Goal: Information Seeking & Learning: Learn about a topic

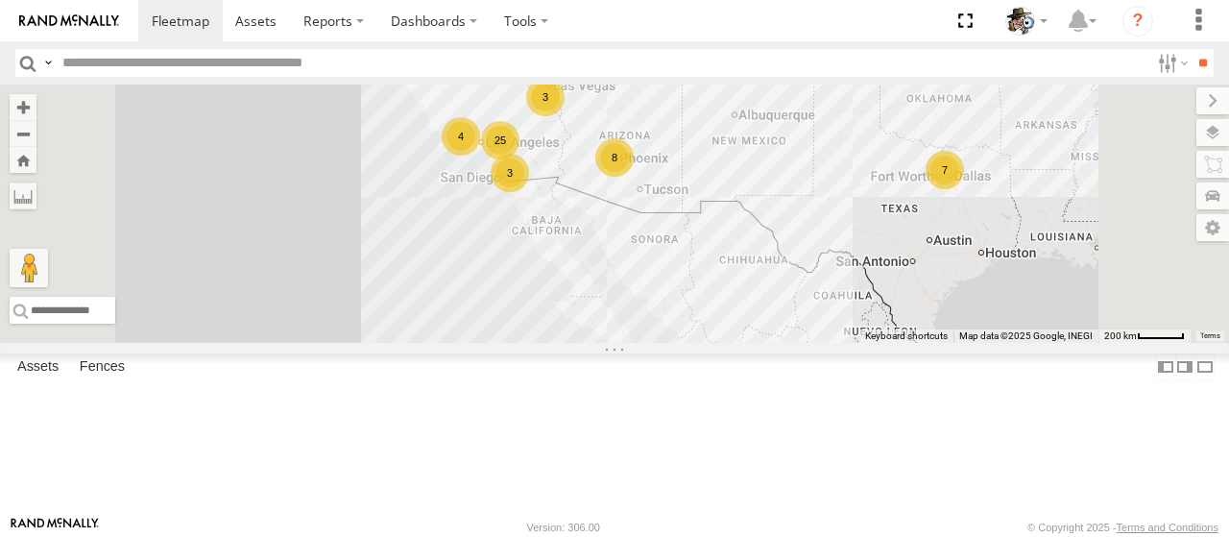
drag, startPoint x: 844, startPoint y: 316, endPoint x: 889, endPoint y: 216, distance: 109.6
click at [927, 187] on div "484 25 8 7 4 3 3" at bounding box center [614, 214] width 1229 height 258
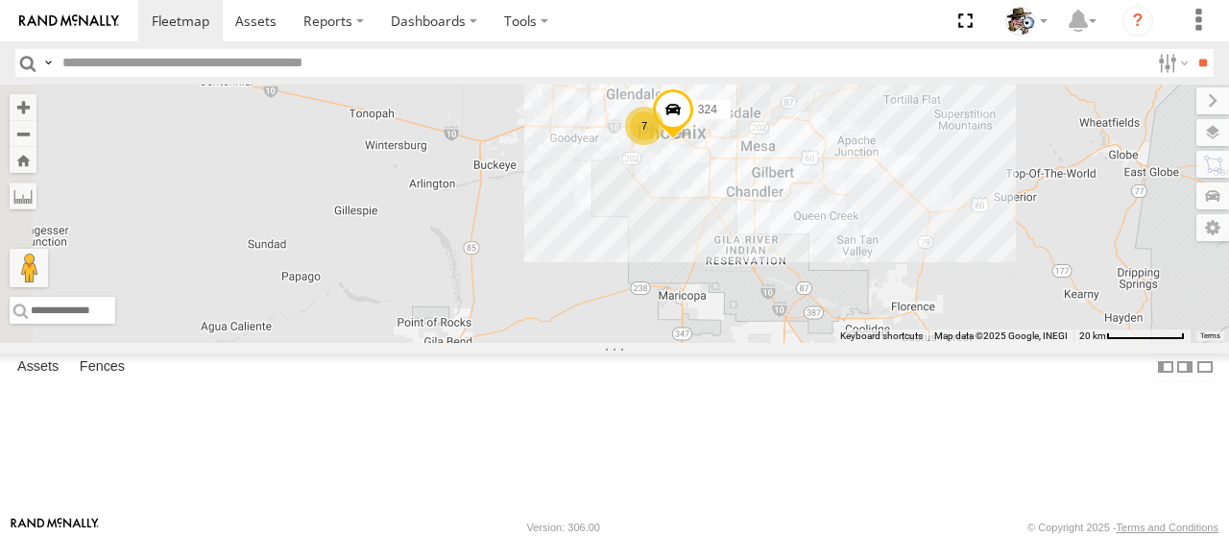
drag, startPoint x: 764, startPoint y: 193, endPoint x: 818, endPoint y: 302, distance: 121.6
click at [818, 302] on div "484 7 324" at bounding box center [614, 214] width 1229 height 258
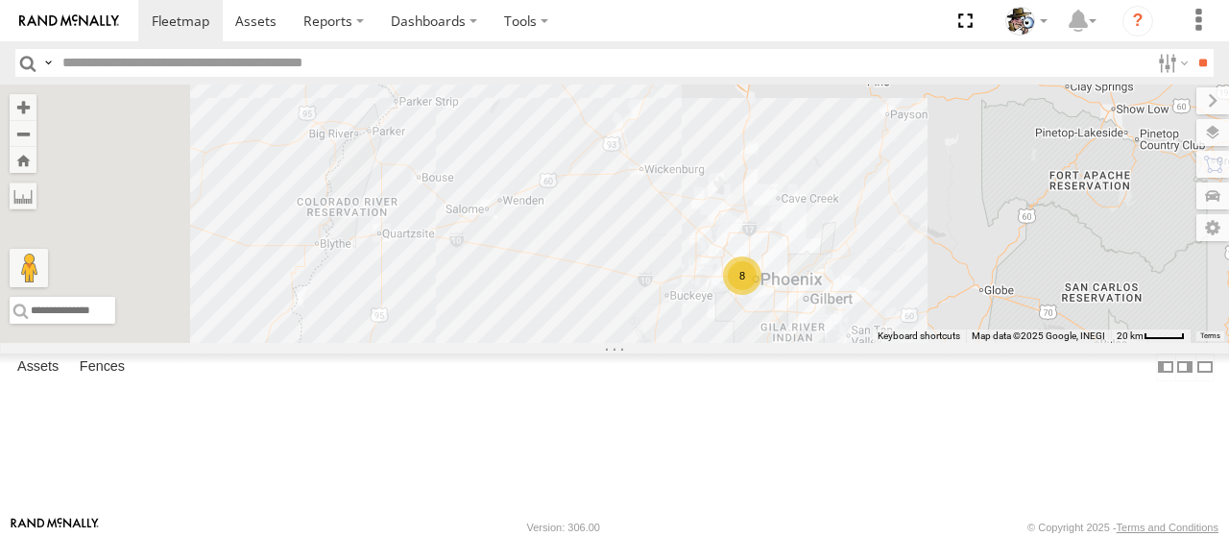
drag, startPoint x: 633, startPoint y: 278, endPoint x: 884, endPoint y: 405, distance: 281.4
click at [884, 343] on div "484 8" at bounding box center [614, 214] width 1229 height 258
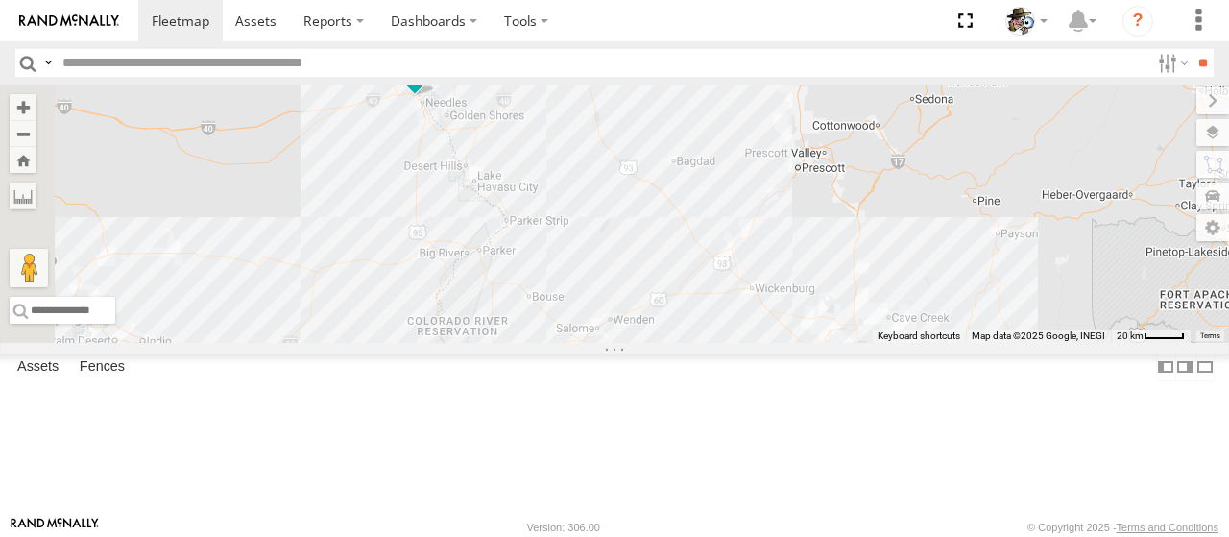
drag, startPoint x: 761, startPoint y: 340, endPoint x: 802, endPoint y: 401, distance: 73.3
click at [834, 343] on div "484 600 8" at bounding box center [614, 214] width 1229 height 258
click at [440, 87] on span at bounding box center [422, 70] width 35 height 35
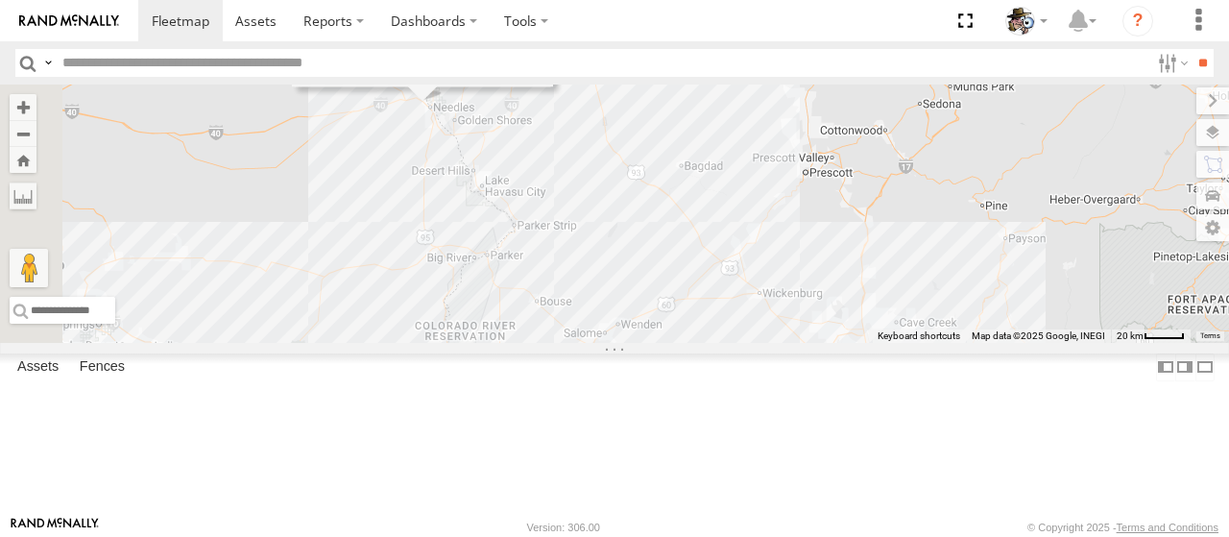
click at [414, 48] on link at bounding box center [389, 39] width 49 height 18
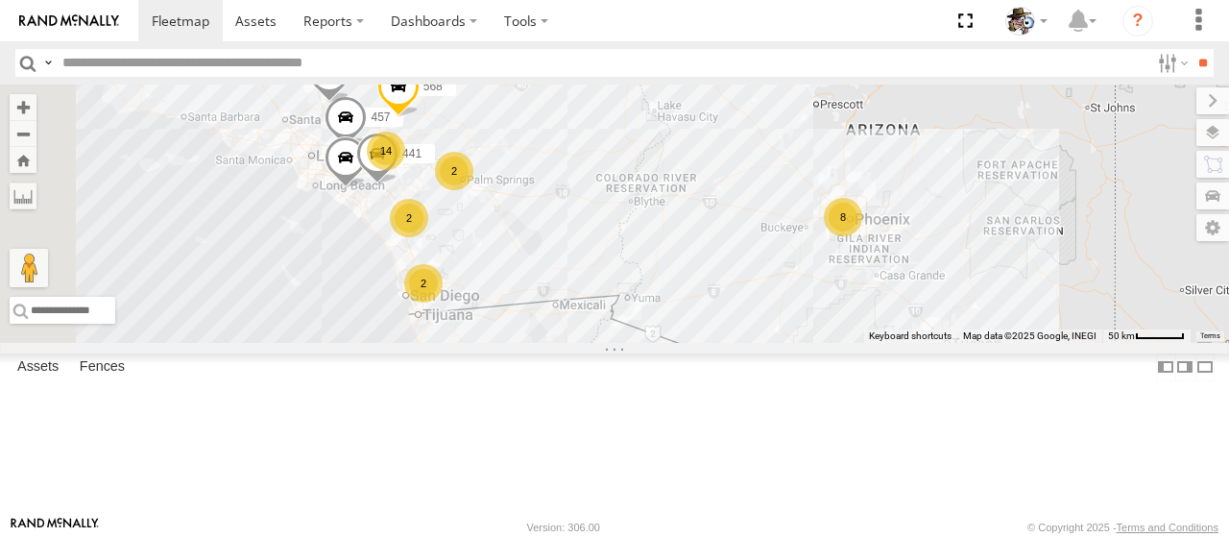
drag, startPoint x: 637, startPoint y: 350, endPoint x: 749, endPoint y: 314, distance: 117.9
click at [749, 314] on div "484 14 8 2 2 457 568 566 2 596 443 600 441" at bounding box center [614, 214] width 1229 height 258
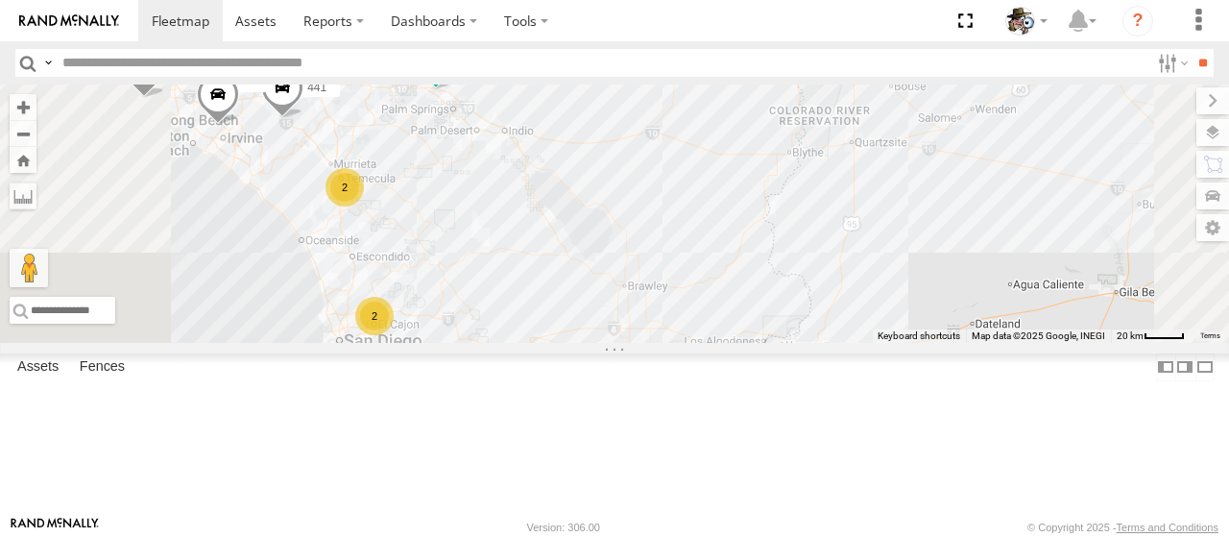
drag, startPoint x: 712, startPoint y: 341, endPoint x: 745, endPoint y: 326, distance: 37.0
click at [770, 304] on div "484 457 568 596 443 600 441 482 531 14 2 2 472 567" at bounding box center [614, 214] width 1229 height 258
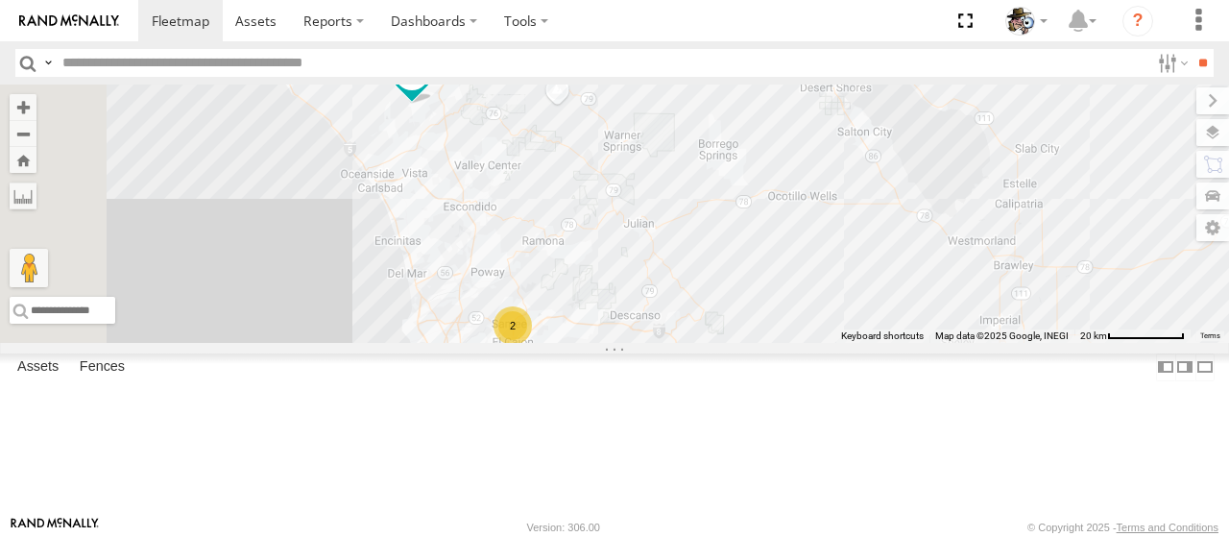
drag, startPoint x: 708, startPoint y: 217, endPoint x: 813, endPoint y: 293, distance: 129.3
click at [813, 293] on div "484 457 568 596 443 600 441 482 531 566 472 567 475 HINO 2 564" at bounding box center [614, 214] width 1229 height 258
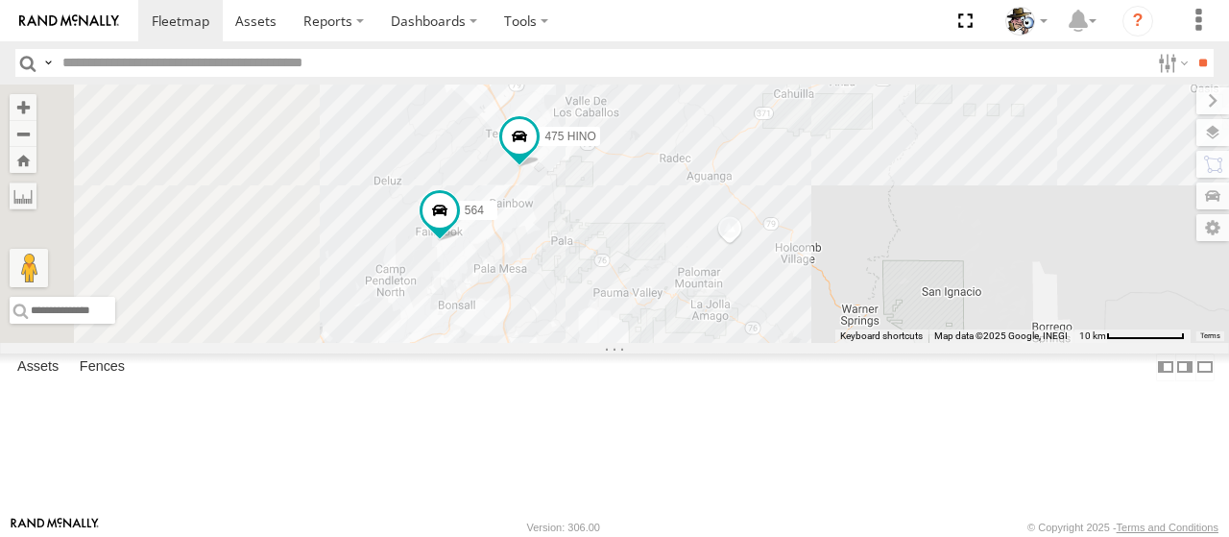
drag, startPoint x: 770, startPoint y: 207, endPoint x: 897, endPoint y: 415, distance: 244.0
click at [897, 343] on div "484 457 568 596 443 600 441 482 531 566 472 567 475 HINO 564" at bounding box center [614, 214] width 1229 height 258
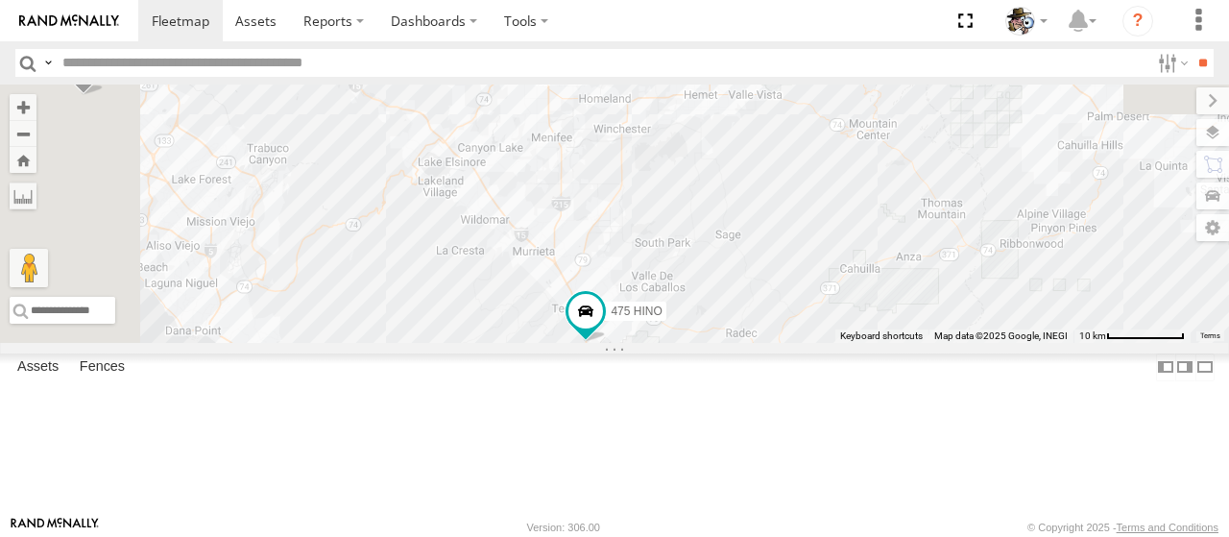
drag, startPoint x: 865, startPoint y: 295, endPoint x: 918, endPoint y: 447, distance: 160.7
click at [918, 343] on div "484 457 568 596 443 600 441 482 531 566 472 567 475 HINO 564" at bounding box center [614, 214] width 1229 height 258
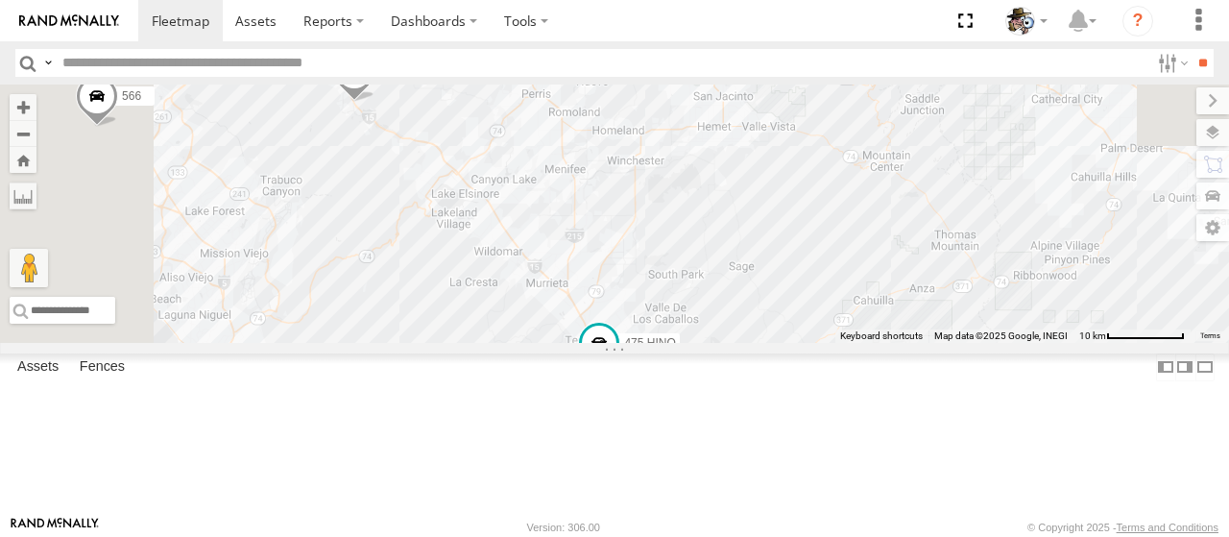
drag, startPoint x: 649, startPoint y: 243, endPoint x: 741, endPoint y: 391, distance: 174.3
click at [741, 343] on div "484 457 568 596 443 600 441 482 531 566 472 567 475 HINO 564" at bounding box center [614, 214] width 1229 height 258
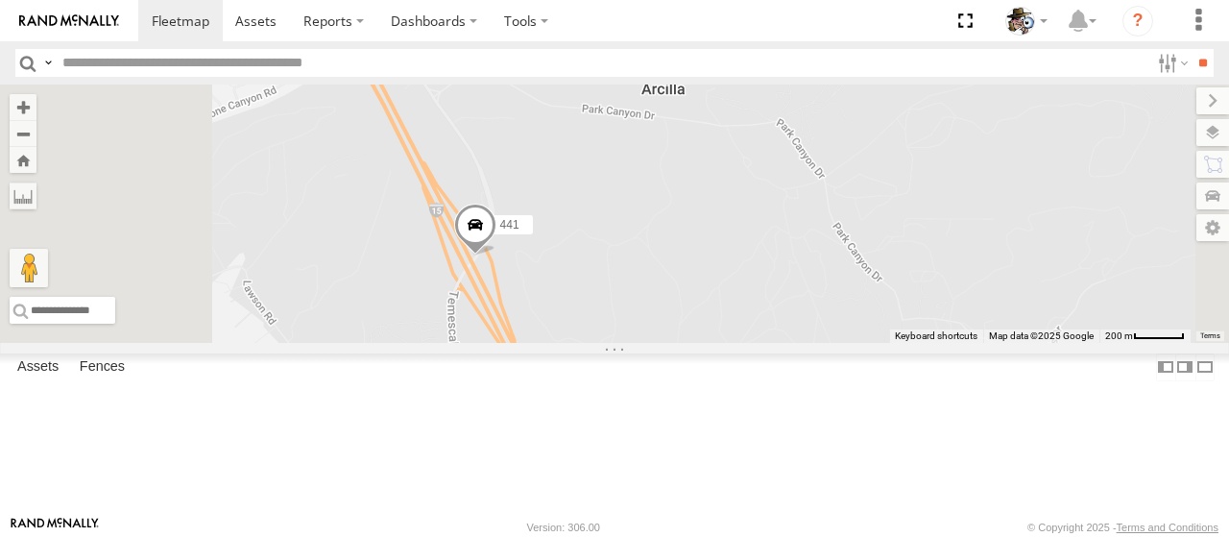
drag, startPoint x: 803, startPoint y: 95, endPoint x: 795, endPoint y: 387, distance: 292.1
click at [795, 343] on div "484 457 568 596 443 600 441 482 531 566 472 567 475 HINO 564 576" at bounding box center [614, 214] width 1229 height 258
click at [498, 263] on span at bounding box center [477, 237] width 42 height 52
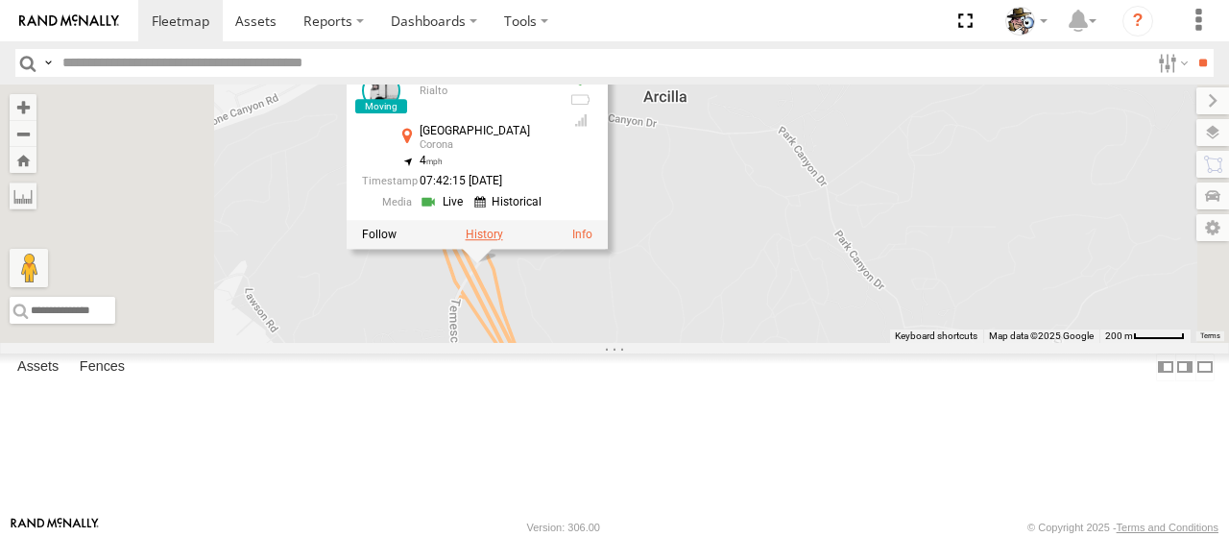
click at [503, 241] on label at bounding box center [484, 234] width 37 height 13
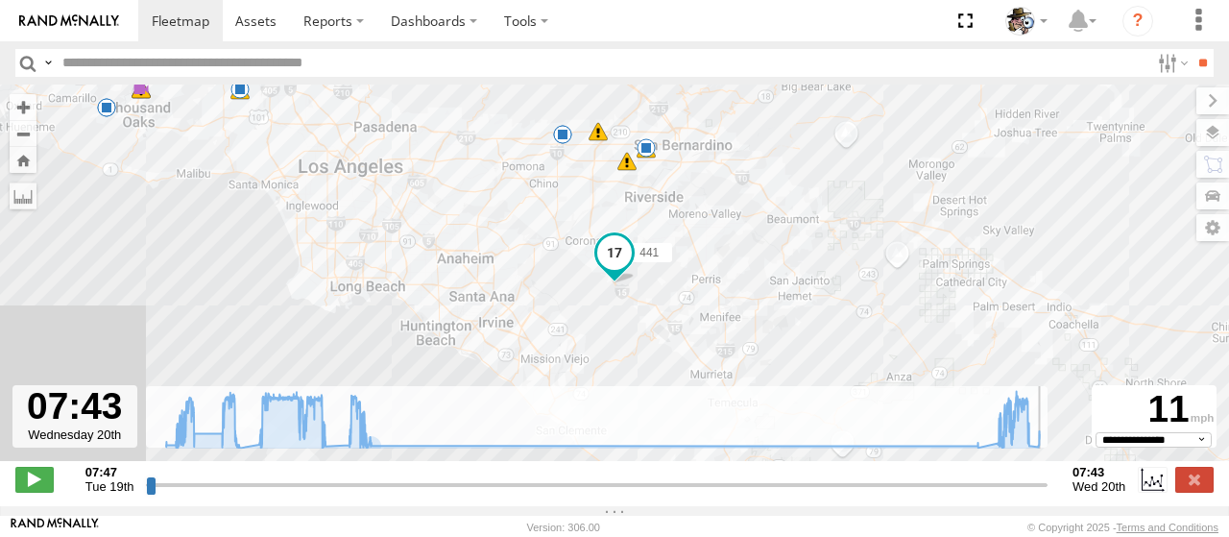
drag, startPoint x: 146, startPoint y: 498, endPoint x: 1045, endPoint y: 529, distance: 899.6
type input "**********"
click at [1045, 494] on input "range" at bounding box center [597, 484] width 902 height 18
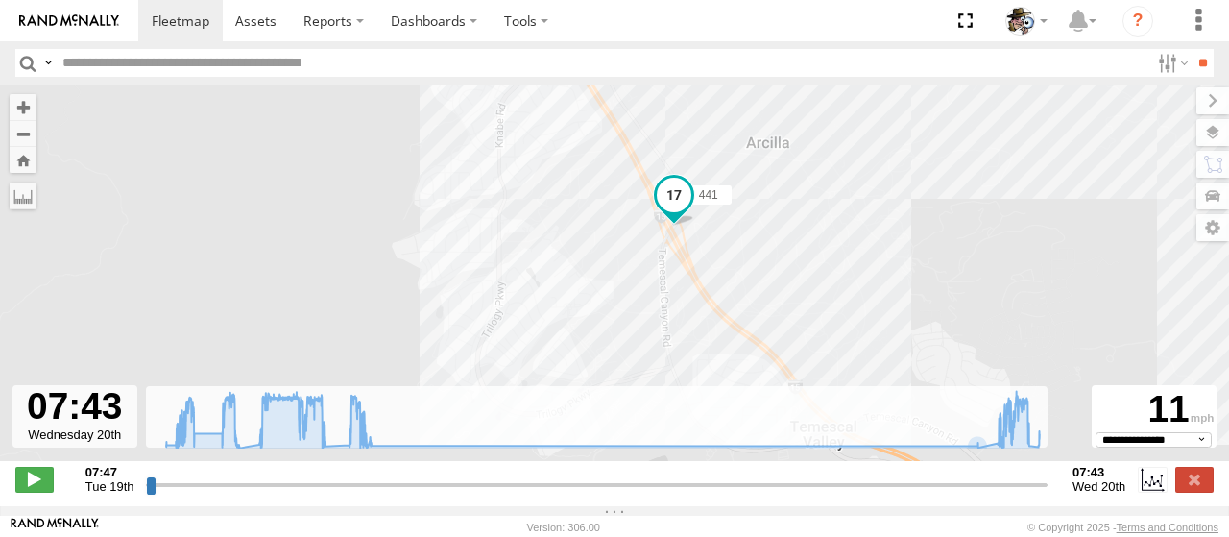
drag, startPoint x: 609, startPoint y: 108, endPoint x: 601, endPoint y: 401, distance: 294.0
click at [601, 401] on div "To navigate the map with touch gestures double-tap and hold your finger on the …" at bounding box center [614, 296] width 1229 height 422
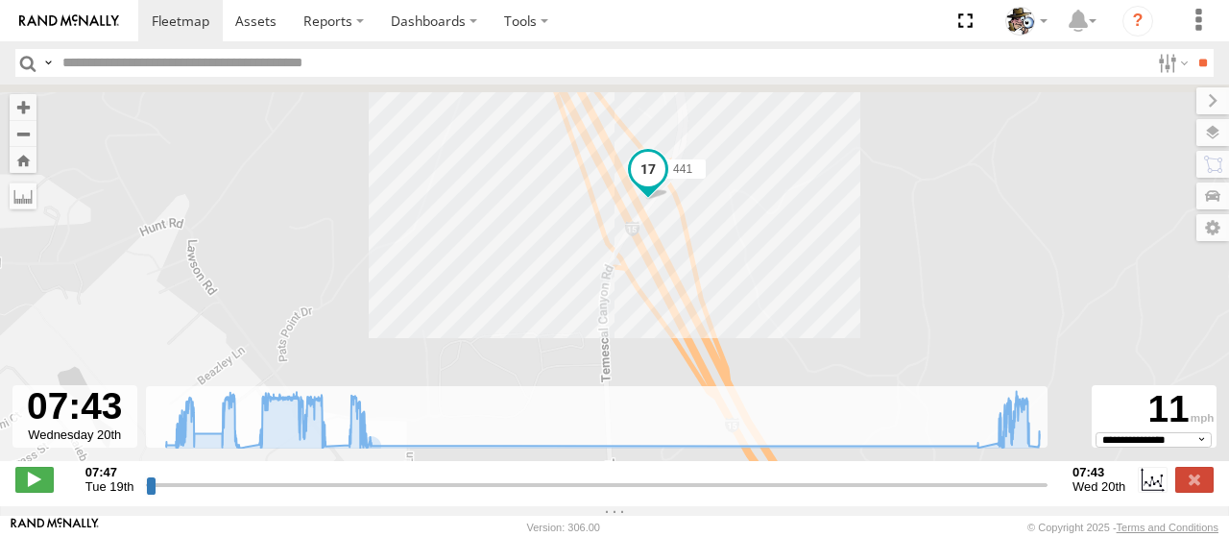
drag, startPoint x: 695, startPoint y: 244, endPoint x: 615, endPoint y: 379, distance: 157.6
click at [615, 379] on div "441 08:22 Tue 08:52 Tue 09:37 Tue 09:48 Tue 09:48 Tue 09:48 Tue 10:04 Tue 10:36…" at bounding box center [614, 283] width 1229 height 397
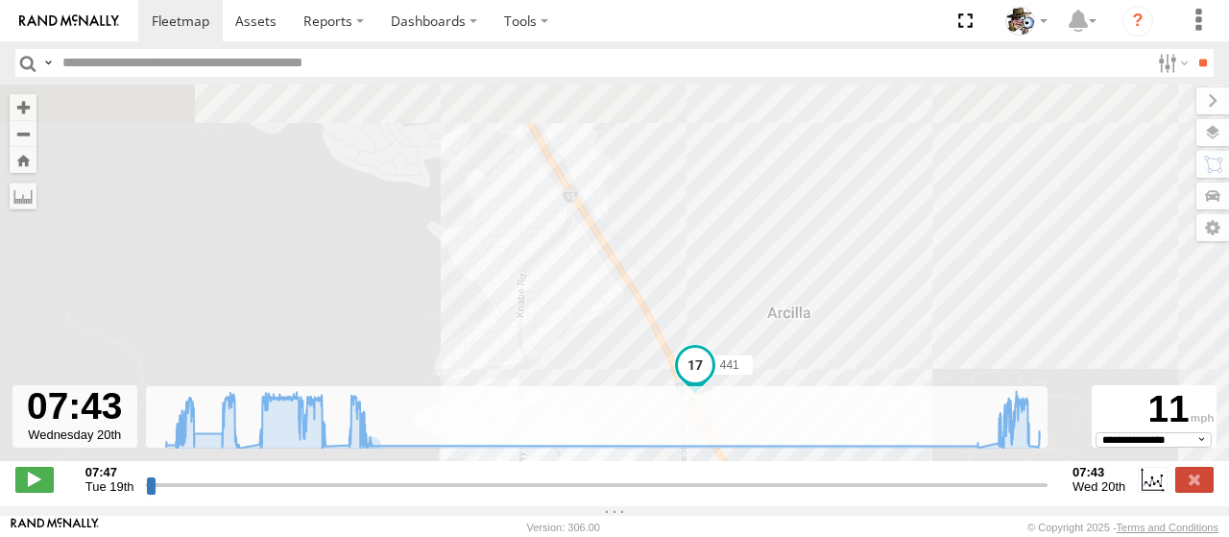
drag, startPoint x: 581, startPoint y: 233, endPoint x: 588, endPoint y: 352, distance: 119.3
click at [588, 352] on div "441 08:22 Tue 08:52 Tue 09:37 Tue 09:48 Tue 09:48 Tue 09:48 Tue 10:04 Tue 10:36…" at bounding box center [614, 283] width 1229 height 397
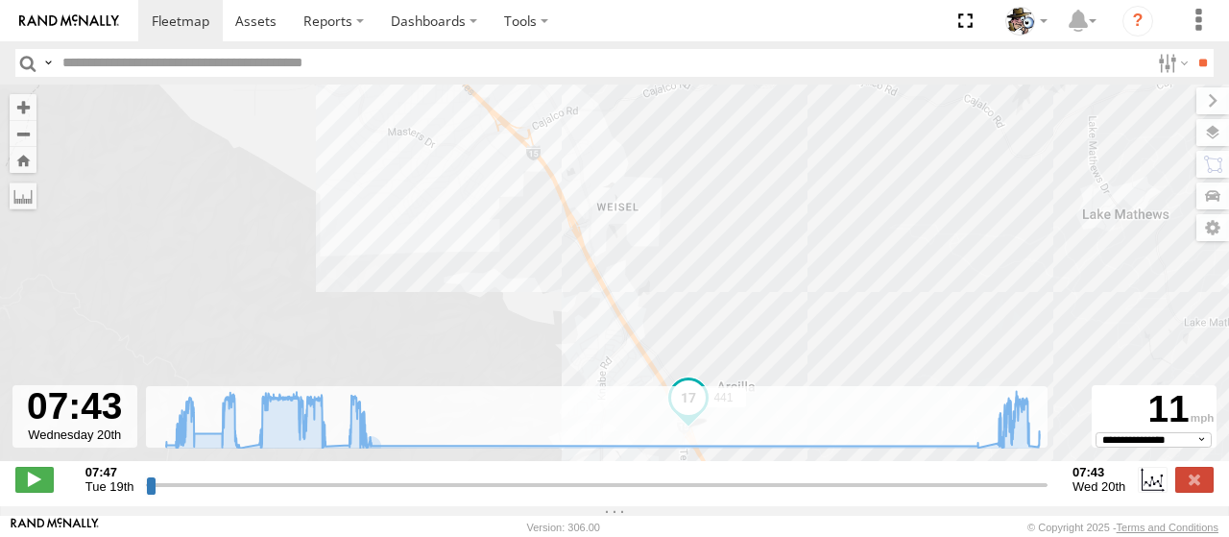
drag, startPoint x: 620, startPoint y: 228, endPoint x: 674, endPoint y: 318, distance: 105.6
click at [674, 318] on div "441 08:22 Tue 08:52 Tue 09:37 Tue 09:48 Tue 09:48 Tue 09:48 Tue 10:04 Tue 10:36…" at bounding box center [614, 283] width 1229 height 397
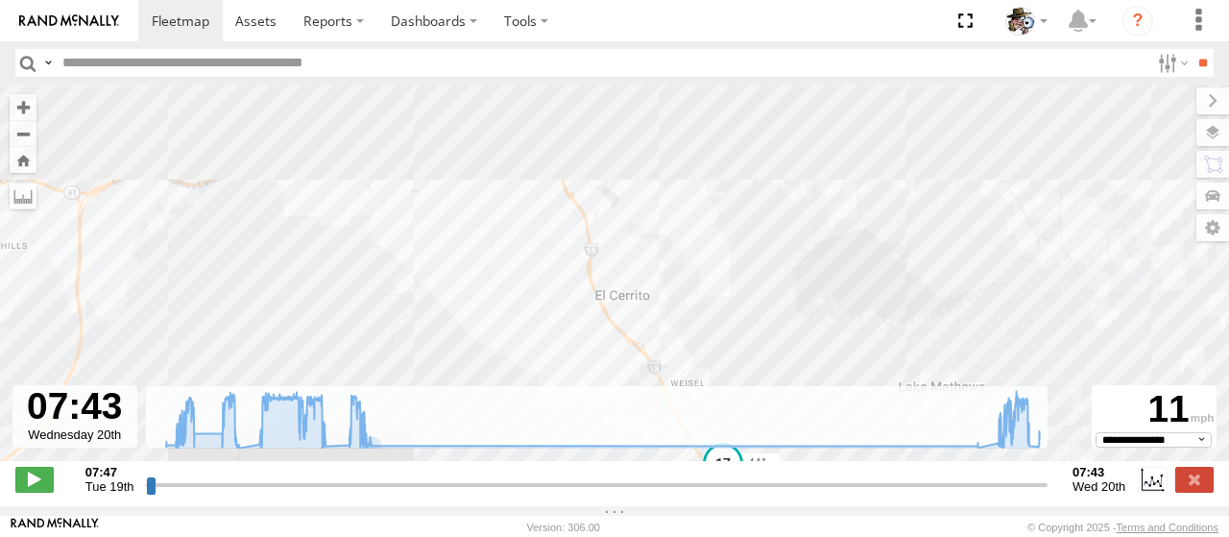
drag, startPoint x: 557, startPoint y: 231, endPoint x: 593, endPoint y: 360, distance: 134.4
click at [593, 360] on div "441 08:22 Tue 08:52 Tue 09:37 Tue 09:48 Tue 09:48 Tue 09:48 Tue 10:04 Tue 10:36…" at bounding box center [614, 283] width 1229 height 397
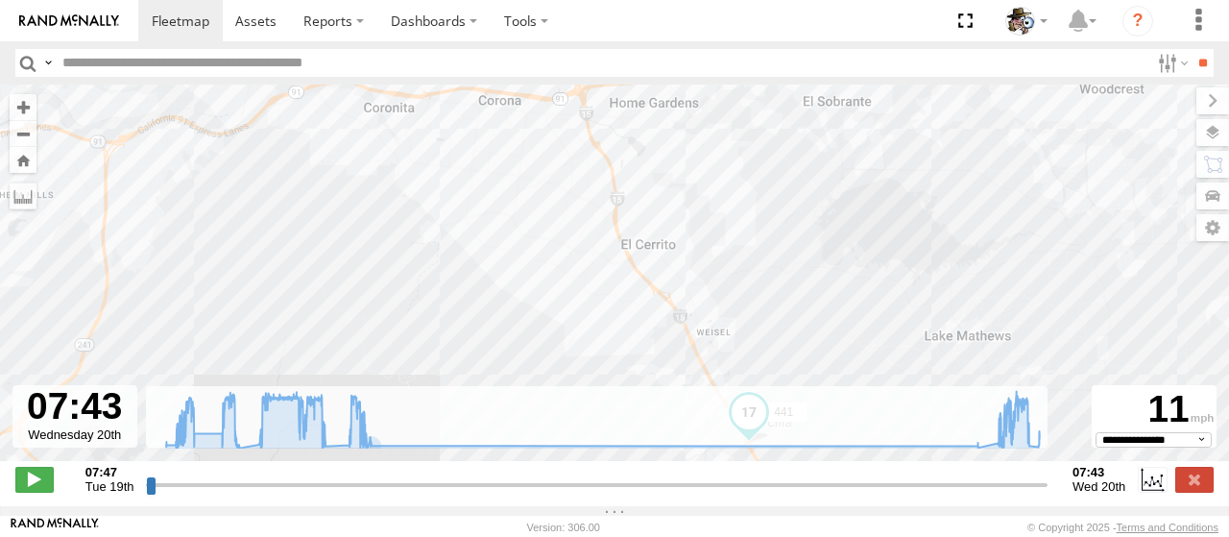
drag, startPoint x: 531, startPoint y: 226, endPoint x: 549, endPoint y: 171, distance: 57.7
click at [549, 171] on div "441 08:22 Tue 08:52 Tue 09:37 Tue 09:48 Tue 09:48 Tue 09:48 Tue 10:04 Tue 10:36…" at bounding box center [614, 283] width 1229 height 397
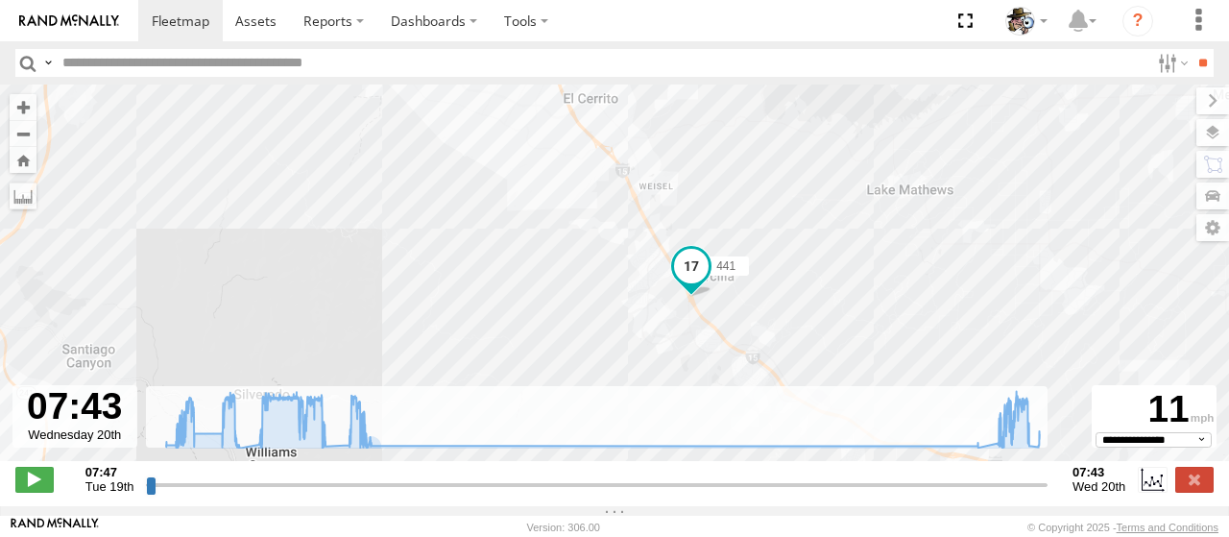
drag, startPoint x: 724, startPoint y: 329, endPoint x: 663, endPoint y: 178, distance: 163.7
click at [663, 178] on div "441 08:22 Tue 08:52 Tue 09:37 Tue 09:48 Tue 09:48 Tue 09:48 Tue 10:04 Tue 10:36…" at bounding box center [614, 283] width 1229 height 397
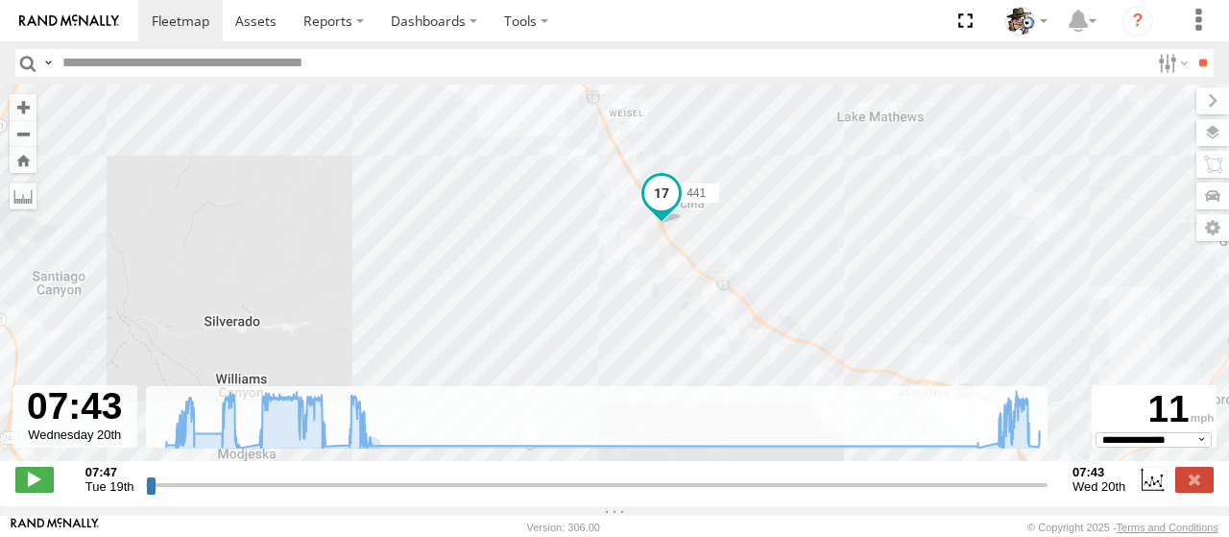
drag, startPoint x: 838, startPoint y: 297, endPoint x: 813, endPoint y: 231, distance: 69.9
click at [813, 231] on div "441 08:22 Tue 08:52 Tue 09:37 Tue 09:48 Tue 09:48 Tue 09:48 Tue 10:04 Tue 10:36…" at bounding box center [614, 283] width 1229 height 397
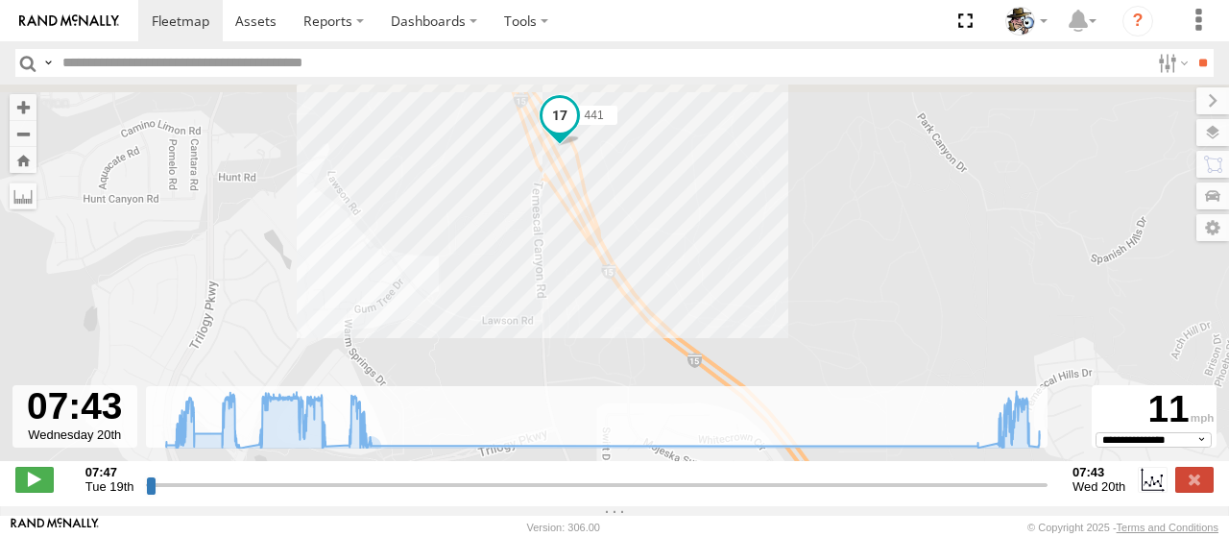
drag, startPoint x: 670, startPoint y: 174, endPoint x: 651, endPoint y: 245, distance: 73.6
click at [651, 245] on div "441 08:22 Tue 08:52 Tue 09:37 Tue 09:48 Tue 09:48 Tue 09:48 Tue 10:04 Tue 10:36…" at bounding box center [614, 283] width 1229 height 397
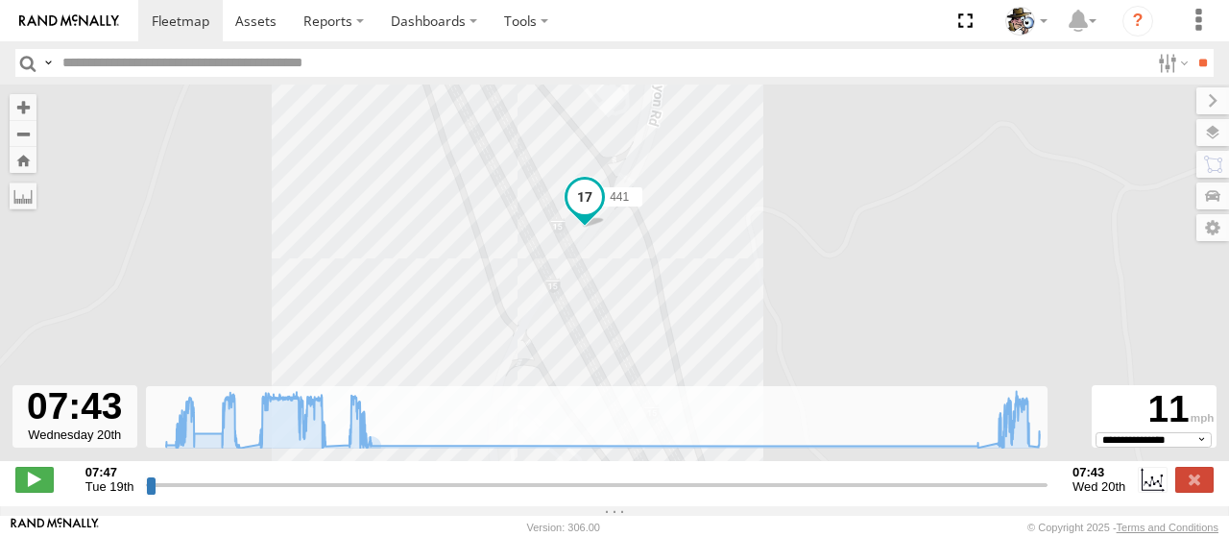
drag, startPoint x: 619, startPoint y: 169, endPoint x: 626, endPoint y: 288, distance: 119.3
click at [626, 288] on div "441 08:22 Tue 08:52 Tue 09:37 Tue 09:48 Tue 09:48 Tue 09:48 Tue 10:04 Tue 10:36…" at bounding box center [614, 283] width 1229 height 397
click at [1215, 130] on label at bounding box center [1194, 132] width 70 height 27
click at [0, 0] on span "Basemaps" at bounding box center [0, 0] width 0 height 0
click at [0, 0] on span "Satellite + Roadmap" at bounding box center [0, 0] width 0 height 0
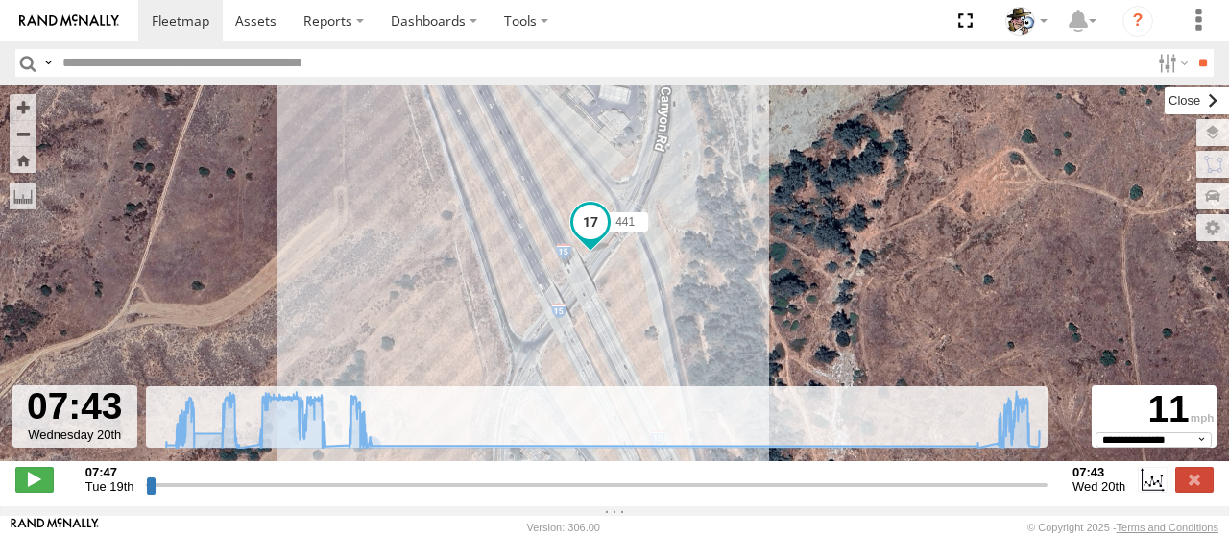
click at [1165, 109] on label at bounding box center [1197, 100] width 64 height 27
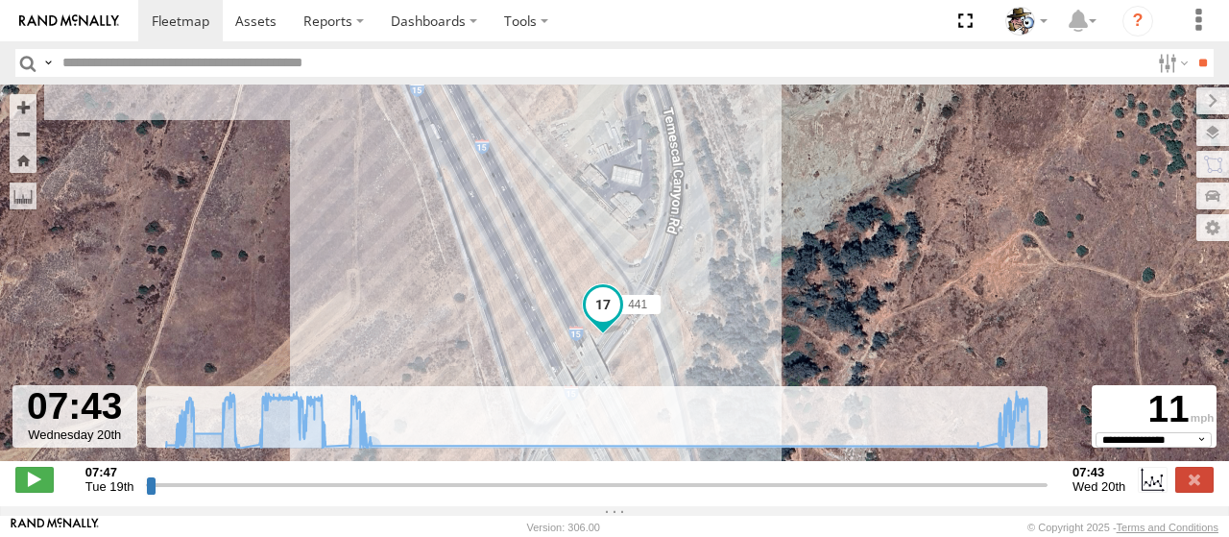
drag, startPoint x: 729, startPoint y: 305, endPoint x: 745, endPoint y: 384, distance: 80.4
click at [745, 384] on div "441 08:22 Tue 08:52 Tue 09:37 Tue 09:48 Tue 09:48 Tue 09:48 Tue 10:04 Tue 10:36…" at bounding box center [614, 283] width 1229 height 397
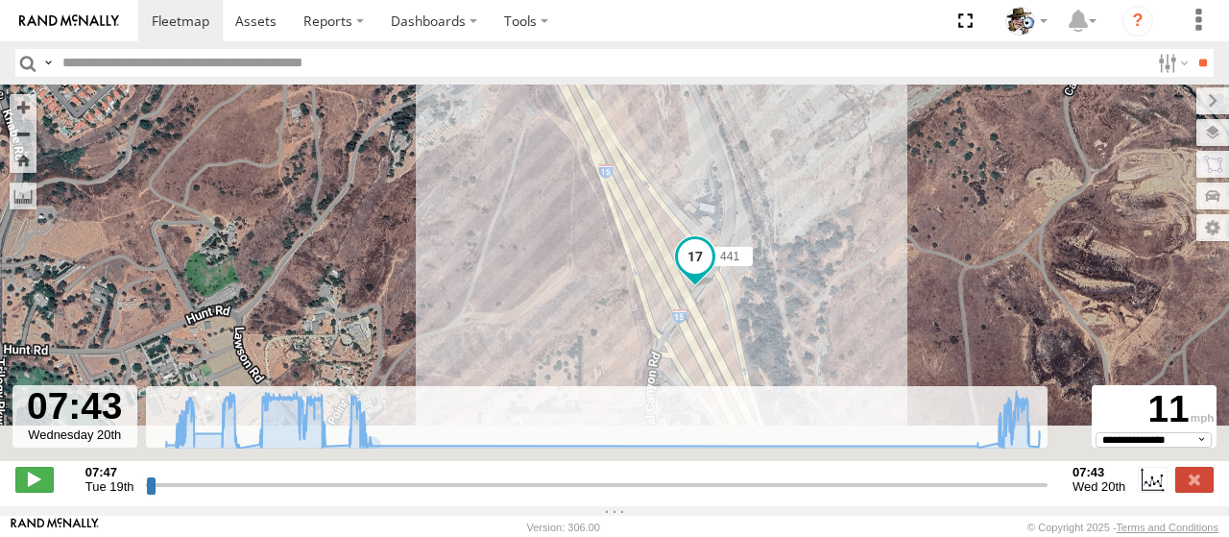
drag, startPoint x: 728, startPoint y: 298, endPoint x: 752, endPoint y: 231, distance: 70.5
click at [752, 231] on div "441 08:22 Tue 08:52 Tue 09:37 Tue 09:48 Tue 09:48 Tue 09:48 Tue 10:04 Tue 10:36…" at bounding box center [614, 283] width 1229 height 397
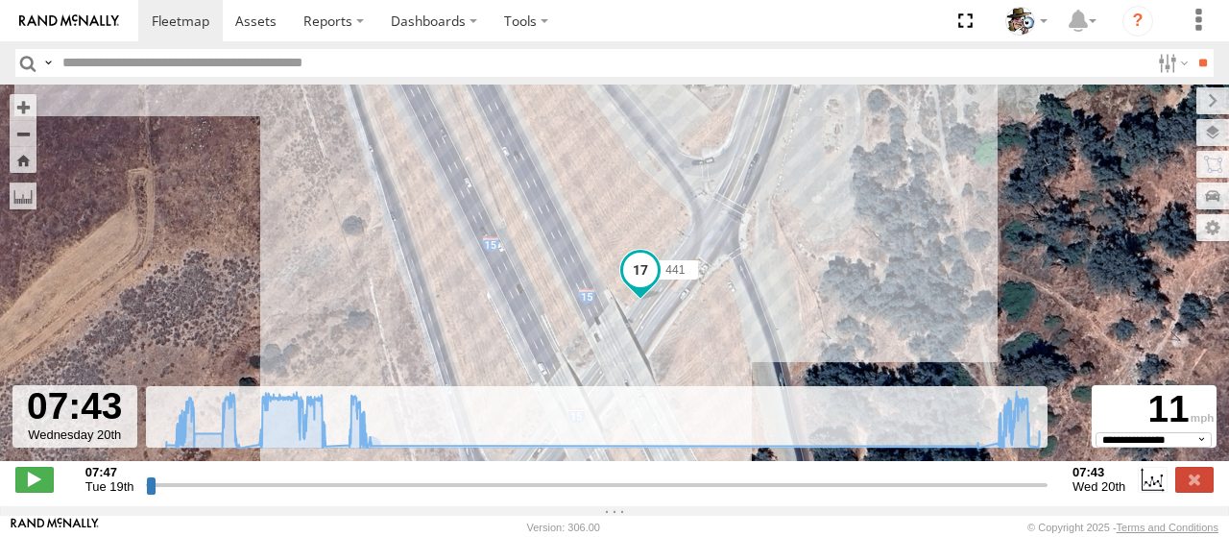
click at [647, 292] on span at bounding box center [641, 275] width 42 height 52
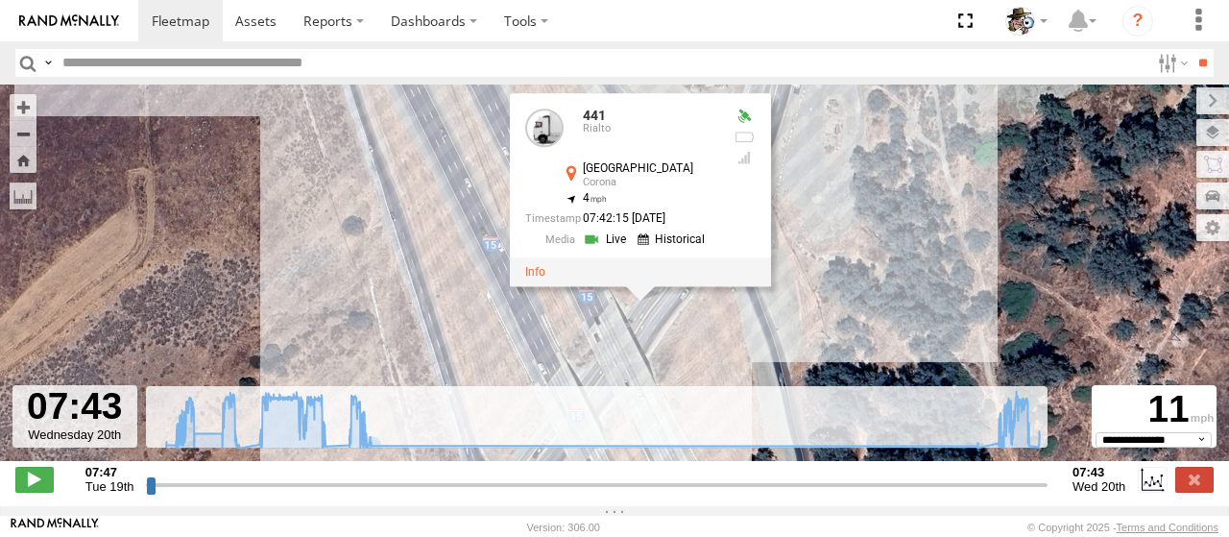
click at [607, 237] on link at bounding box center [607, 239] width 49 height 18
click at [929, 291] on div "441 08:22 Tue 08:52 Tue 09:37 Tue 09:48 Tue 09:48 Tue 09:48 Tue 10:04 Tue 10:36…" at bounding box center [614, 283] width 1229 height 397
click at [164, 23] on span at bounding box center [181, 21] width 58 height 18
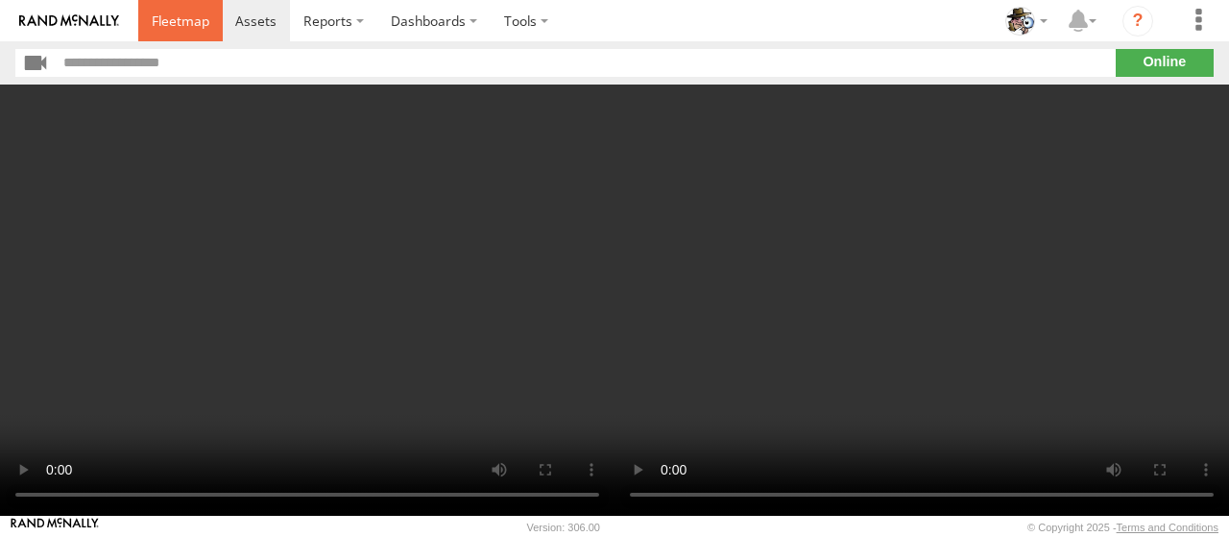
click at [181, 28] on span at bounding box center [181, 21] width 58 height 18
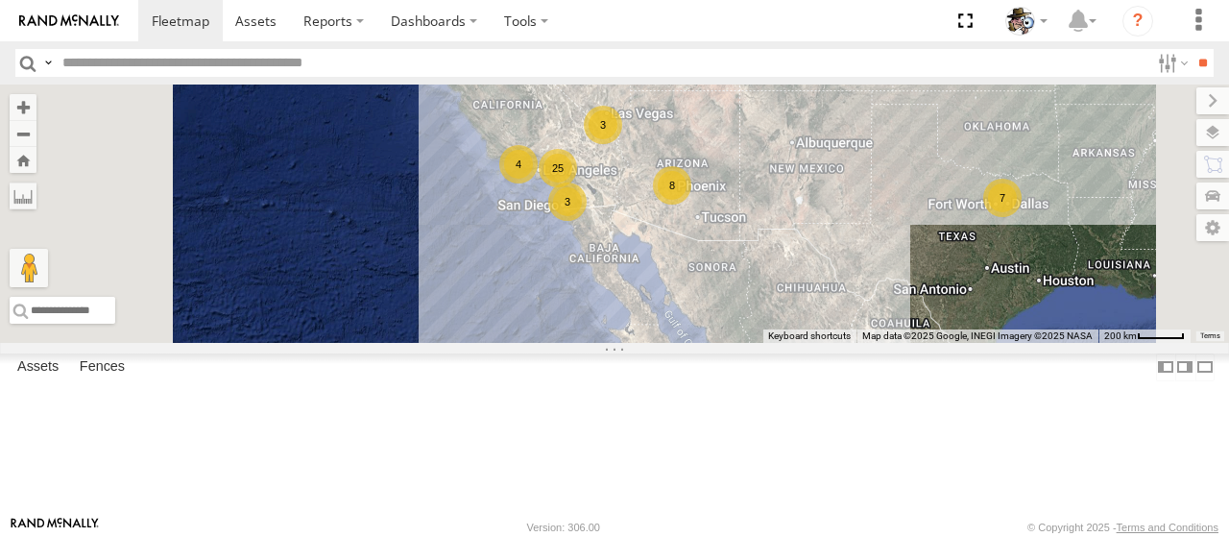
drag, startPoint x: 921, startPoint y: 312, endPoint x: 907, endPoint y: 256, distance: 57.5
click at [1043, 226] on div "484 25 8 7 4 3 3" at bounding box center [614, 214] width 1229 height 258
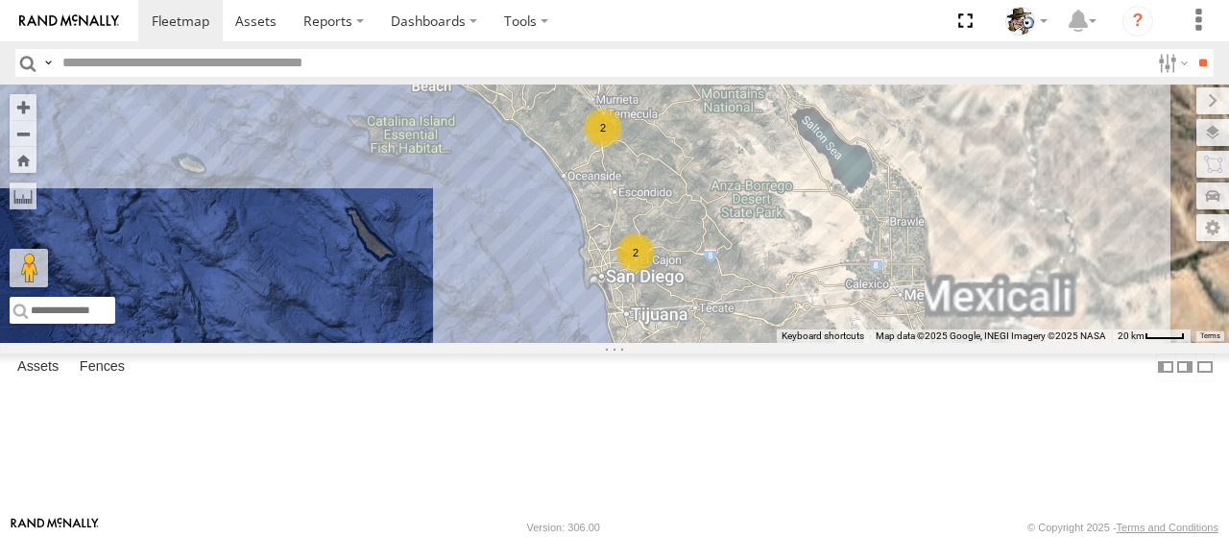
drag, startPoint x: 939, startPoint y: 251, endPoint x: 839, endPoint y: 364, distance: 151.1
click at [839, 343] on div "484 441 2 2" at bounding box center [614, 214] width 1229 height 258
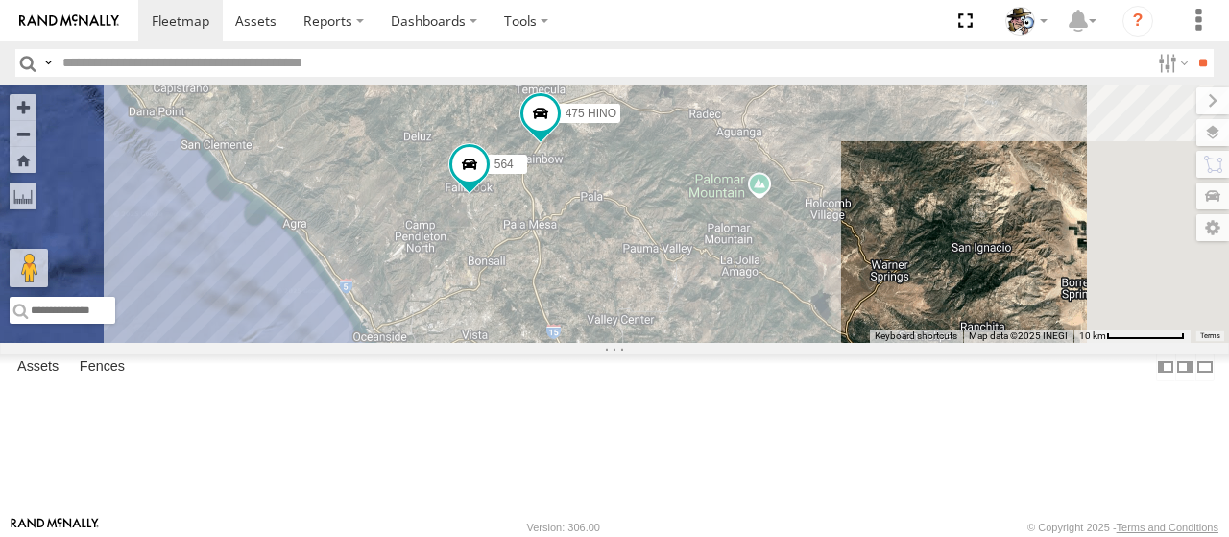
drag, startPoint x: 814, startPoint y: 219, endPoint x: 876, endPoint y: 370, distance: 163.2
click at [876, 343] on div "484 441 566 472 475 HINO 564" at bounding box center [614, 214] width 1229 height 258
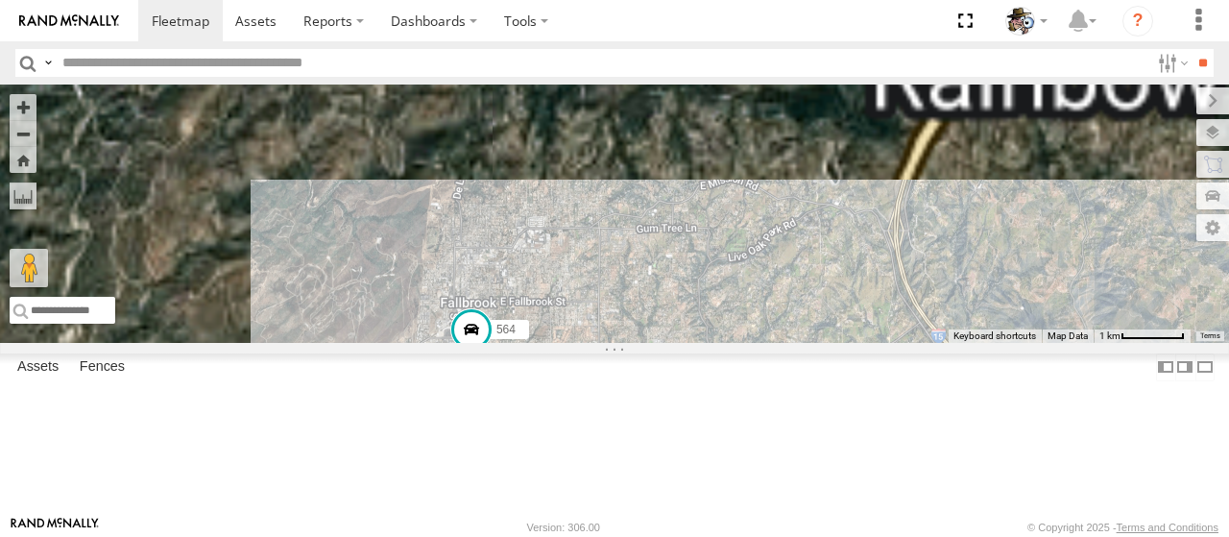
drag, startPoint x: 626, startPoint y: 170, endPoint x: 778, endPoint y: 495, distance: 358.4
click at [777, 343] on div "484 441 566 472 475 HINO 564" at bounding box center [614, 214] width 1229 height 258
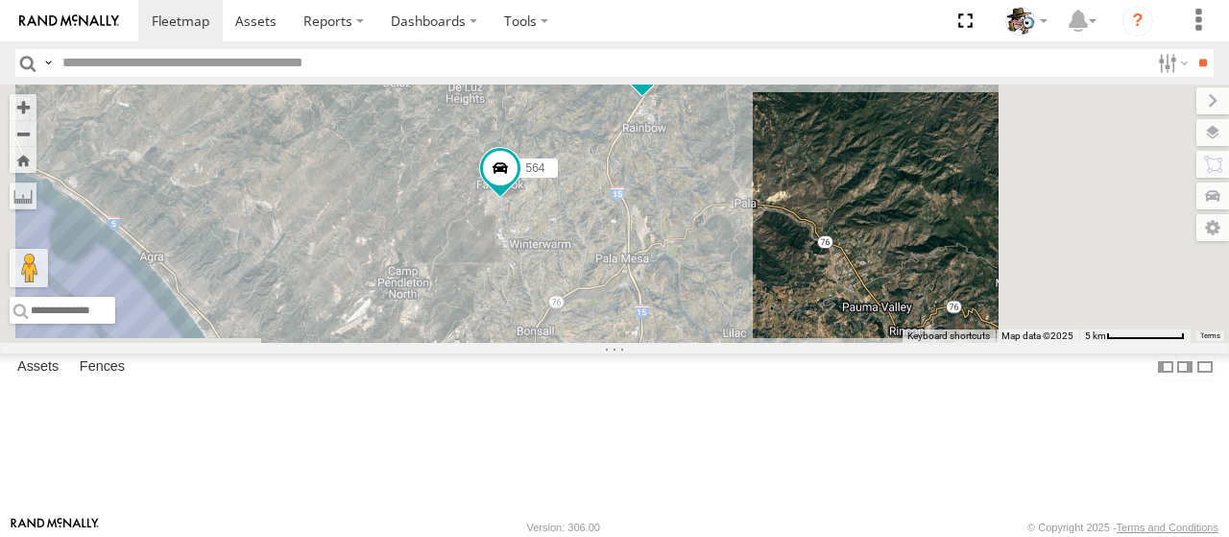
drag, startPoint x: 804, startPoint y: 241, endPoint x: 759, endPoint y: 151, distance: 100.9
click at [755, 132] on div "484 441 566 472 475 HINO 564" at bounding box center [614, 214] width 1229 height 258
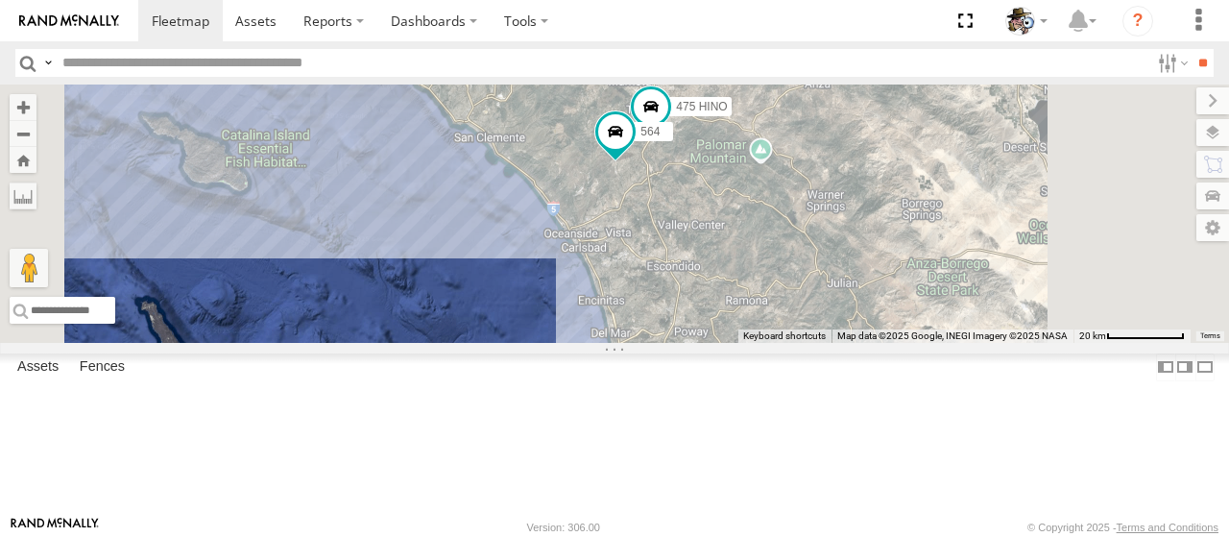
drag, startPoint x: 1057, startPoint y: 392, endPoint x: 963, endPoint y: 284, distance: 142.3
click at [963, 284] on div "484 441 566 472 475 HINO 564 532 576 531" at bounding box center [614, 214] width 1229 height 258
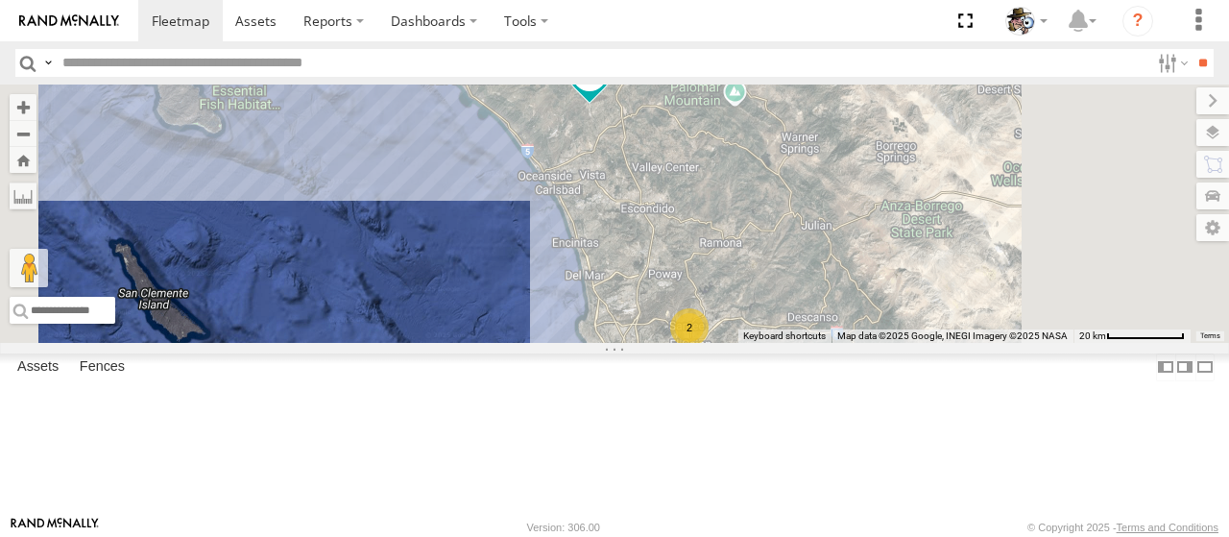
drag, startPoint x: 1042, startPoint y: 346, endPoint x: 1034, endPoint y: 326, distance: 21.6
click at [1034, 326] on div "484 441 566 472 475 HINO 564 532 576 531 2" at bounding box center [614, 214] width 1229 height 258
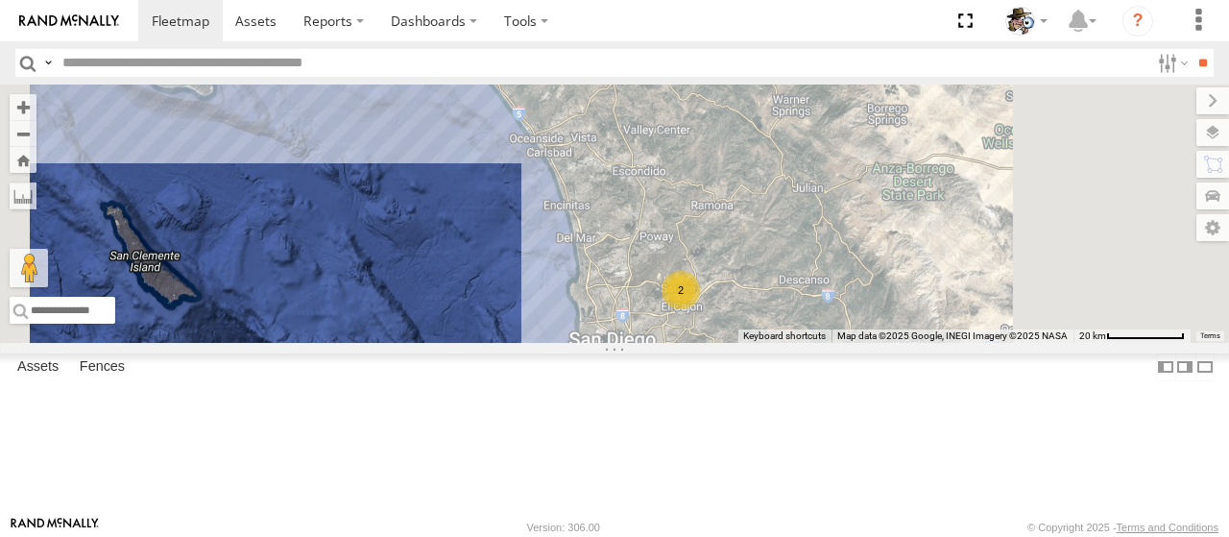
drag, startPoint x: 1101, startPoint y: 426, endPoint x: 1085, endPoint y: 327, distance: 101.1
click at [1085, 327] on div "484 441 566 472 475 HINO 564 532 576 531 2" at bounding box center [614, 214] width 1229 height 258
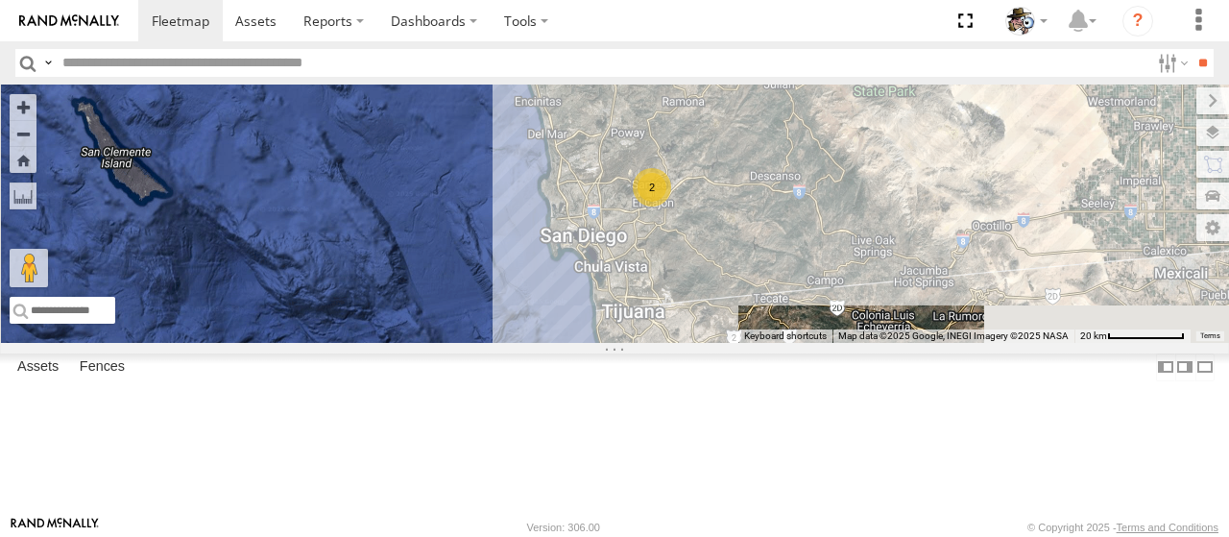
click at [1039, 270] on div "484 441 566 472 475 HINO 564 532 576 531 2" at bounding box center [614, 214] width 1229 height 258
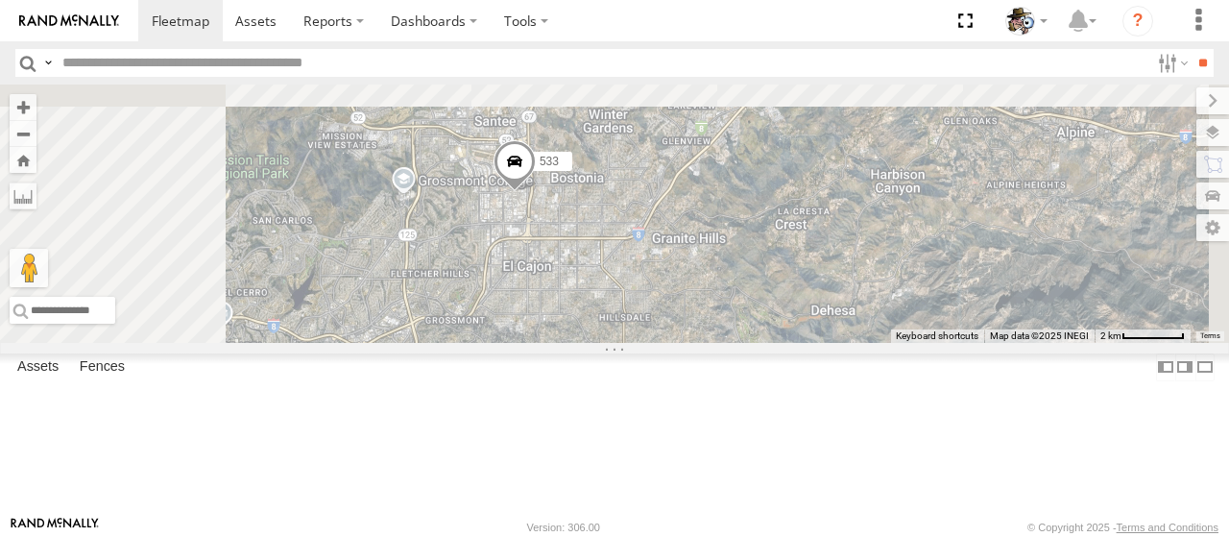
drag, startPoint x: 748, startPoint y: 189, endPoint x: 806, endPoint y: 448, distance: 264.7
click at [803, 343] on div "484 441 566 472 475 HINO 564 532 576 531 533" at bounding box center [614, 214] width 1229 height 258
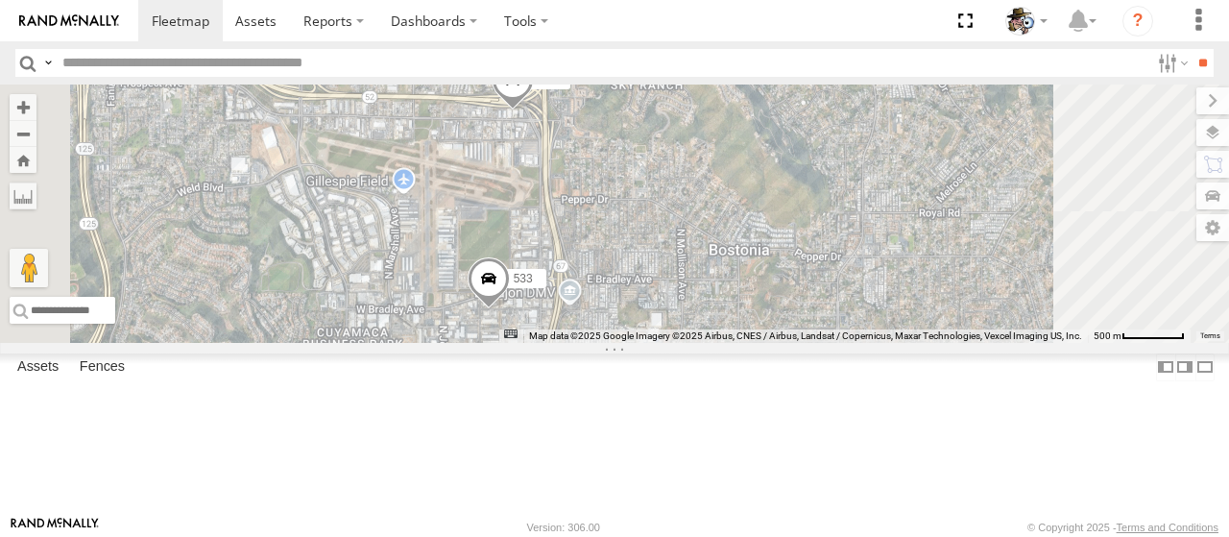
drag, startPoint x: 820, startPoint y: 340, endPoint x: 827, endPoint y: 268, distance: 72.3
click at [827, 268] on div "484 441 566 472 475 HINO 564 532 576 531 533 442" at bounding box center [614, 214] width 1229 height 258
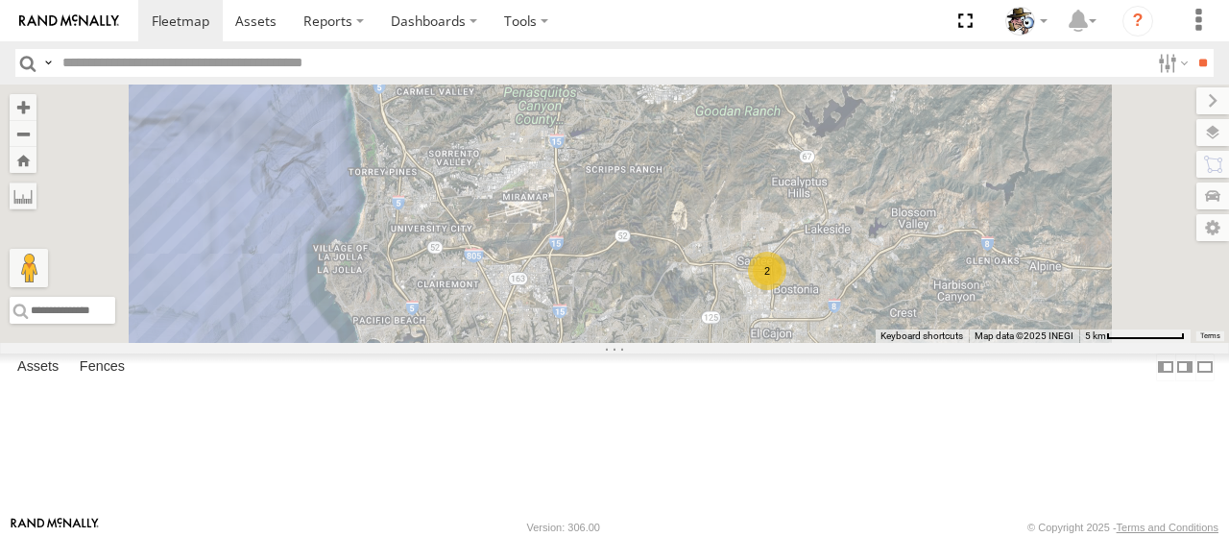
drag, startPoint x: 848, startPoint y: 274, endPoint x: 871, endPoint y: 244, distance: 37.7
click at [871, 244] on div "484 441 566 472 475 HINO 564 532 576 531 2" at bounding box center [614, 214] width 1229 height 258
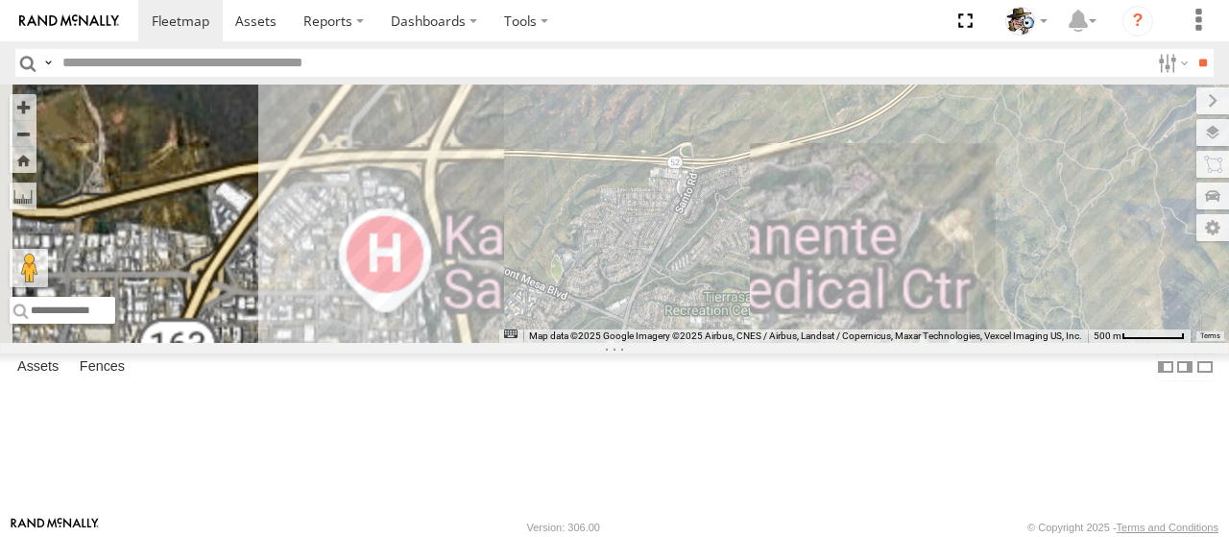
drag, startPoint x: 736, startPoint y: 331, endPoint x: 1199, endPoint y: 360, distance: 463.8
click at [1199, 343] on div "484 441 566 472 475 HINO 564 532 576 531 442 533" at bounding box center [614, 214] width 1229 height 258
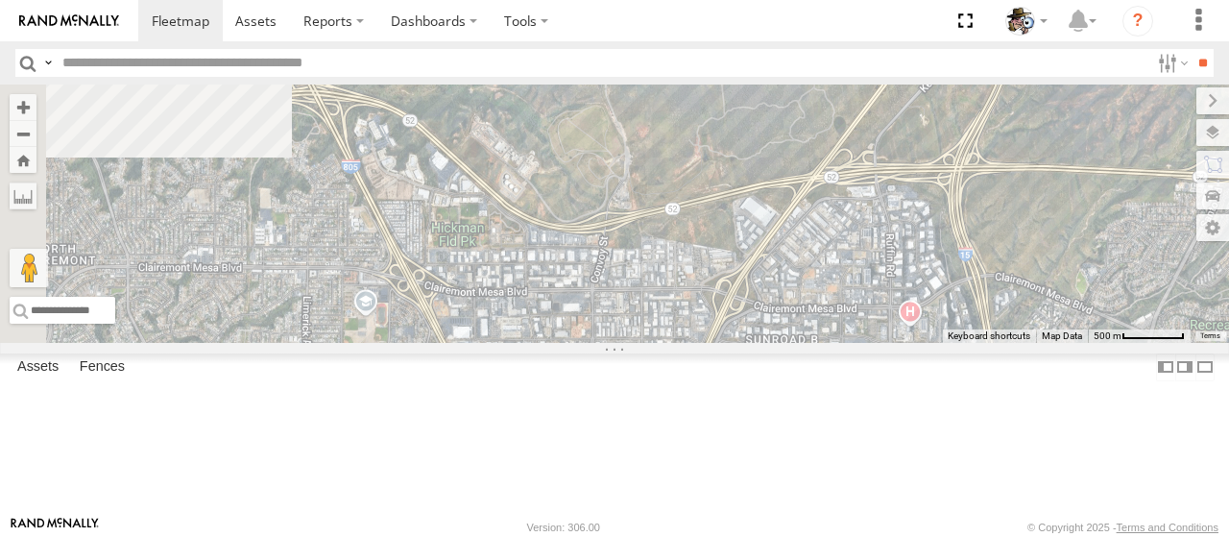
drag, startPoint x: 683, startPoint y: 318, endPoint x: 954, endPoint y: 361, distance: 274.3
click at [1028, 343] on div "484 441 566 472 475 HINO 564 532 576 531 442 533" at bounding box center [614, 214] width 1229 height 258
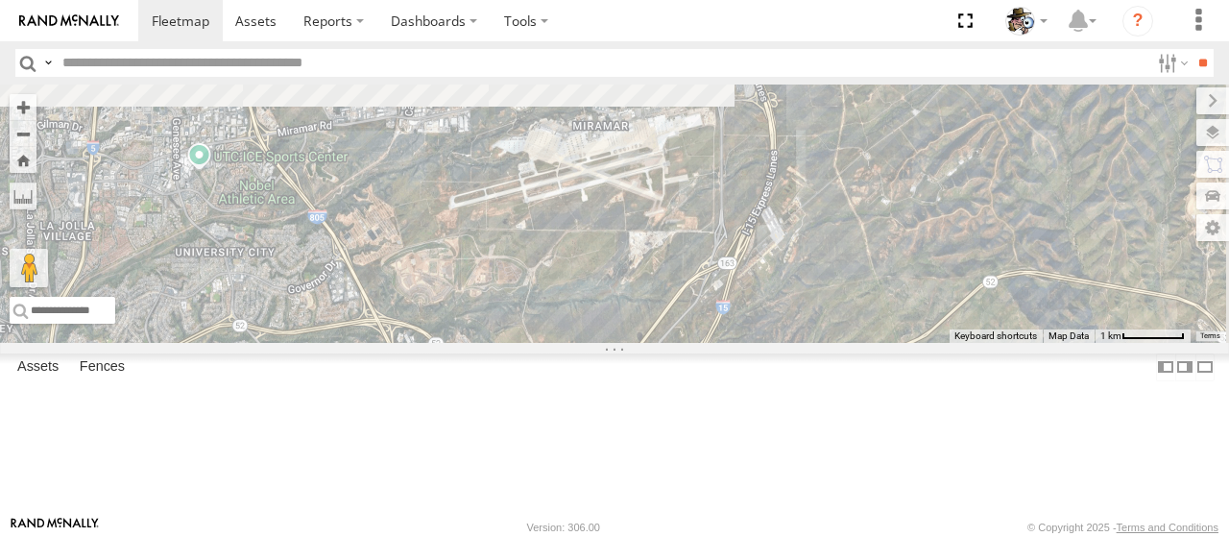
drag, startPoint x: 897, startPoint y: 276, endPoint x: 824, endPoint y: 416, distance: 158.1
click at [824, 343] on div "484 441 566 472 475 HINO 564 532 576 531 442 533" at bounding box center [614, 214] width 1229 height 258
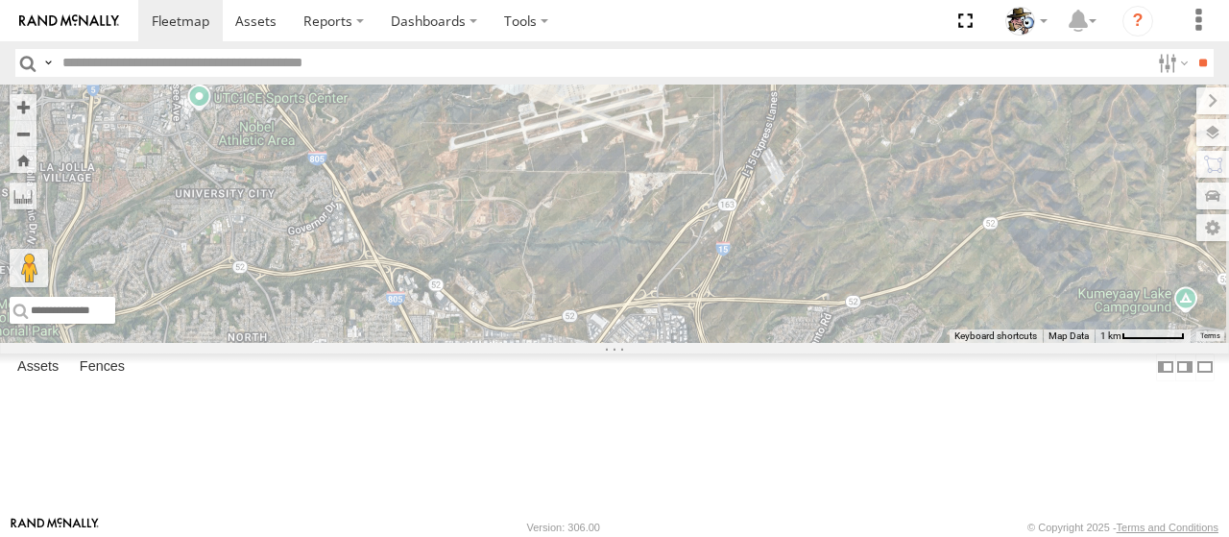
drag, startPoint x: 809, startPoint y: 353, endPoint x: 790, endPoint y: 261, distance: 94.2
click at [790, 261] on div "484 441 566 472 475 HINO 564 532 576 531 442 533" at bounding box center [614, 214] width 1229 height 258
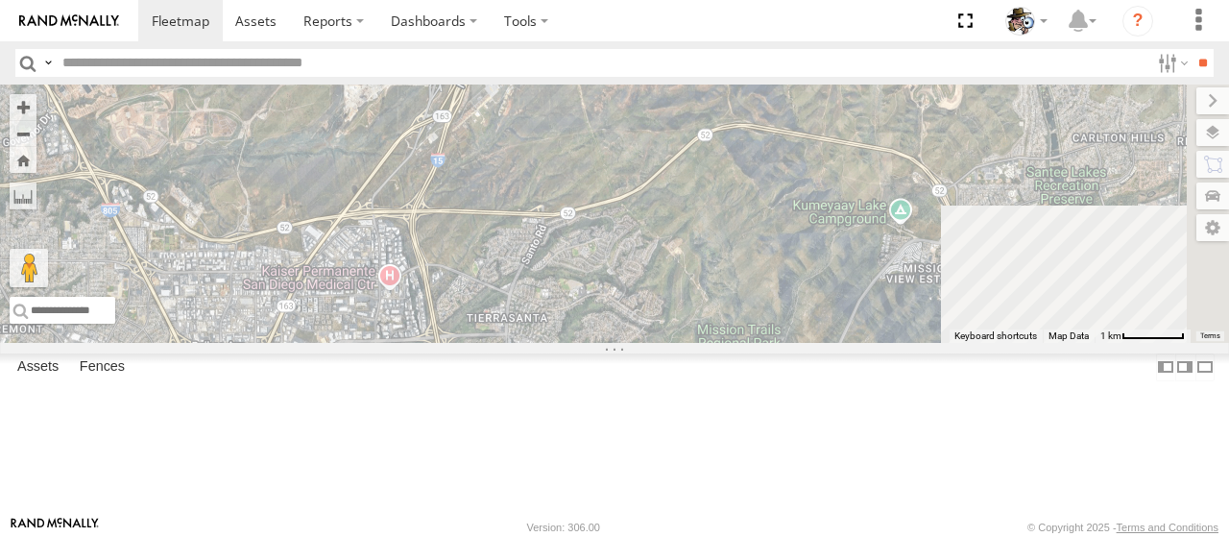
drag, startPoint x: 911, startPoint y: 367, endPoint x: 597, endPoint y: 270, distance: 327.8
click at [597, 270] on div "484 441 566 472 475 HINO 564 532 576 531 442 533" at bounding box center [614, 214] width 1229 height 258
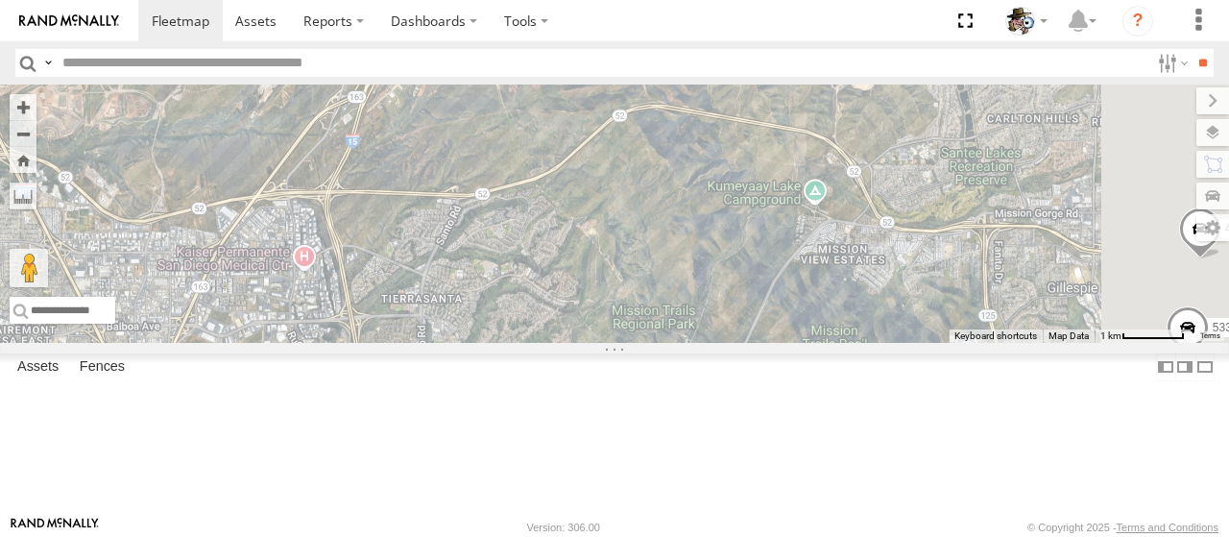
drag, startPoint x: 984, startPoint y: 339, endPoint x: 609, endPoint y: 314, distance: 375.4
click at [626, 313] on div "484 441 566 472 475 HINO 564 532 576 531 442 533" at bounding box center [614, 214] width 1229 height 258
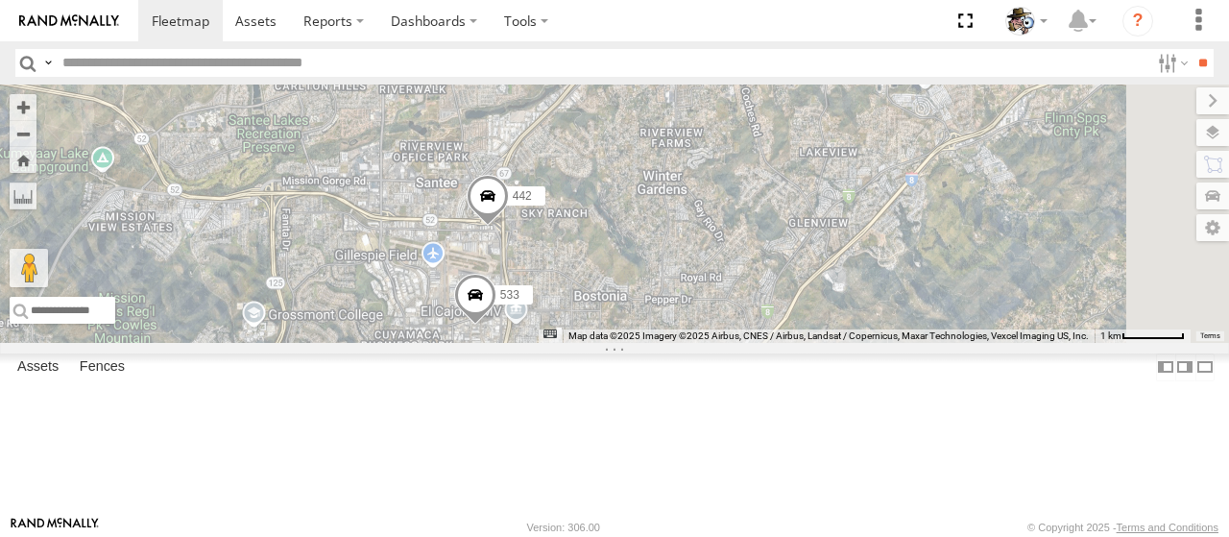
drag, startPoint x: 776, startPoint y: 351, endPoint x: 675, endPoint y: 338, distance: 101.6
click at [675, 338] on div "484 441 566 472 475 HINO 564 532 576 531 442 533" at bounding box center [614, 214] width 1229 height 258
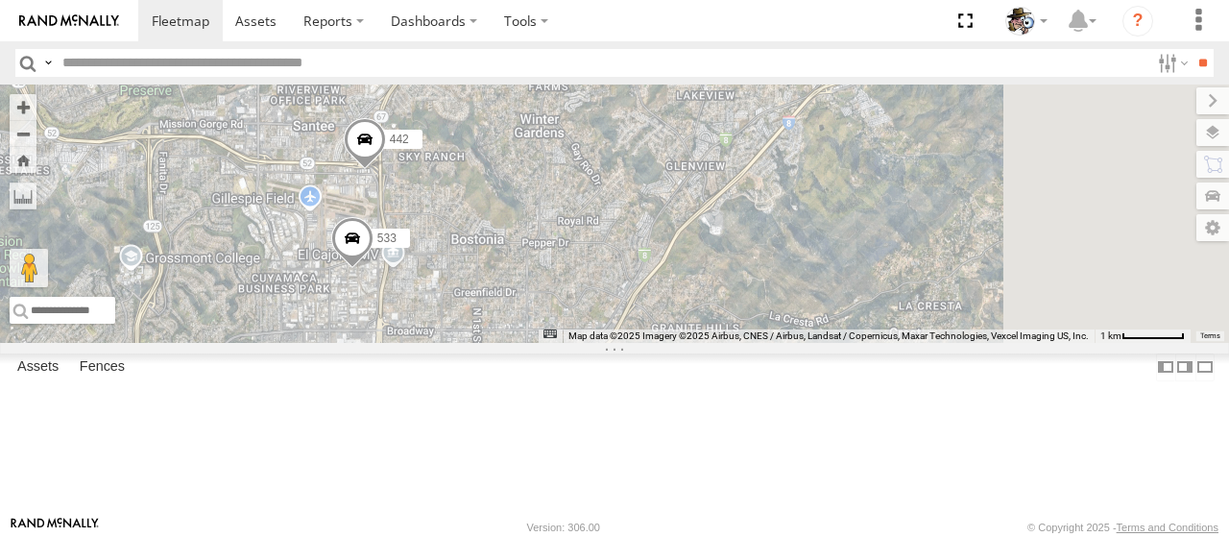
drag, startPoint x: 905, startPoint y: 367, endPoint x: 782, endPoint y: 312, distance: 134.6
click at [782, 312] on div "484 441 566 472 475 HINO 564 532 576 531 442 533" at bounding box center [614, 214] width 1229 height 258
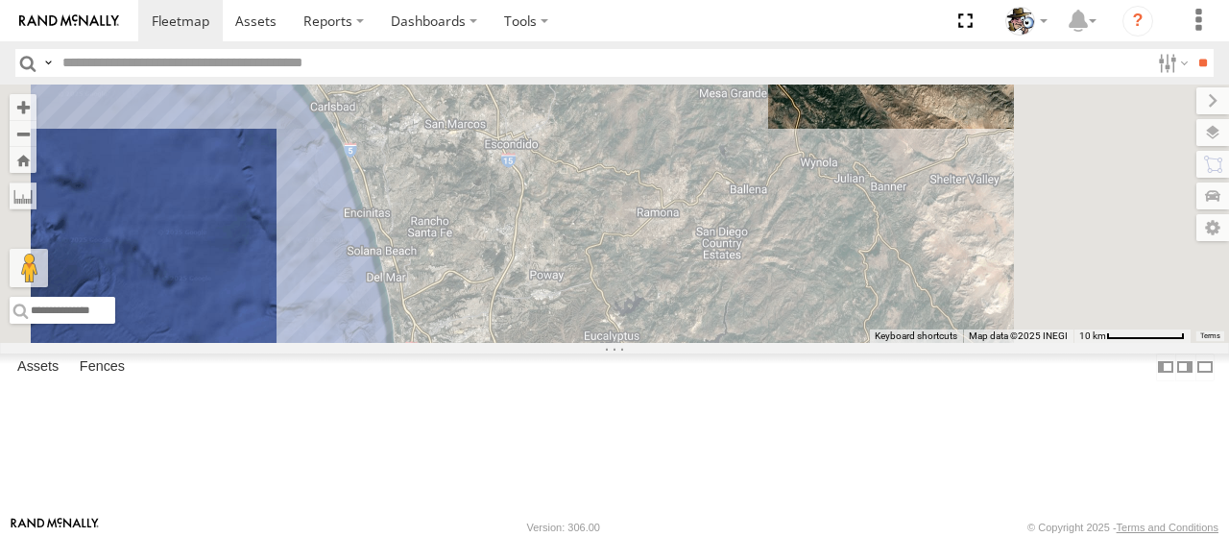
drag, startPoint x: 1076, startPoint y: 308, endPoint x: 1059, endPoint y: 412, distance: 105.0
click at [1059, 343] on div "484 441 566 472 475 HINO 564 532 576 531 2" at bounding box center [614, 214] width 1229 height 258
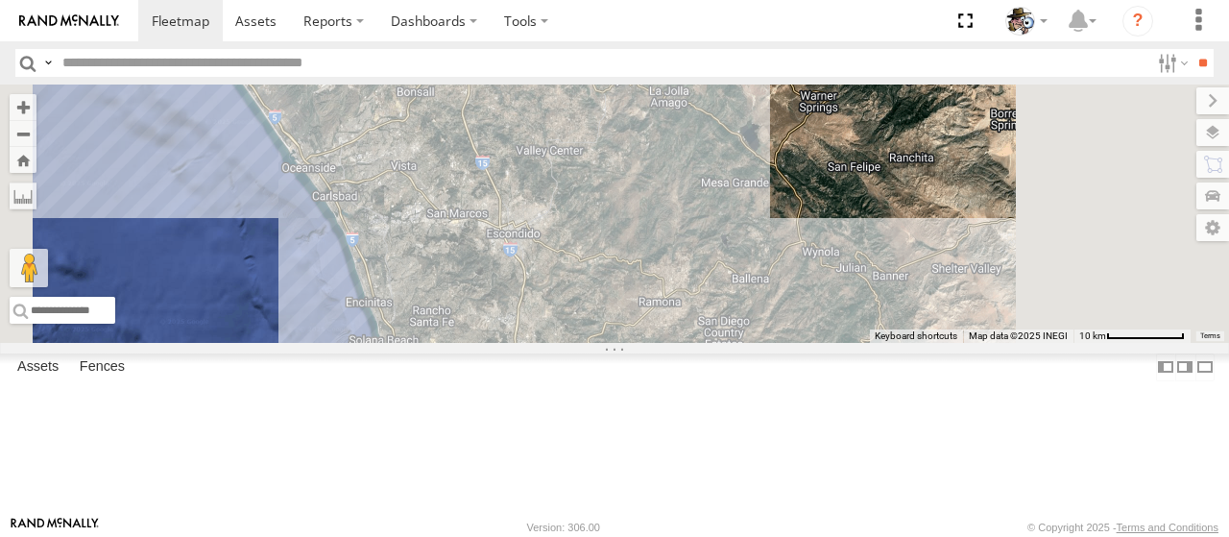
drag, startPoint x: 1054, startPoint y: 306, endPoint x: 1038, endPoint y: 402, distance: 97.3
click at [1038, 343] on div "484 441 566 472 475 HINO 564 532 576 531 2" at bounding box center [614, 214] width 1229 height 258
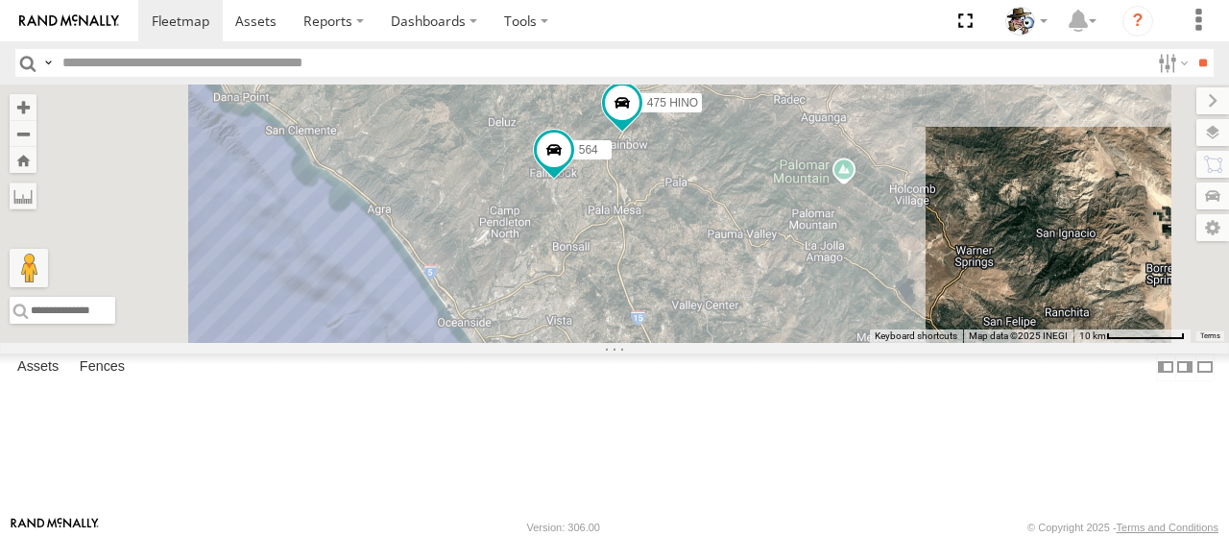
drag, startPoint x: 914, startPoint y: 266, endPoint x: 1072, endPoint y: 381, distance: 195.2
click at [1072, 343] on div "484 441 566 472 475 HINO 564 532 576 531 2" at bounding box center [614, 214] width 1229 height 258
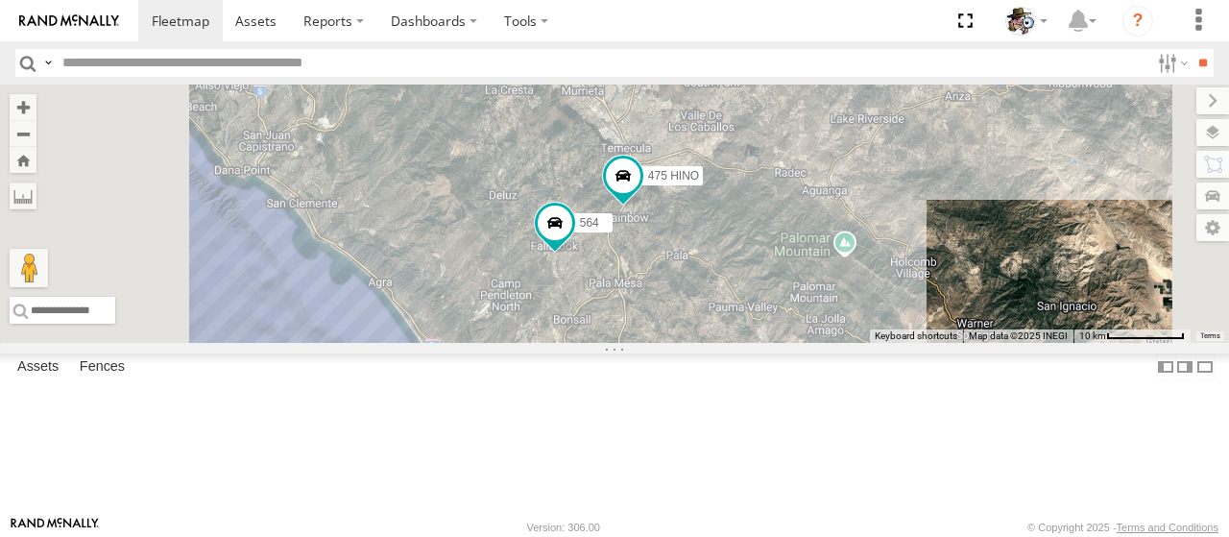
drag, startPoint x: 1032, startPoint y: 289, endPoint x: 1030, endPoint y: 396, distance: 106.6
click at [1030, 343] on div "484 441 566 472 475 HINO 564 532 576 531 2" at bounding box center [614, 214] width 1229 height 258
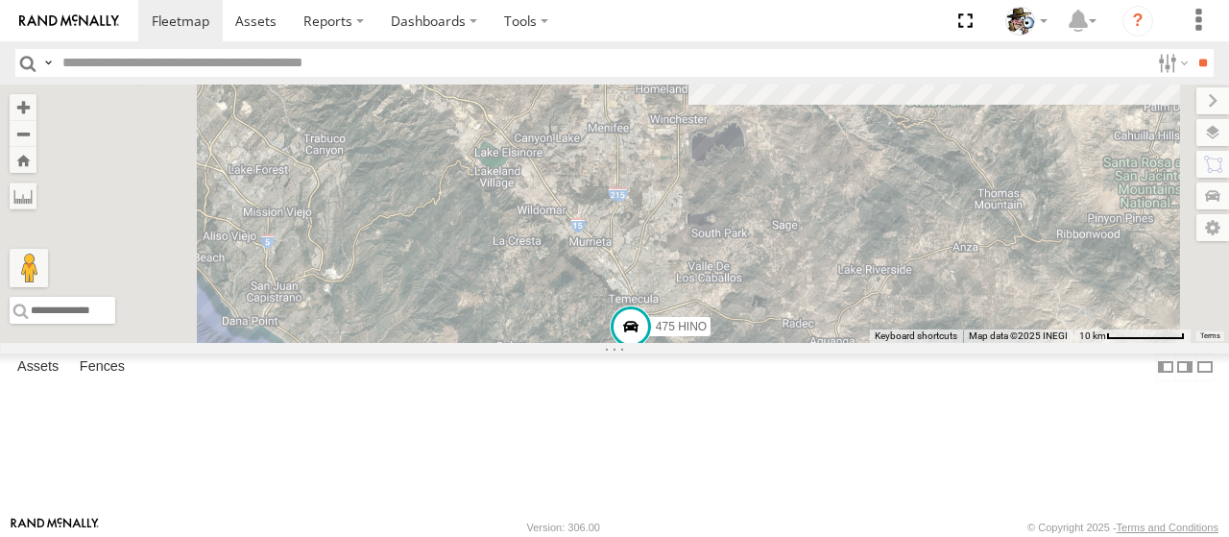
drag, startPoint x: 990, startPoint y: 295, endPoint x: 1004, endPoint y: 404, distance: 110.3
click at [1004, 343] on div "484 441 566 472 475 HINO 564 532 576 531 2" at bounding box center [614, 214] width 1229 height 258
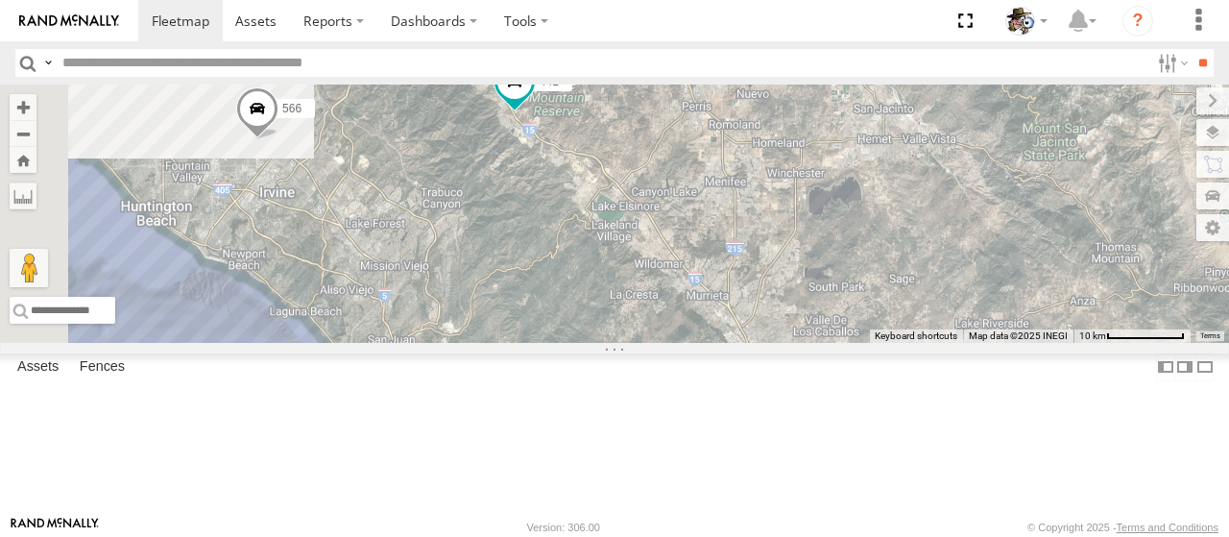
drag, startPoint x: 791, startPoint y: 310, endPoint x: 984, endPoint y: 370, distance: 201.1
click at [984, 343] on div "484 441 566 472 475 HINO 564 532 576 531 2" at bounding box center [614, 214] width 1229 height 258
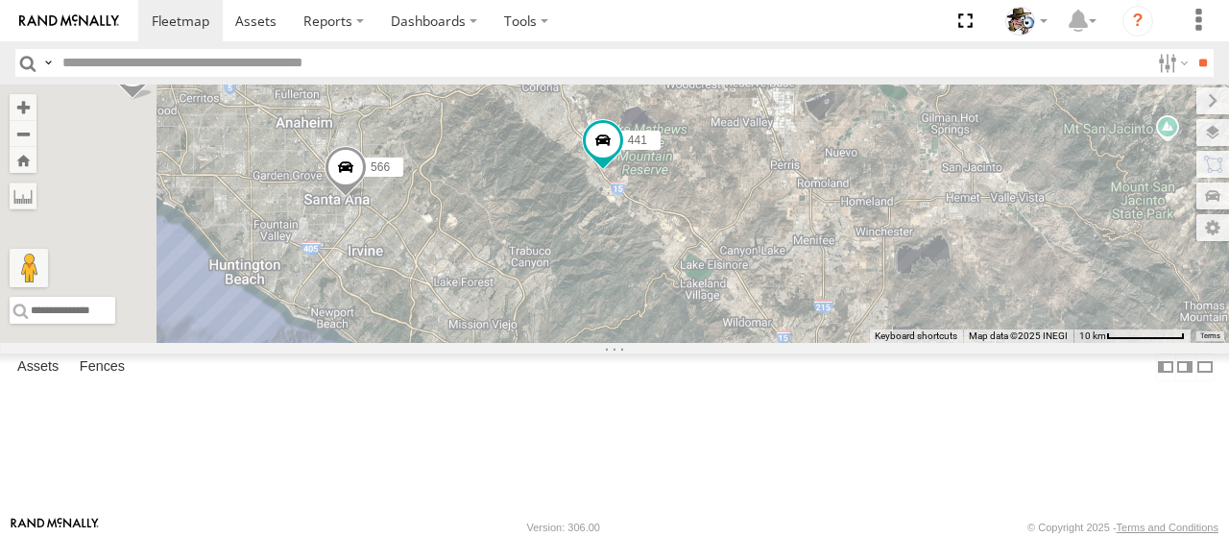
drag, startPoint x: 936, startPoint y: 347, endPoint x: 1066, endPoint y: 458, distance: 171.7
click at [1066, 343] on div "484 441 566 472 475 HINO 564 532 576 531 2" at bounding box center [614, 214] width 1229 height 258
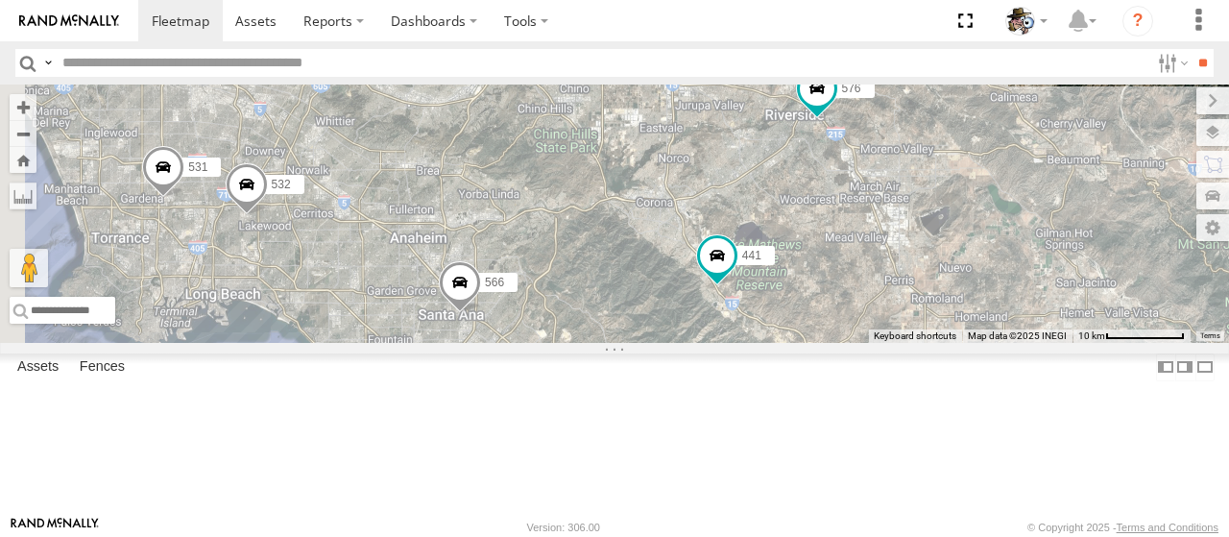
drag, startPoint x: 851, startPoint y: 361, endPoint x: 833, endPoint y: 356, distance: 18.9
click at [833, 343] on div "484 441 566 472 475 HINO 564 532 576 531 2 11 588 581" at bounding box center [614, 214] width 1229 height 258
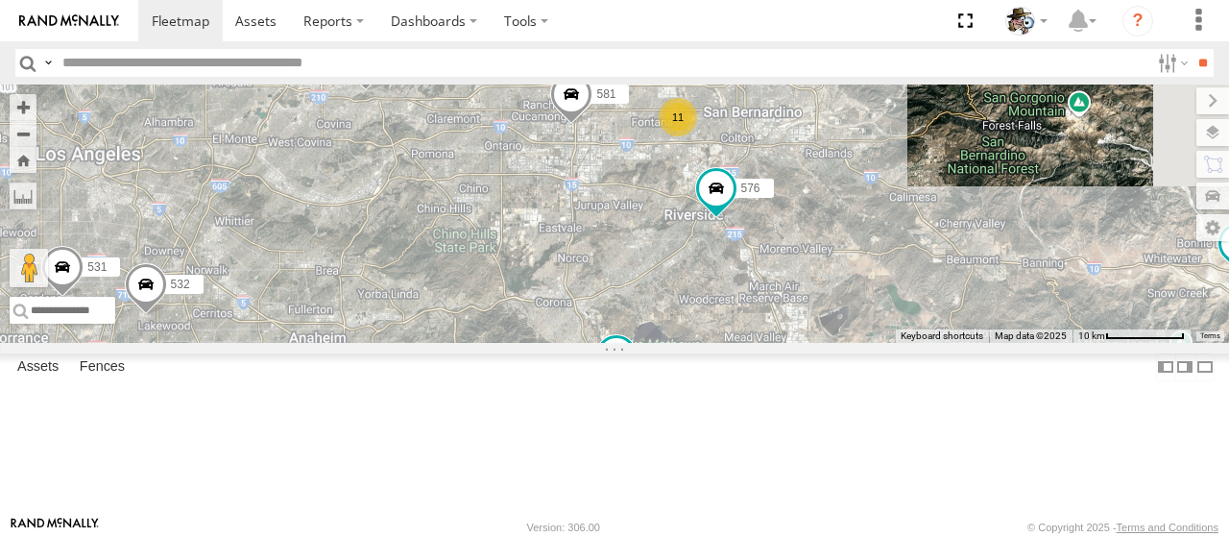
drag, startPoint x: 1105, startPoint y: 355, endPoint x: 999, endPoint y: 460, distance: 148.7
click at [999, 343] on div "484 457 441 566 472 475 HINO 564 532 576 531 2 11 588 581" at bounding box center [614, 214] width 1229 height 258
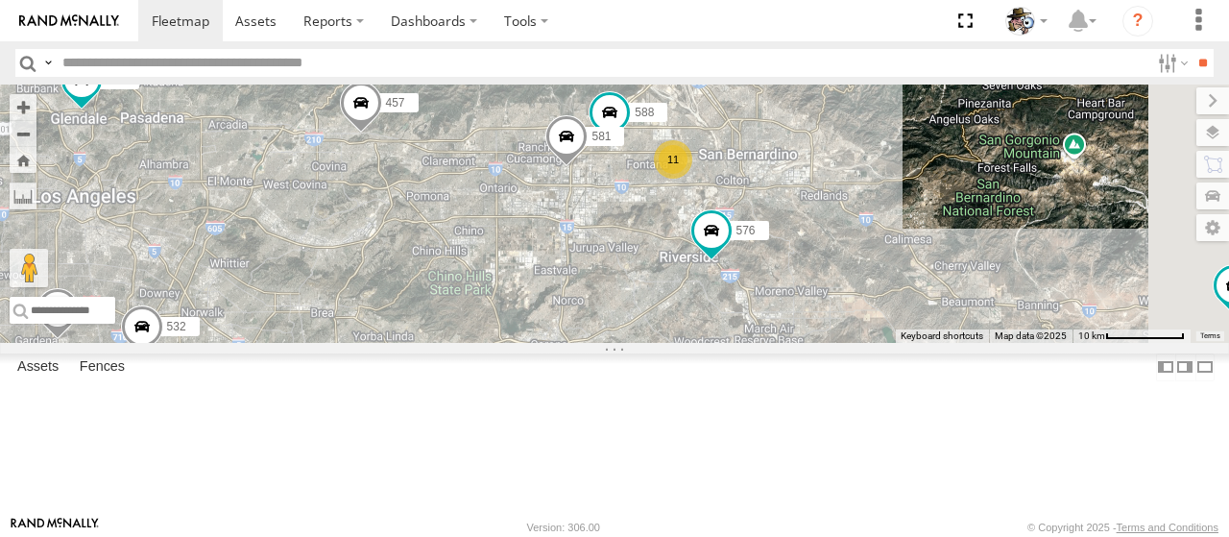
drag, startPoint x: 725, startPoint y: 447, endPoint x: 821, endPoint y: 425, distance: 98.3
click at [760, 343] on div "484 457 441 530 566 472 475 HINO 564 532 576 531 588 581 11" at bounding box center [614, 214] width 1229 height 258
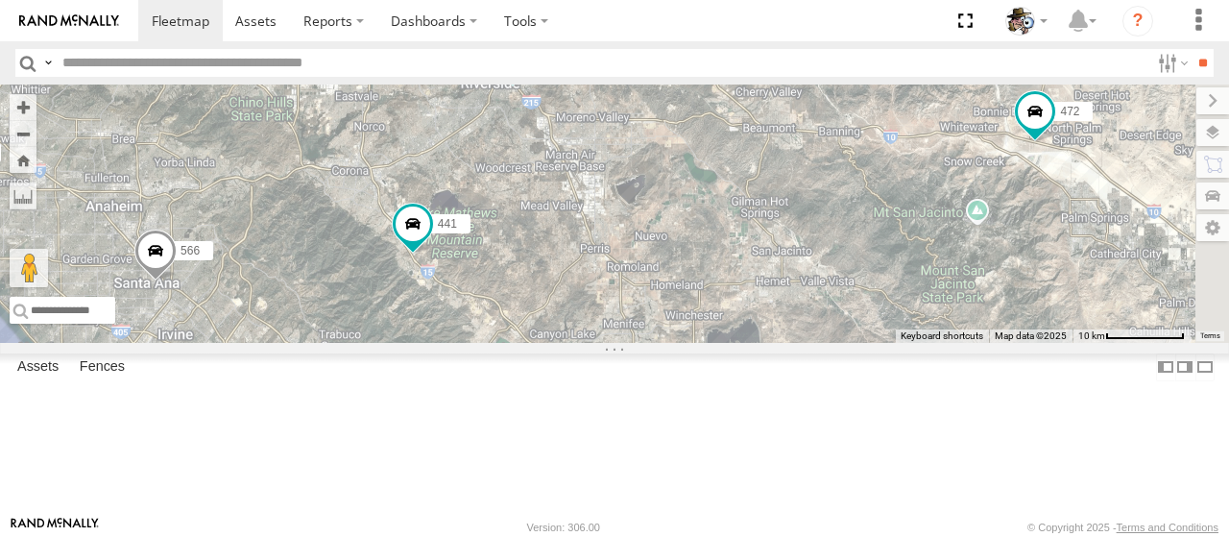
drag, startPoint x: 930, startPoint y: 399, endPoint x: 721, endPoint y: 220, distance: 274.5
click at [695, 222] on div "484 457 441 530 566 472 475 HINO 564 532 576 531 588 581 11" at bounding box center [614, 214] width 1229 height 258
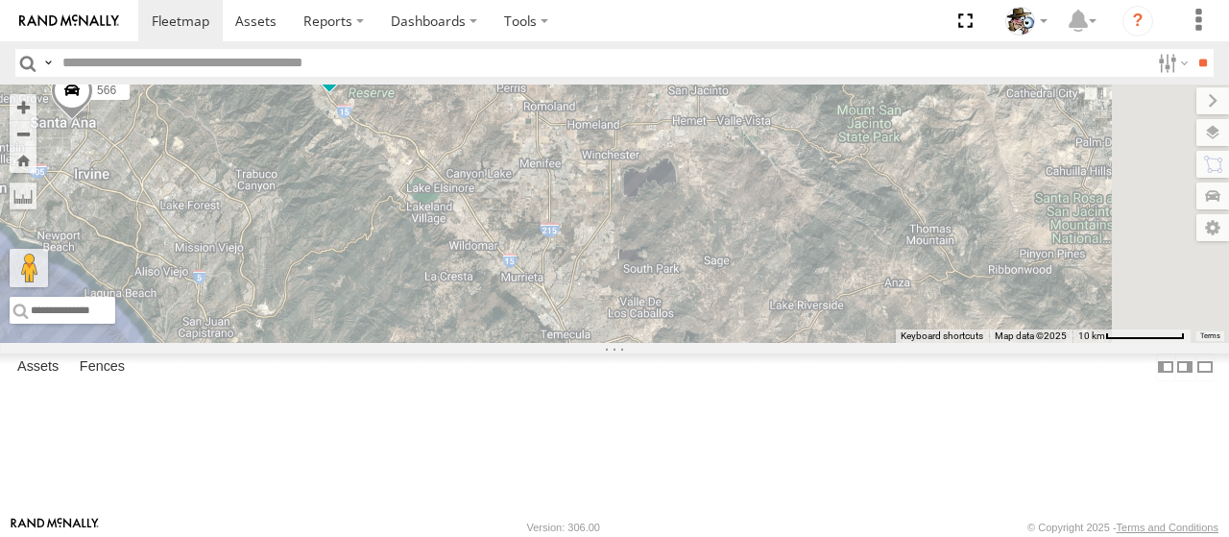
drag, startPoint x: 788, startPoint y: 292, endPoint x: 741, endPoint y: 134, distance: 165.0
click at [741, 134] on div "484 457 441 530 566 472 475 HINO 564 532 576 531 588 581 11" at bounding box center [614, 214] width 1229 height 258
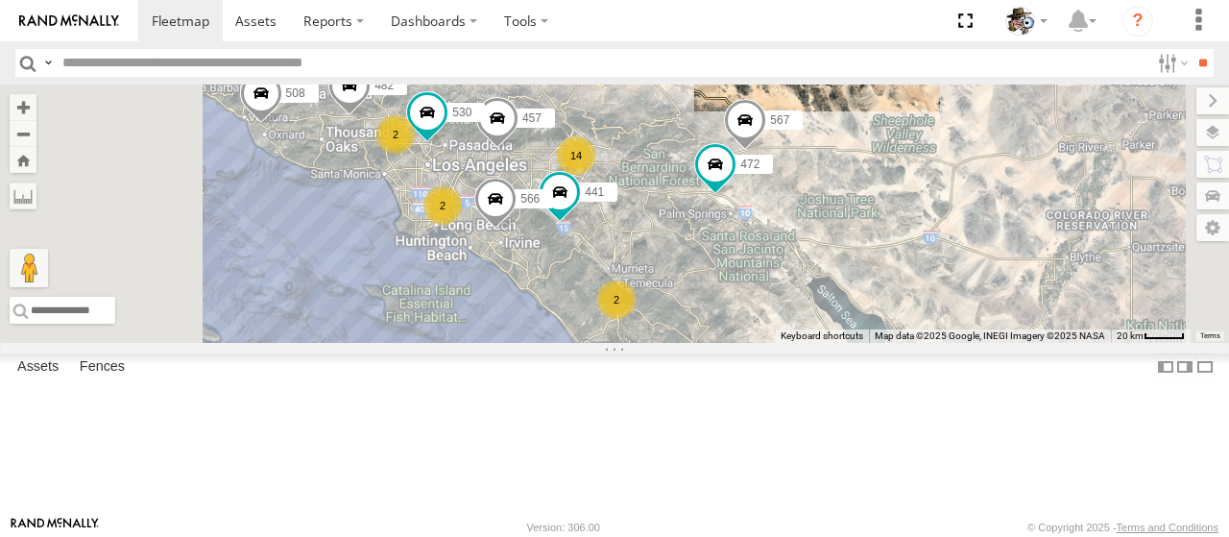
drag, startPoint x: 1035, startPoint y: 306, endPoint x: 1014, endPoint y: 408, distance: 104.0
click at [986, 343] on div "484 508 457 568 482 443 441 530 566 472 567 14 2 2 2 2" at bounding box center [614, 214] width 1229 height 258
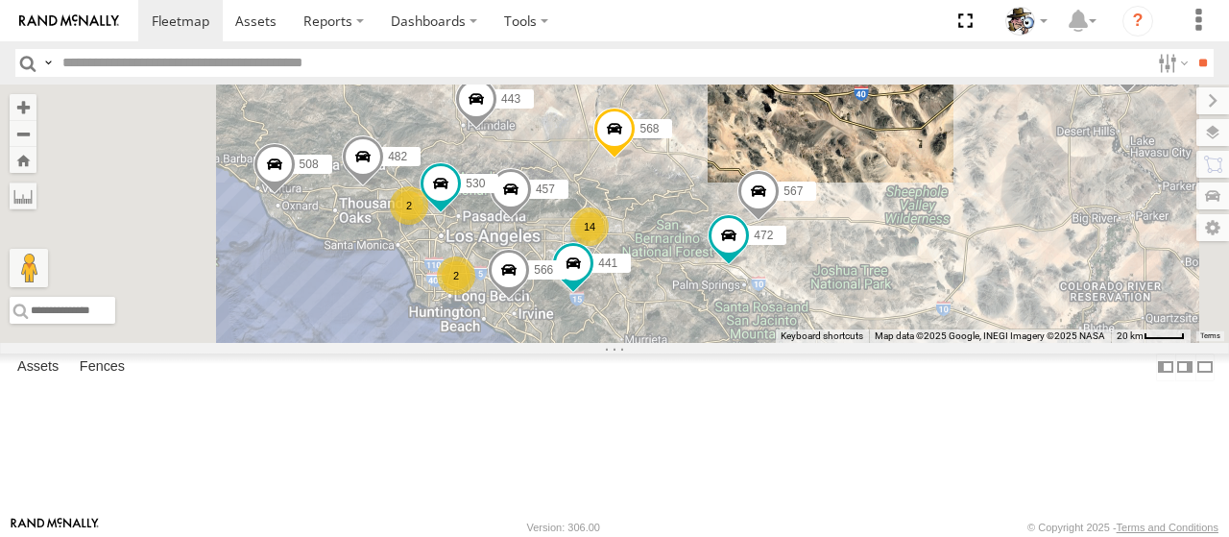
drag, startPoint x: 981, startPoint y: 165, endPoint x: 1007, endPoint y: 192, distance: 37.4
click at [1007, 192] on div "484 508 457 568 482 443 441 530 566 472 567 14 2 2 2 2" at bounding box center [614, 214] width 1229 height 258
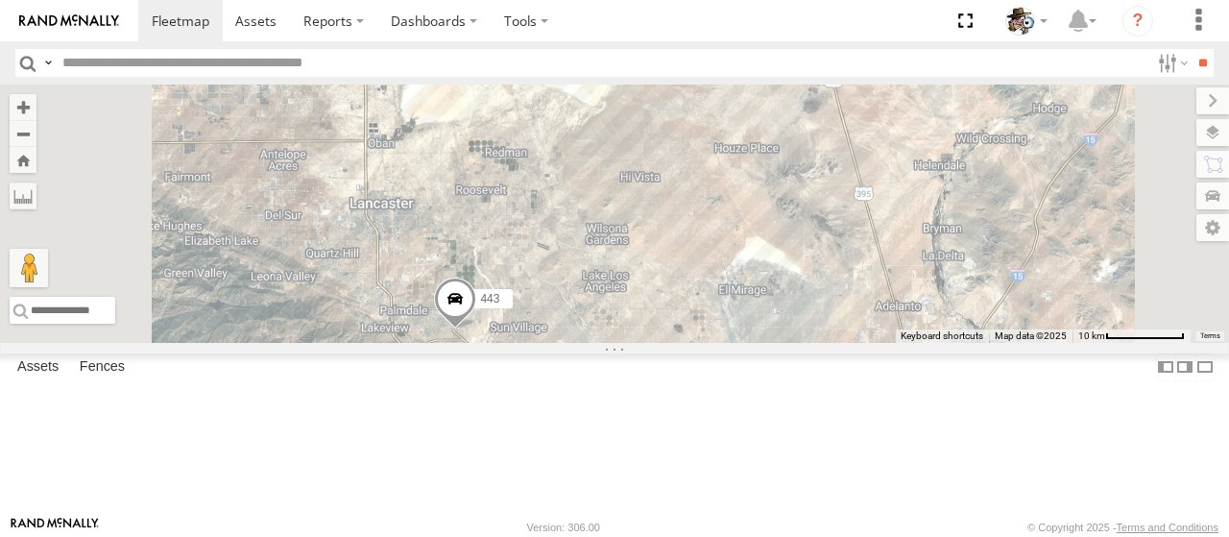
drag, startPoint x: 681, startPoint y: 174, endPoint x: 772, endPoint y: 308, distance: 162.5
click at [773, 327] on div "484 508 457 568 482 443 441 530 566 472 567 576 565 469" at bounding box center [614, 214] width 1229 height 258
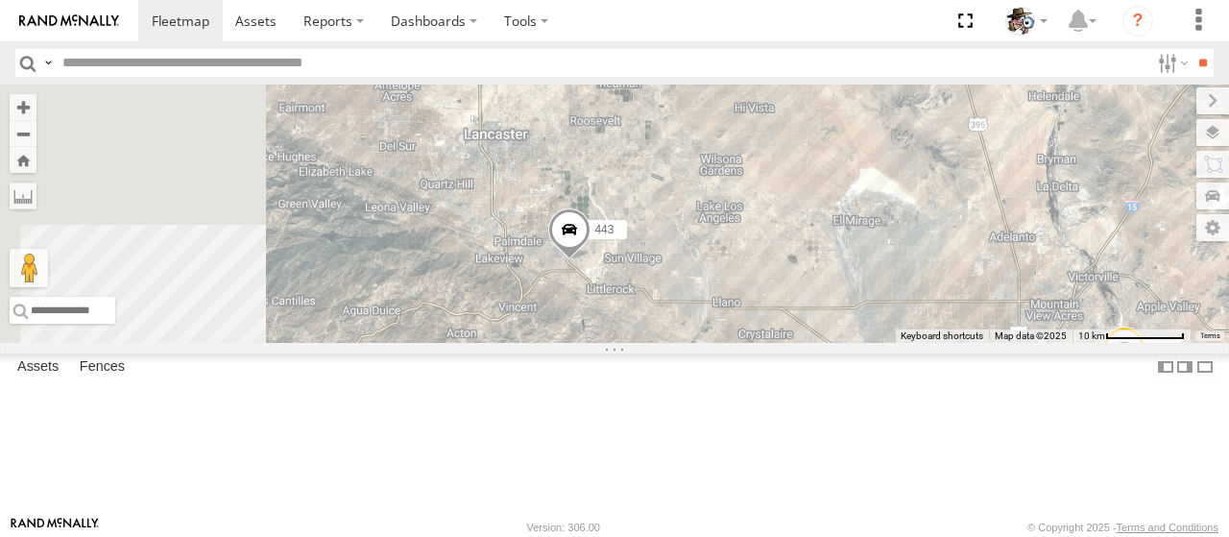
drag, startPoint x: 776, startPoint y: 247, endPoint x: 893, endPoint y: 174, distance: 138.1
click at [893, 174] on div "484 508 457 568 482 443 441 530 566 472 567 576 565 469" at bounding box center [614, 214] width 1229 height 258
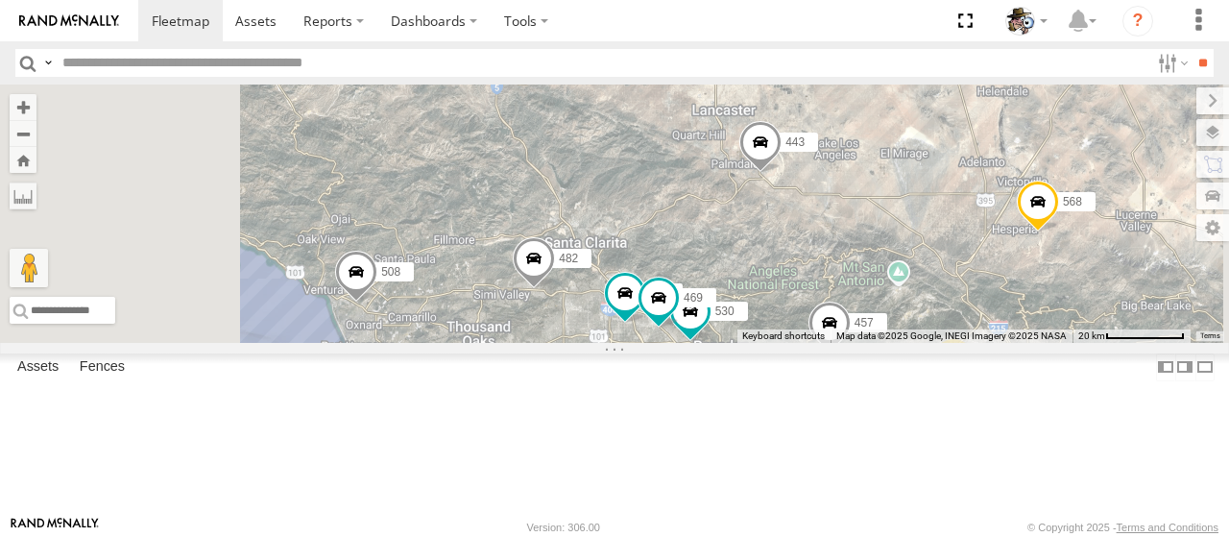
drag, startPoint x: 745, startPoint y: 380, endPoint x: 938, endPoint y: 336, distance: 198.0
click at [938, 336] on div "484 508 457 568 482 443 441 530 566 472 567 576 565 469 11 2" at bounding box center [614, 214] width 1229 height 258
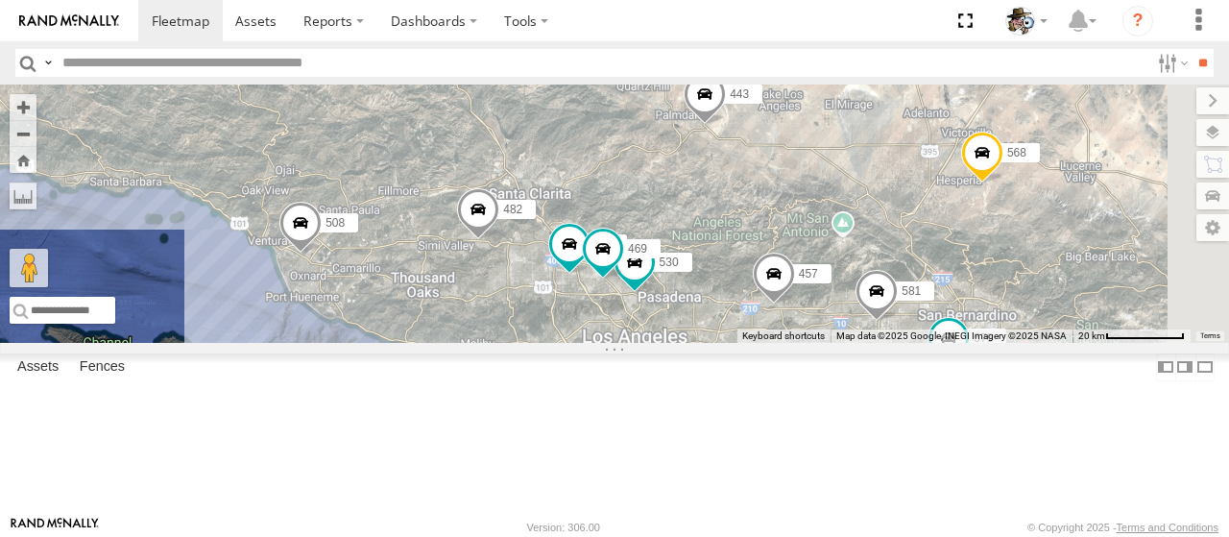
drag, startPoint x: 859, startPoint y: 396, endPoint x: 723, endPoint y: 372, distance: 137.5
click at [723, 343] on div "484 508 457 568 482 443 441 530 566 472 567 532 576 531 565 469 581" at bounding box center [614, 214] width 1229 height 258
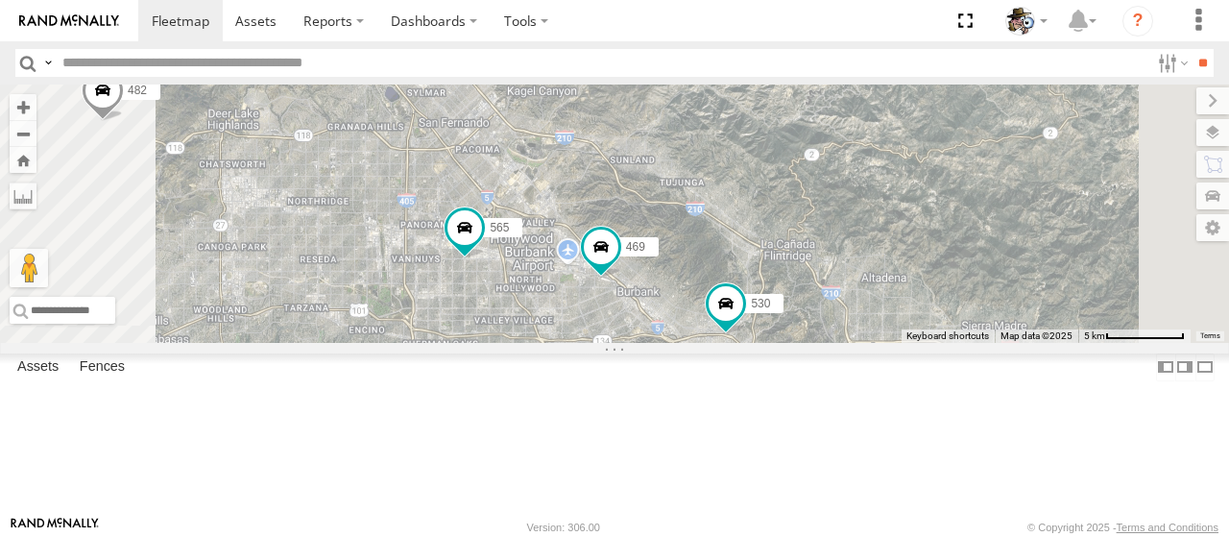
drag, startPoint x: 920, startPoint y: 397, endPoint x: 847, endPoint y: 371, distance: 77.5
click at [847, 343] on div "484 508 457 568 482 443 441 530 566 472 567 532 576 531 565 469" at bounding box center [614, 214] width 1229 height 258
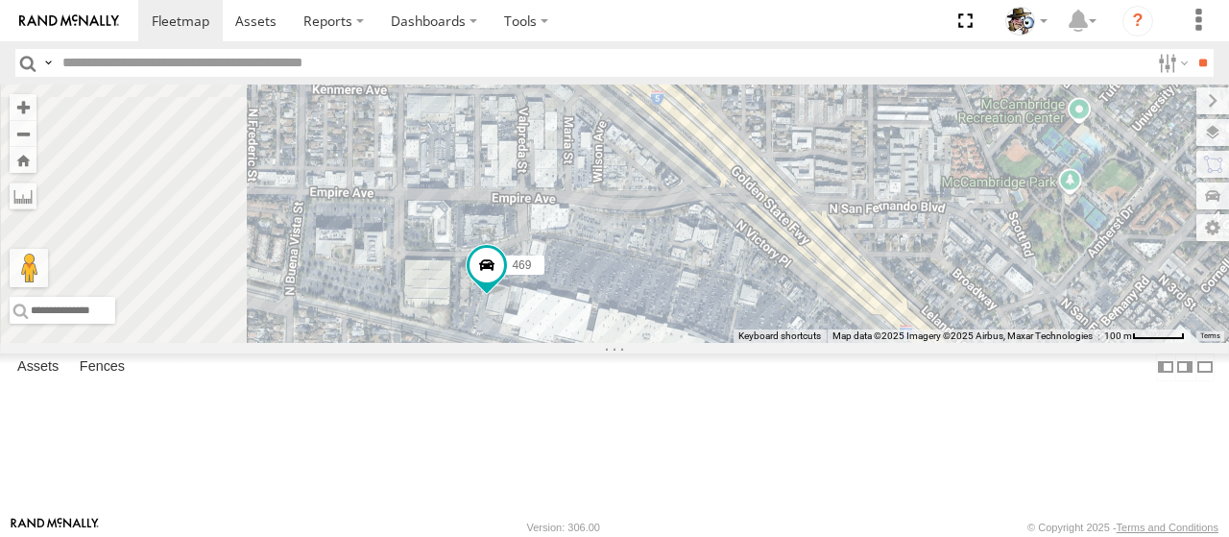
drag, startPoint x: 757, startPoint y: 365, endPoint x: 815, endPoint y: 271, distance: 110.9
click at [815, 271] on div "484 508 457 568 482 443 441 530 566 472 567 532 576 531 565 469" at bounding box center [614, 214] width 1229 height 258
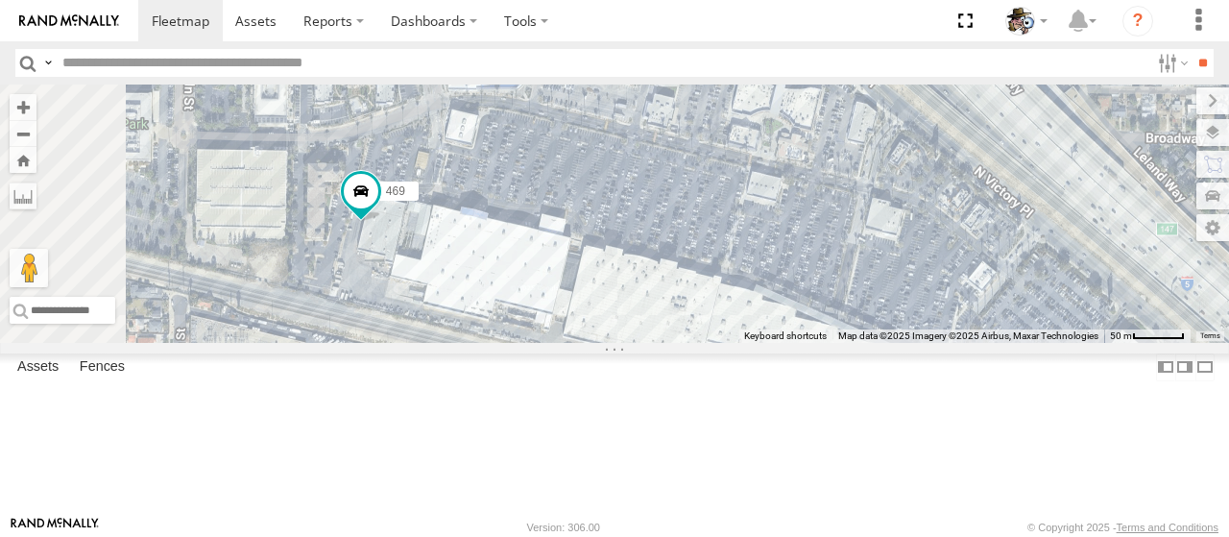
drag, startPoint x: 922, startPoint y: 351, endPoint x: 826, endPoint y: 279, distance: 120.1
click at [824, 279] on div "484 508 457 568 482 443 441 530 566 472 567 532 576 531 565 469" at bounding box center [614, 214] width 1229 height 258
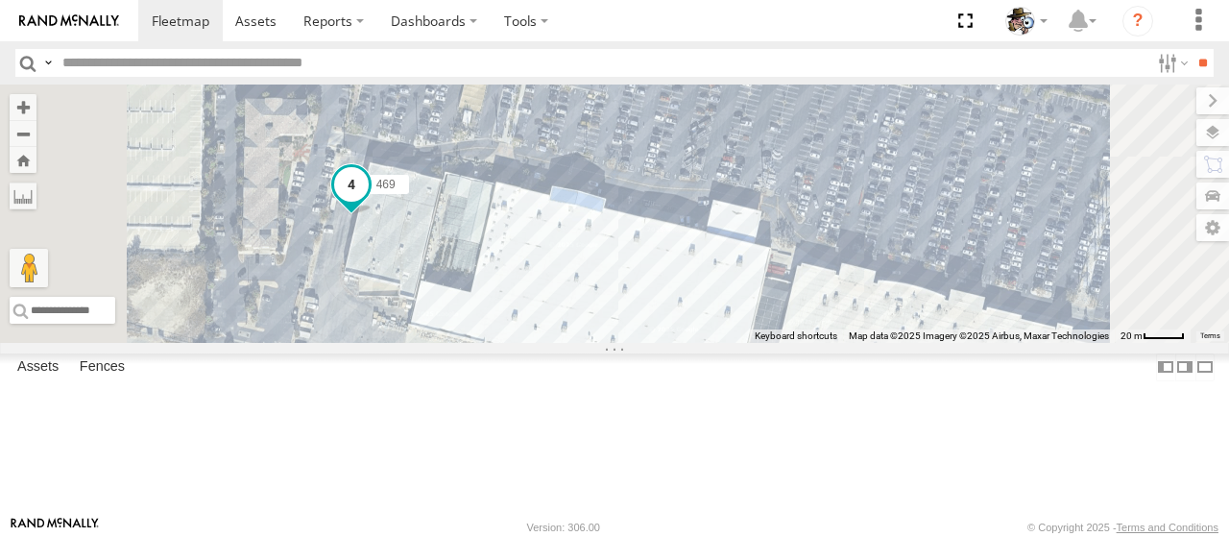
click at [373, 215] on span at bounding box center [351, 189] width 42 height 52
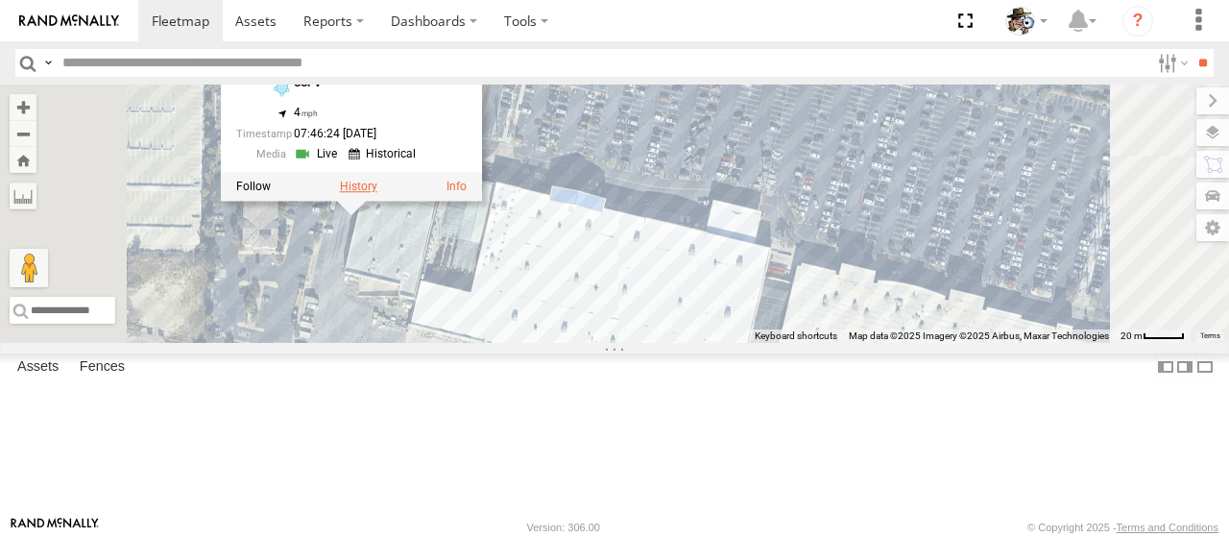
click at [377, 193] on label at bounding box center [358, 186] width 37 height 13
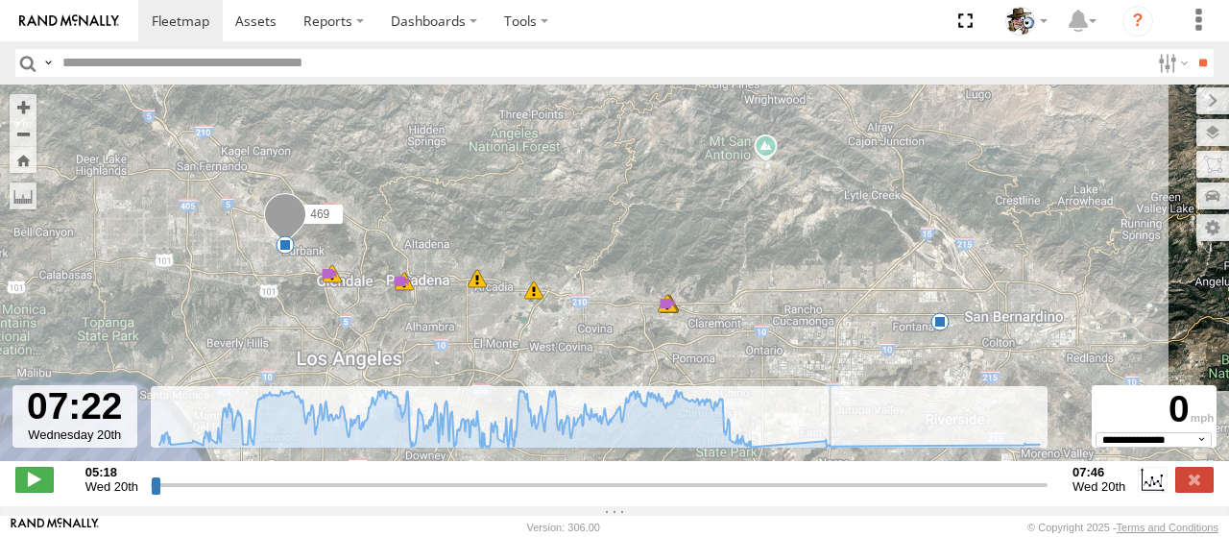
drag, startPoint x: 152, startPoint y: 500, endPoint x: 286, endPoint y: 490, distance: 134.9
type input "**********"
click at [899, 485] on input "range" at bounding box center [599, 484] width 897 height 18
click at [173, 25] on span at bounding box center [181, 21] width 58 height 18
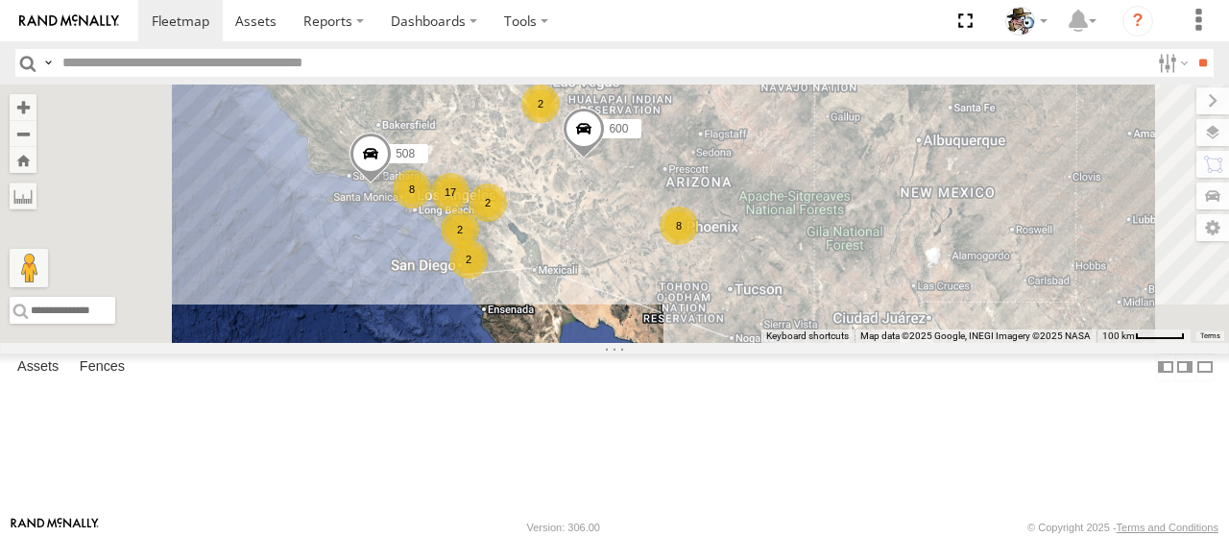
drag, startPoint x: 728, startPoint y: 299, endPoint x: 885, endPoint y: 181, distance: 196.1
click at [885, 181] on div "484 17 8 8 508 2 2 2 2 600" at bounding box center [614, 214] width 1229 height 258
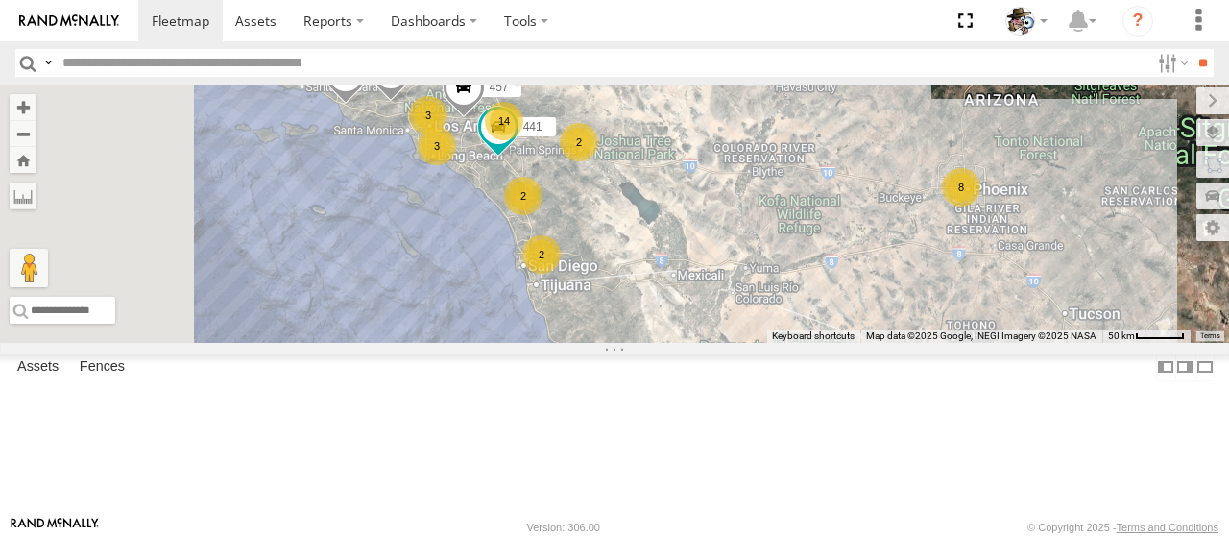
drag, startPoint x: 783, startPoint y: 245, endPoint x: 920, endPoint y: 182, distance: 150.9
click at [920, 182] on div "484 508 600 14 8 3 2 3 2 457 568 2 482 596 443 441" at bounding box center [614, 214] width 1229 height 258
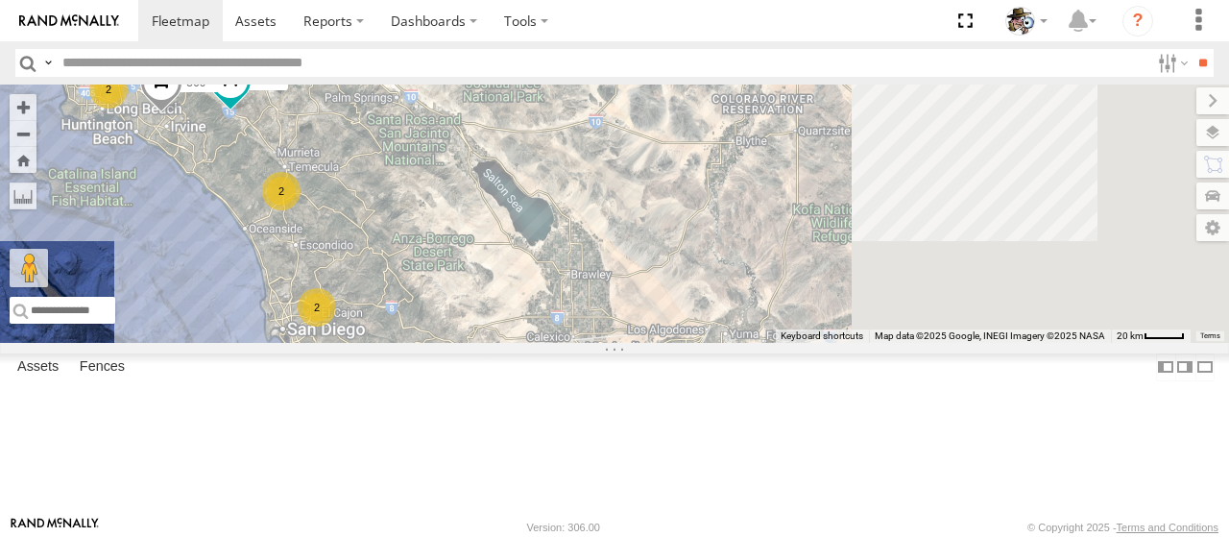
drag, startPoint x: 1024, startPoint y: 362, endPoint x: 702, endPoint y: 369, distance: 321.8
click at [702, 343] on div "484 508 600 457 568 482 596 443 441 566 472 576 567 13 3 2 2 2" at bounding box center [614, 214] width 1229 height 258
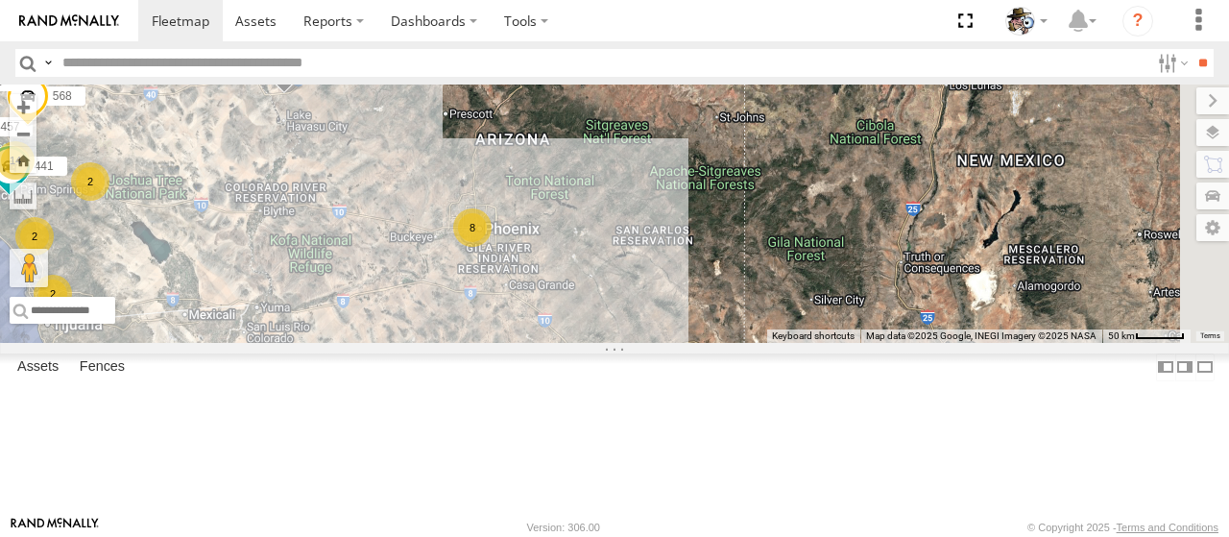
drag, startPoint x: 984, startPoint y: 380, endPoint x: 798, endPoint y: 373, distance: 185.5
click at [646, 343] on div "484 508 600 457 568 482 596 443 441 14 8 3 2 3 2 2" at bounding box center [614, 214] width 1229 height 258
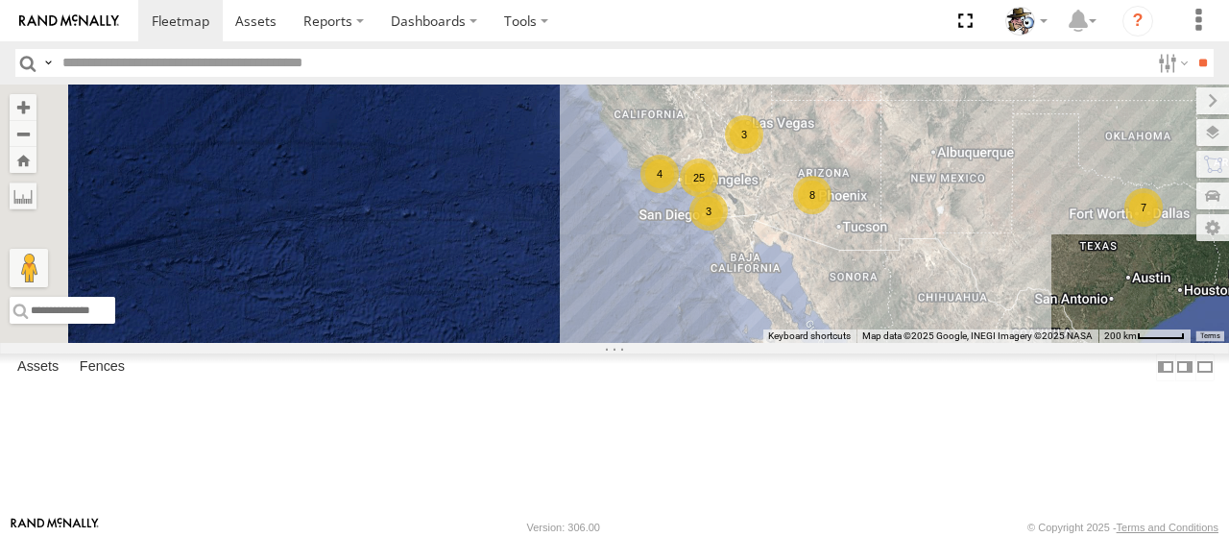
drag, startPoint x: 1058, startPoint y: 365, endPoint x: 1197, endPoint y: 288, distance: 158.2
click at [1197, 288] on div "484 25 8 7 4 3 3" at bounding box center [614, 214] width 1229 height 258
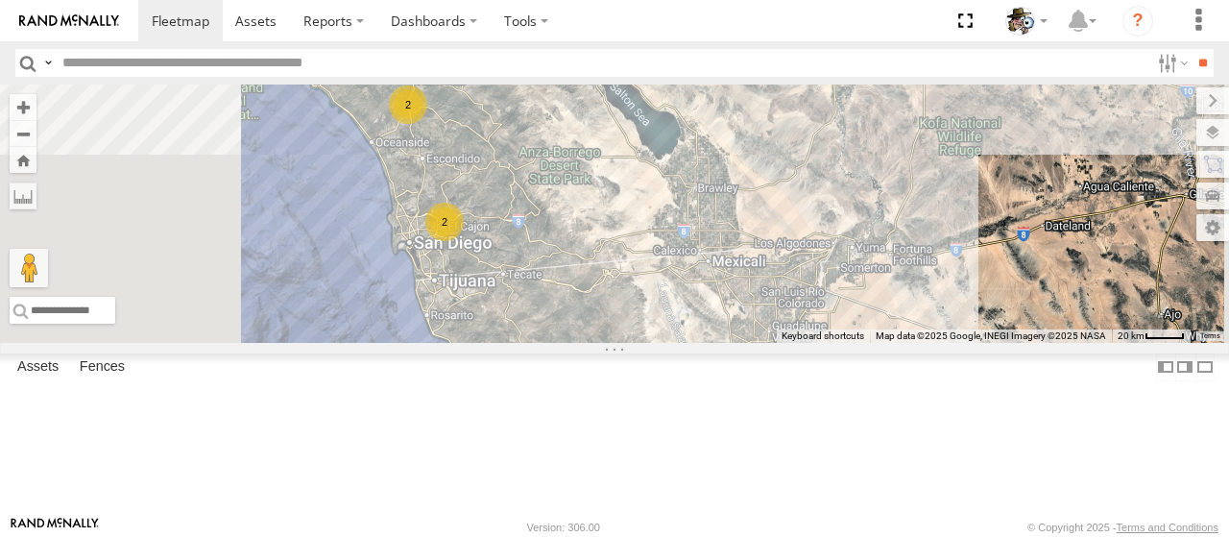
drag, startPoint x: 777, startPoint y: 281, endPoint x: 900, endPoint y: 283, distance: 123.0
click at [900, 283] on div "484 2 2 566 441" at bounding box center [614, 214] width 1229 height 258
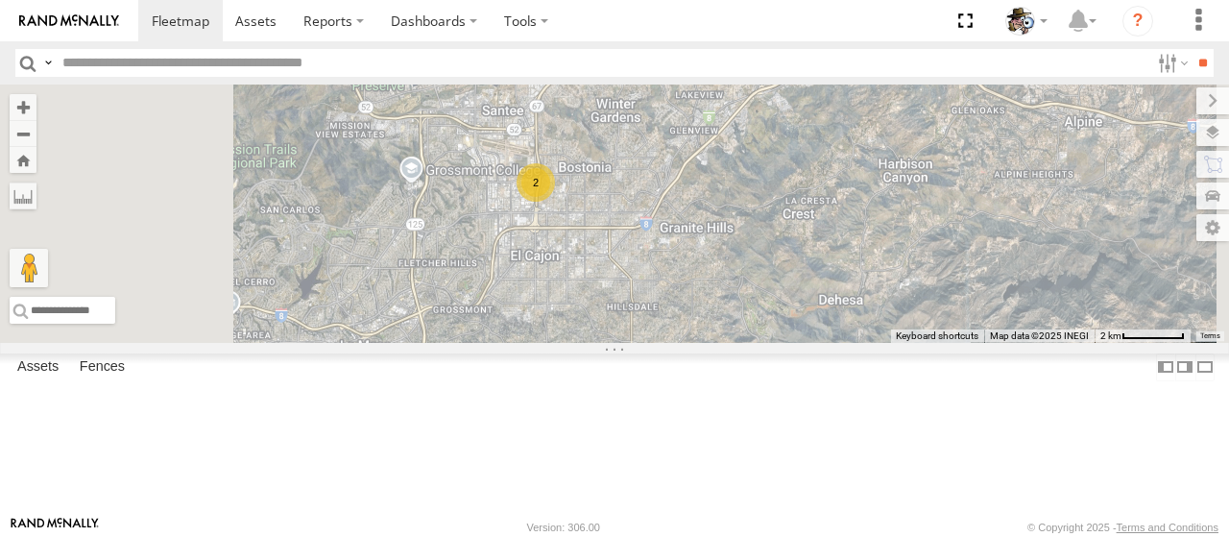
drag, startPoint x: 724, startPoint y: 279, endPoint x: 843, endPoint y: 227, distance: 129.9
click at [843, 227] on div "484 566 472 441 2" at bounding box center [614, 214] width 1229 height 258
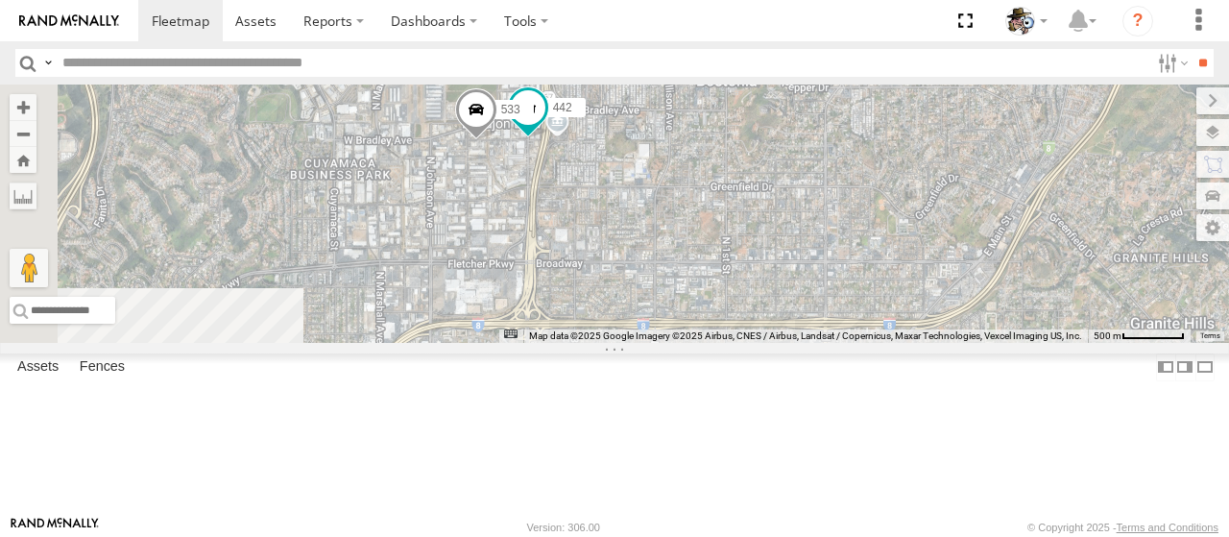
drag, startPoint x: 763, startPoint y: 215, endPoint x: 860, endPoint y: 281, distance: 117.5
click at [860, 281] on div "484 566 472 441 442 533" at bounding box center [614, 214] width 1229 height 258
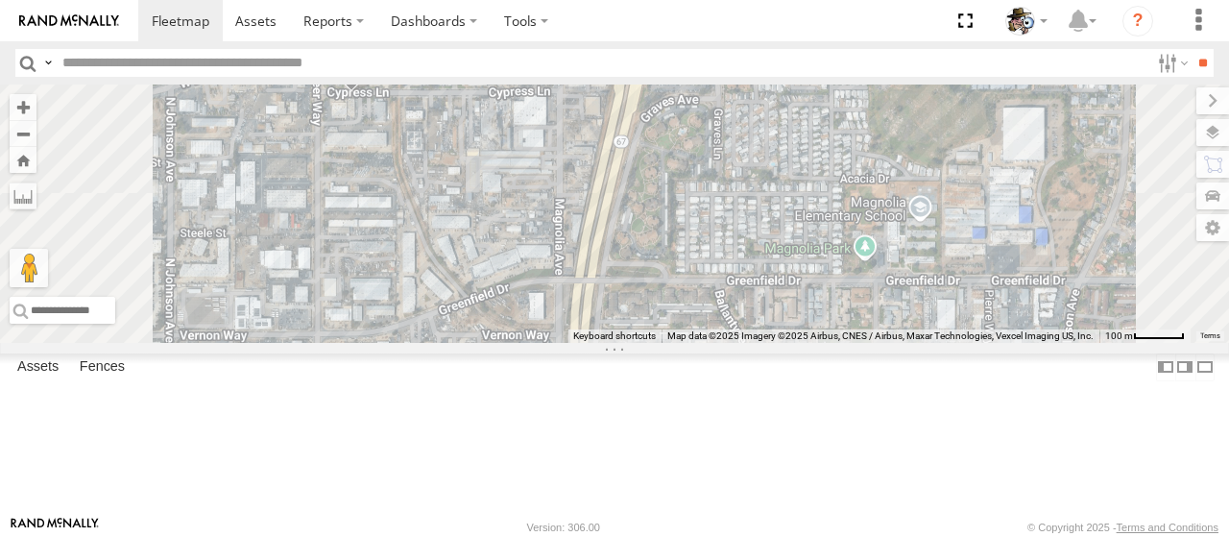
click at [576, 73] on span at bounding box center [559, 55] width 35 height 35
click at [550, 34] on link at bounding box center [525, 24] width 49 height 18
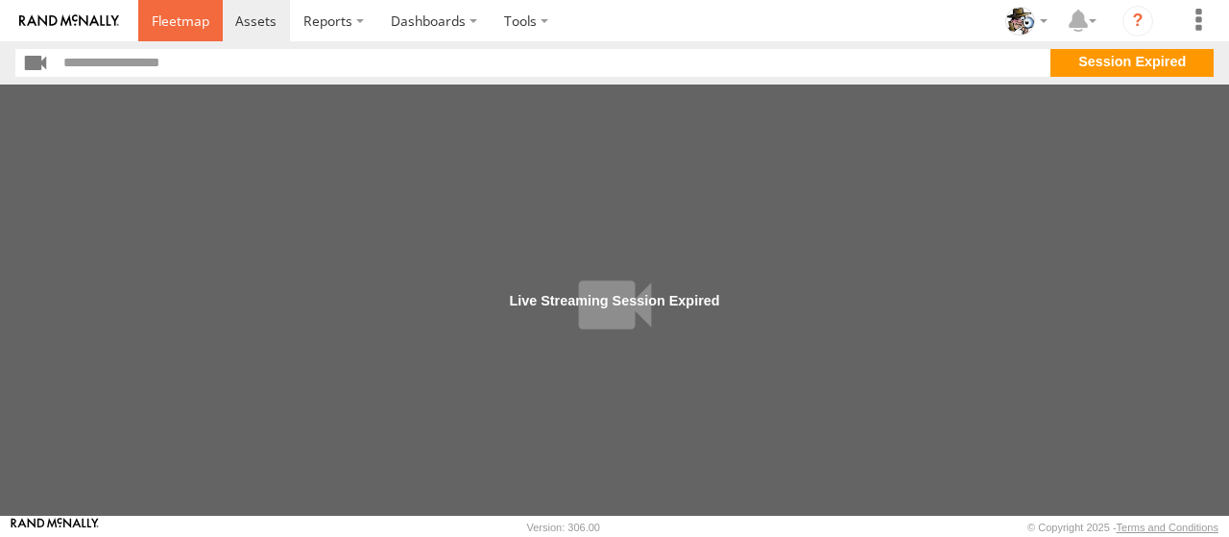
click at [186, 31] on link at bounding box center [180, 20] width 85 height 41
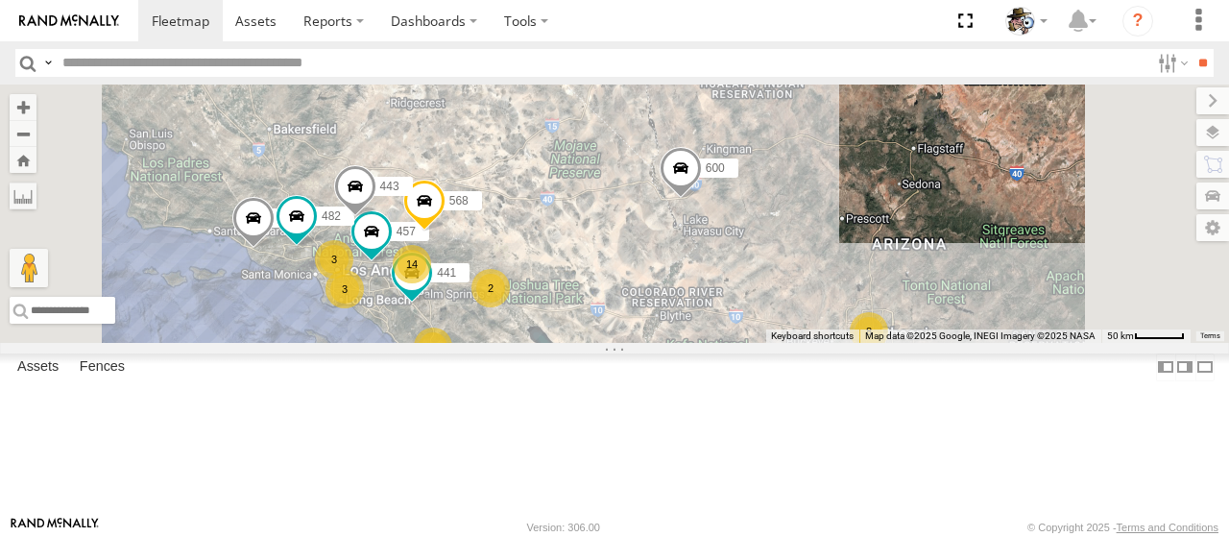
drag, startPoint x: 730, startPoint y: 303, endPoint x: 774, endPoint y: 208, distance: 104.0
click at [774, 208] on div "484 14 8 3 508 2 3 457 568 2 482 596 443 599 600 441" at bounding box center [614, 214] width 1229 height 258
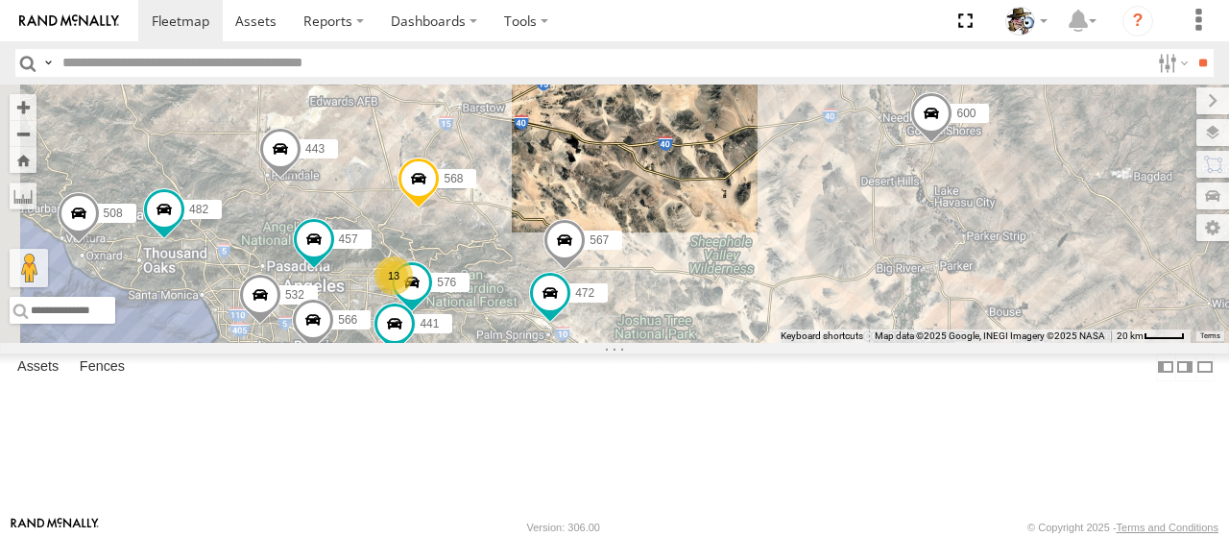
drag, startPoint x: 668, startPoint y: 312, endPoint x: 747, endPoint y: 295, distance: 80.6
click at [747, 295] on div "484 508 457 568 482 596 443 599 600 441 13 2 532 566 472 576 567" at bounding box center [614, 214] width 1229 height 258
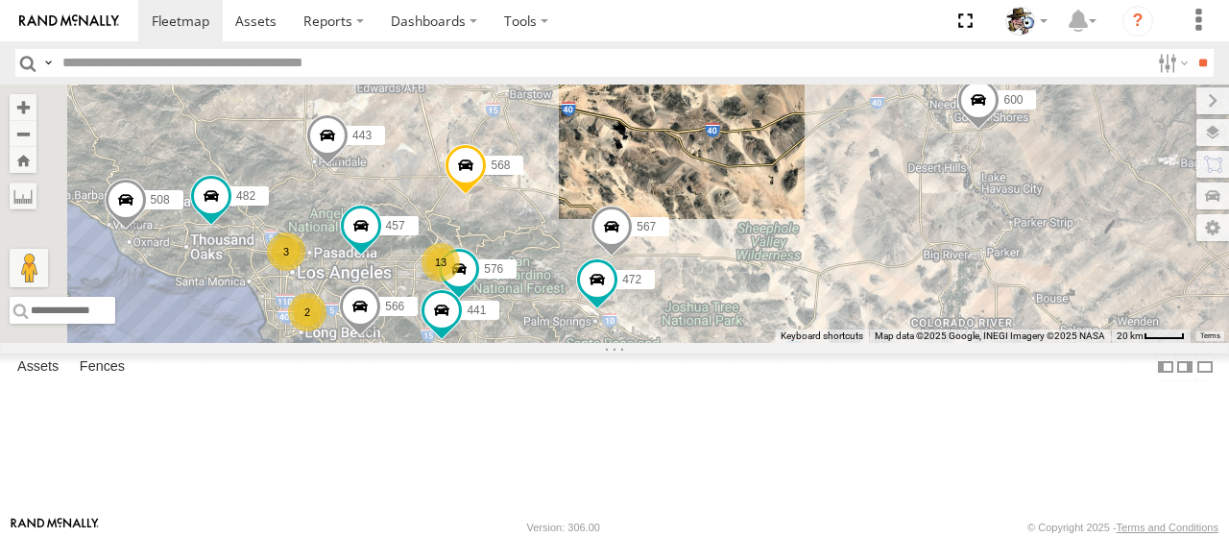
click at [487, 196] on span at bounding box center [466, 170] width 42 height 52
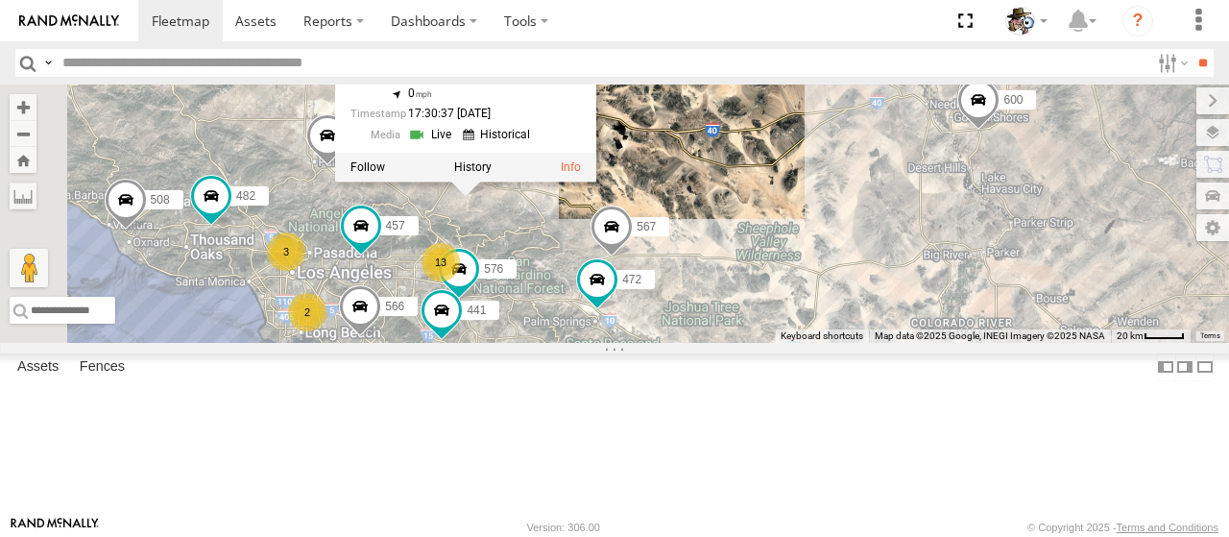
click at [457, 143] on link at bounding box center [432, 134] width 49 height 18
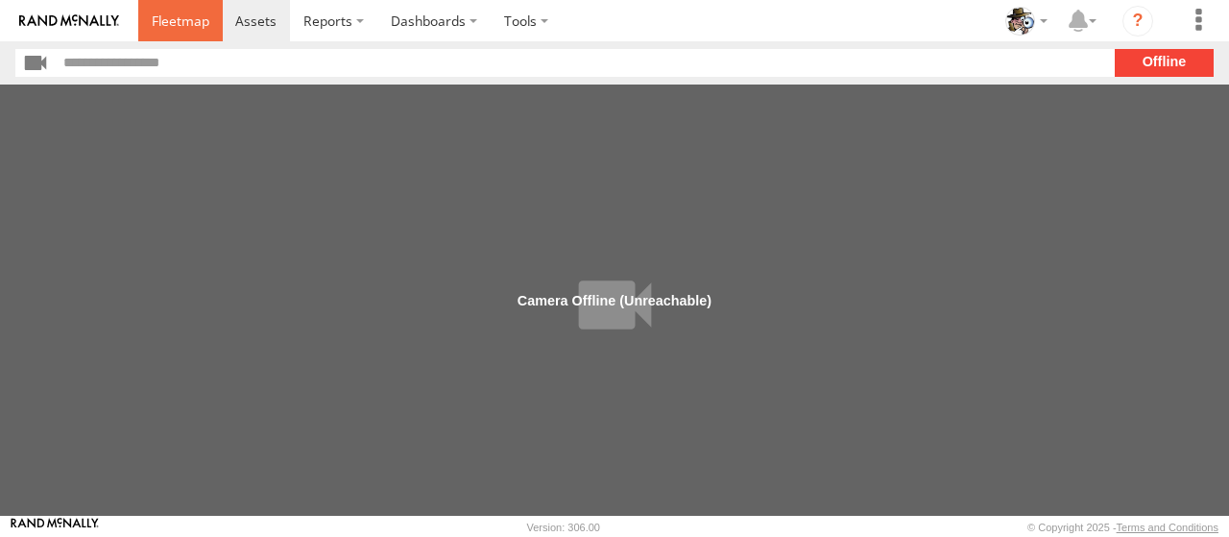
click at [179, 26] on span at bounding box center [181, 21] width 58 height 18
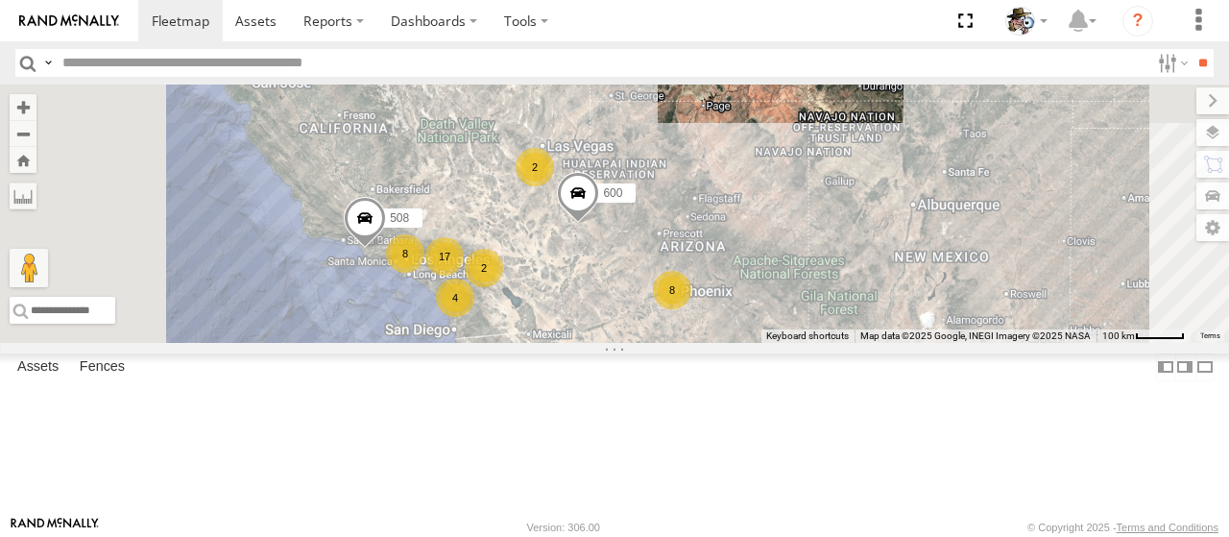
drag, startPoint x: 671, startPoint y: 220, endPoint x: 743, endPoint y: 174, distance: 85.5
click at [732, 137] on div "484 17 8 8 508 4 2 2 600" at bounding box center [614, 214] width 1229 height 258
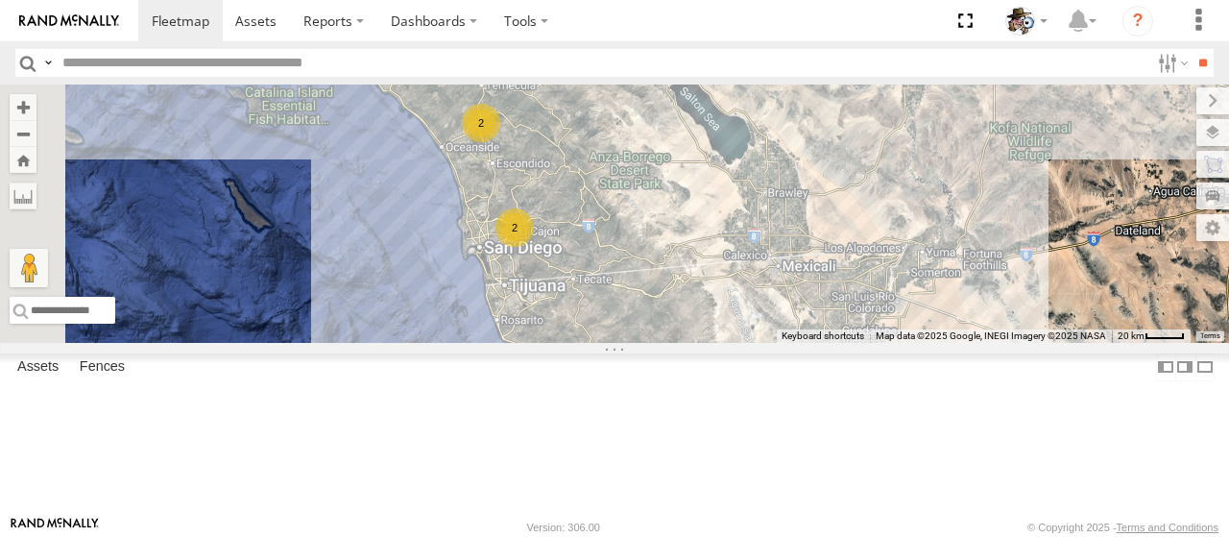
drag, startPoint x: 728, startPoint y: 247, endPoint x: 810, endPoint y: 249, distance: 81.7
click at [910, 245] on div "484 508 600 2 2 472 441" at bounding box center [614, 214] width 1229 height 258
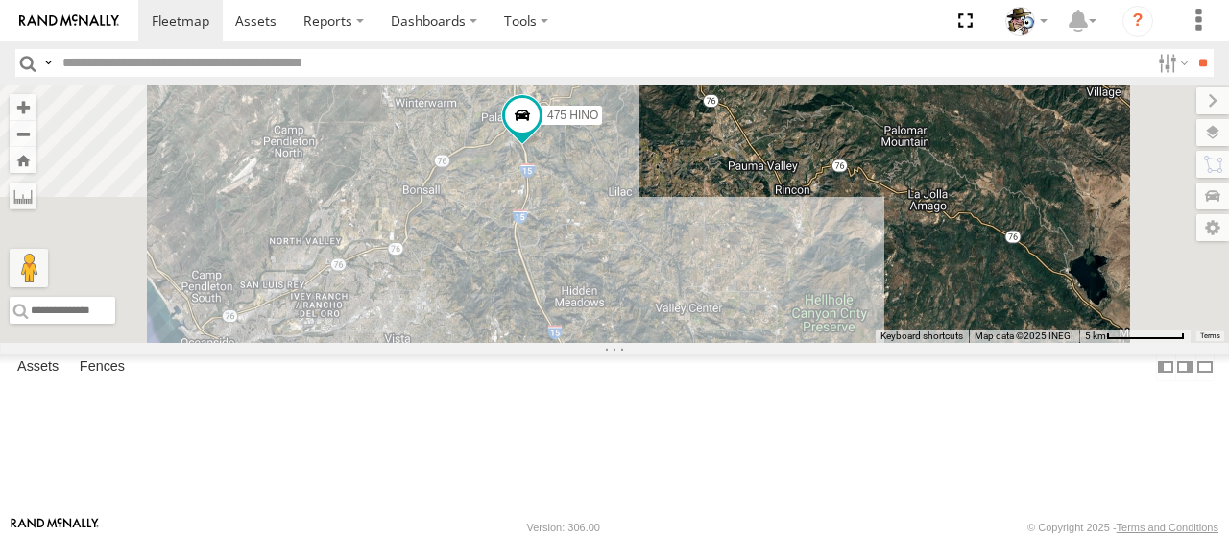
drag, startPoint x: 776, startPoint y: 195, endPoint x: 719, endPoint y: 300, distance: 119.0
click at [719, 300] on div "484 508 600 472 441 566 475 HINO" at bounding box center [614, 214] width 1229 height 258
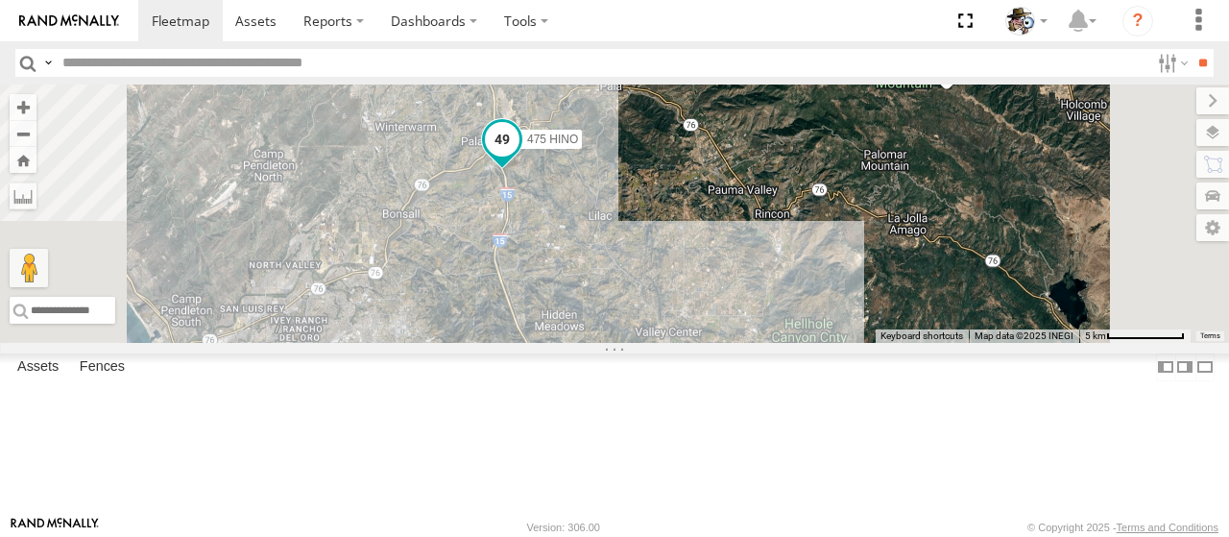
click at [520, 157] on span at bounding box center [502, 139] width 35 height 35
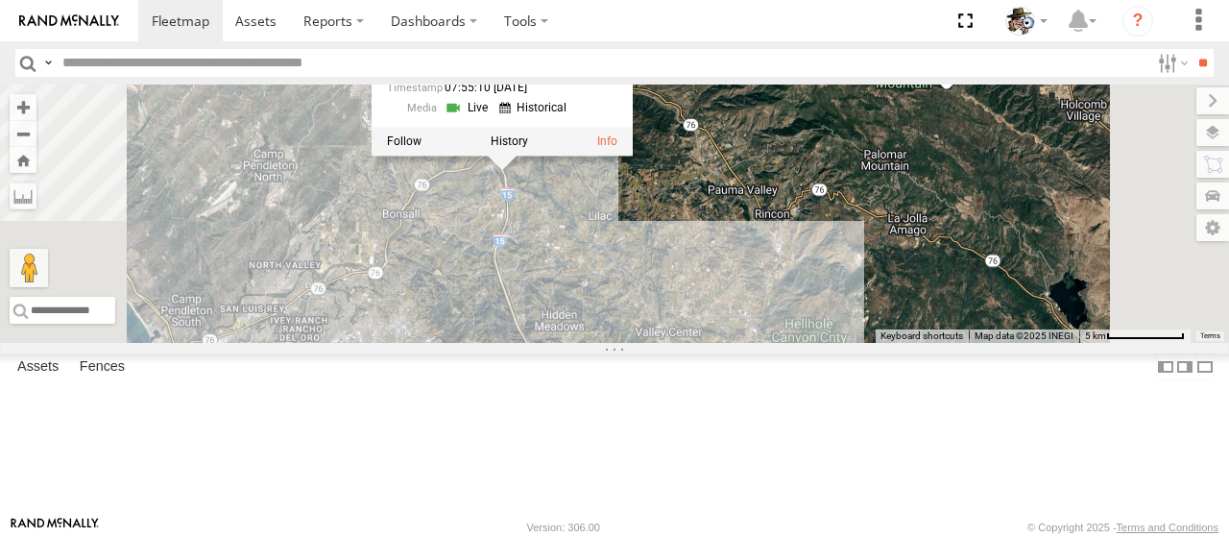
click at [494, 117] on link at bounding box center [469, 108] width 49 height 18
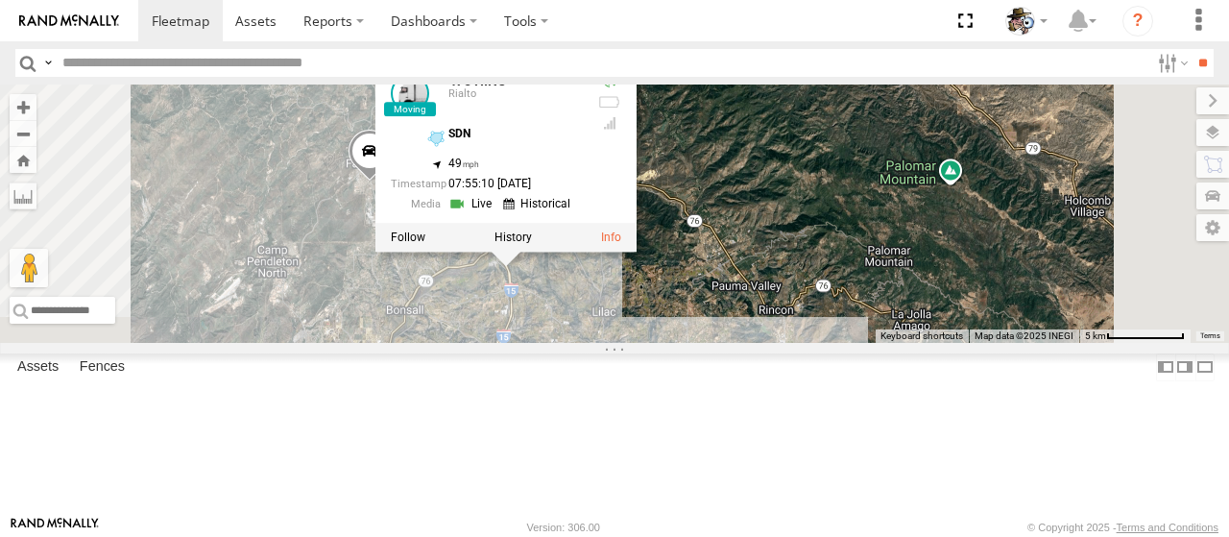
drag, startPoint x: 937, startPoint y: 291, endPoint x: 941, endPoint y: 393, distance: 101.9
click at [941, 343] on div "484 508 600 472 441 566 475 HINO 564 475 HINO Rialto SDN 33.31514 , -117.15342 …" at bounding box center [614, 214] width 1229 height 258
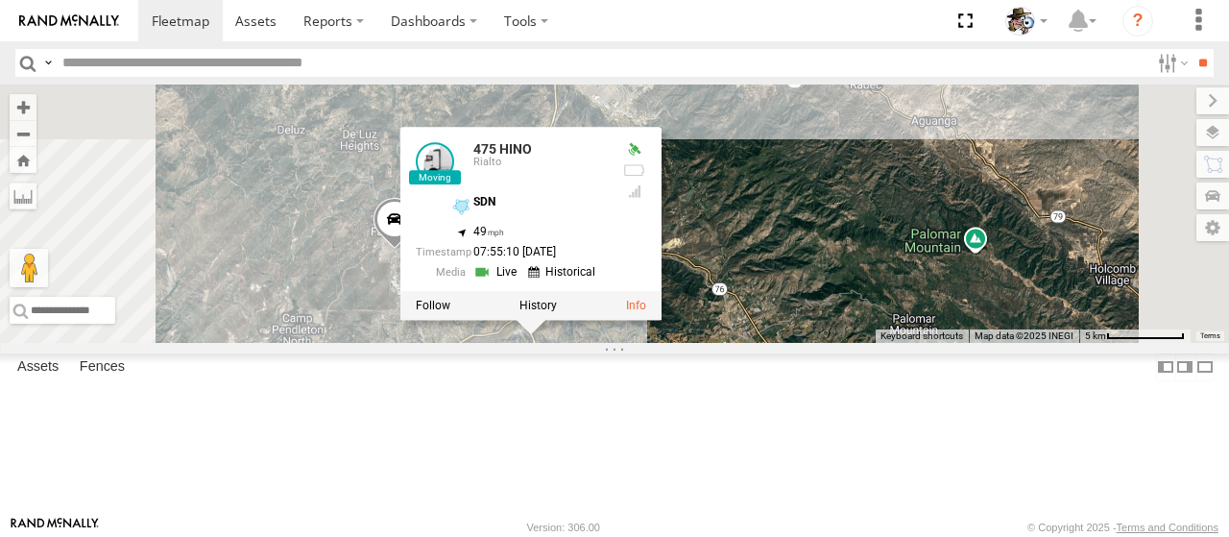
drag, startPoint x: 947, startPoint y: 231, endPoint x: 974, endPoint y: 310, distance: 83.2
click at [974, 310] on div "484 508 600 472 441 566 475 HINO 564 475 HINO Rialto SDN 33.31514 , -117.15342 …" at bounding box center [614, 214] width 1229 height 258
click at [985, 332] on div "484 508 600 472 441 566 475 HINO 564 475 HINO Rialto SDN 33.31514 , -117.15342 …" at bounding box center [614, 214] width 1229 height 258
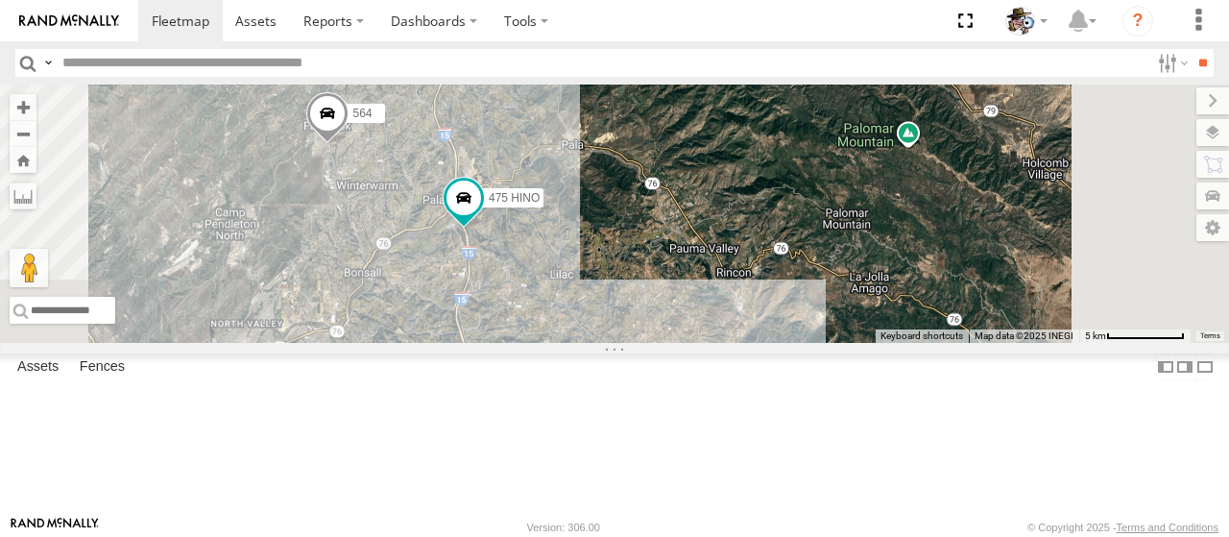
drag, startPoint x: 898, startPoint y: 218, endPoint x: 875, endPoint y: 192, distance: 34.7
click at [875, 192] on div "484 508 600 472 441 566 475 HINO 564" at bounding box center [614, 214] width 1229 height 258
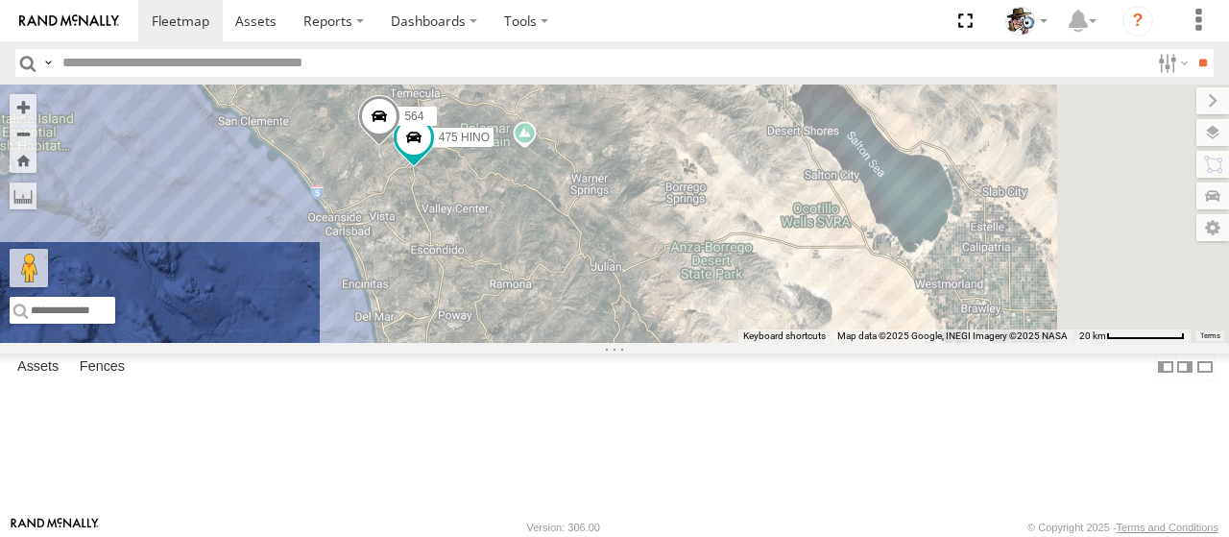
drag, startPoint x: 1068, startPoint y: 311, endPoint x: 849, endPoint y: 287, distance: 220.3
click at [829, 291] on div "484 508 600 472 441 566 475 HINO 564 2" at bounding box center [614, 214] width 1229 height 258
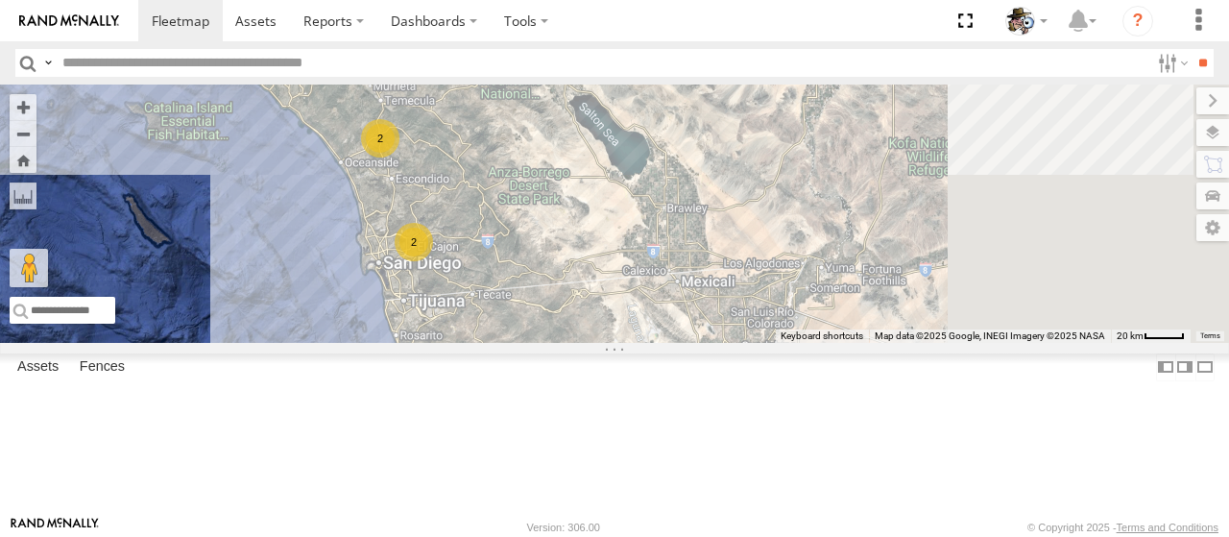
drag, startPoint x: 1060, startPoint y: 295, endPoint x: 848, endPoint y: 258, distance: 215.4
click at [848, 258] on div "484 508 600 472 441 566 457 482 567 568 443 13 2 2 2 576" at bounding box center [614, 214] width 1229 height 258
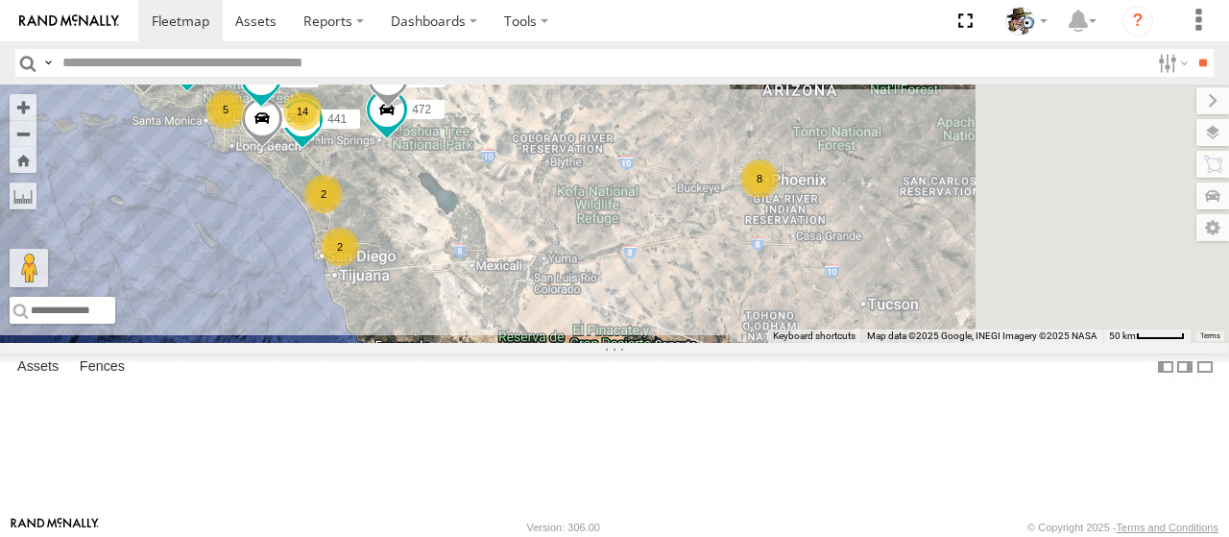
drag, startPoint x: 1040, startPoint y: 264, endPoint x: 909, endPoint y: 331, distance: 147.8
click at [909, 331] on div "484 508 600 472 441 566 457 482 567 568 443 14 8 5 2 2" at bounding box center [614, 214] width 1229 height 258
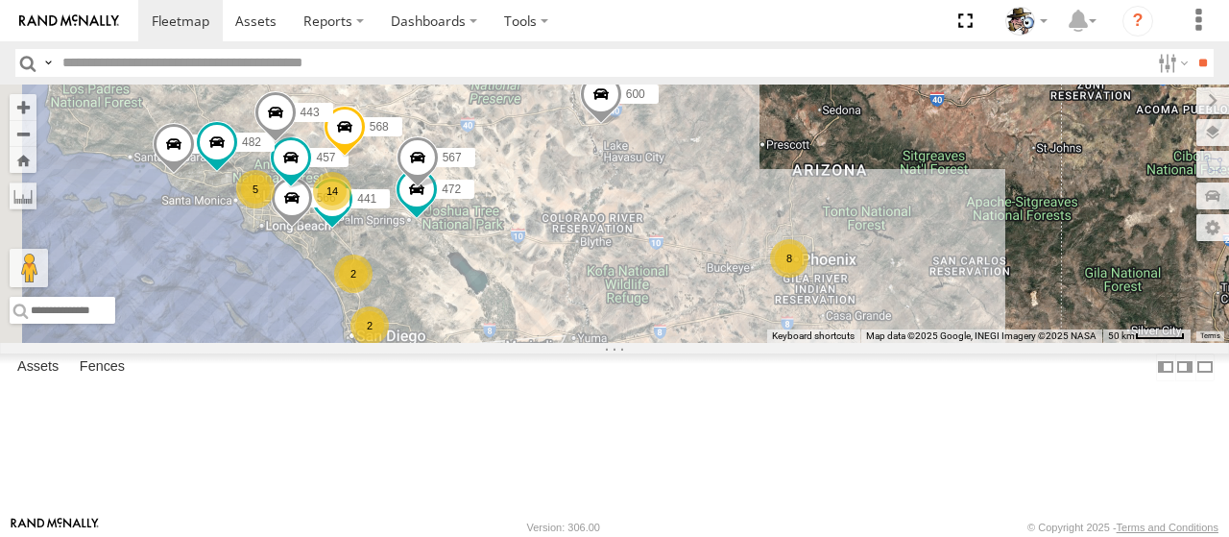
drag, startPoint x: 855, startPoint y: 203, endPoint x: 989, endPoint y: 303, distance: 167.5
click at [989, 303] on div "484 508 600 472 441 566 457 482 567 568 443 14 8 5 2 2" at bounding box center [614, 214] width 1229 height 258
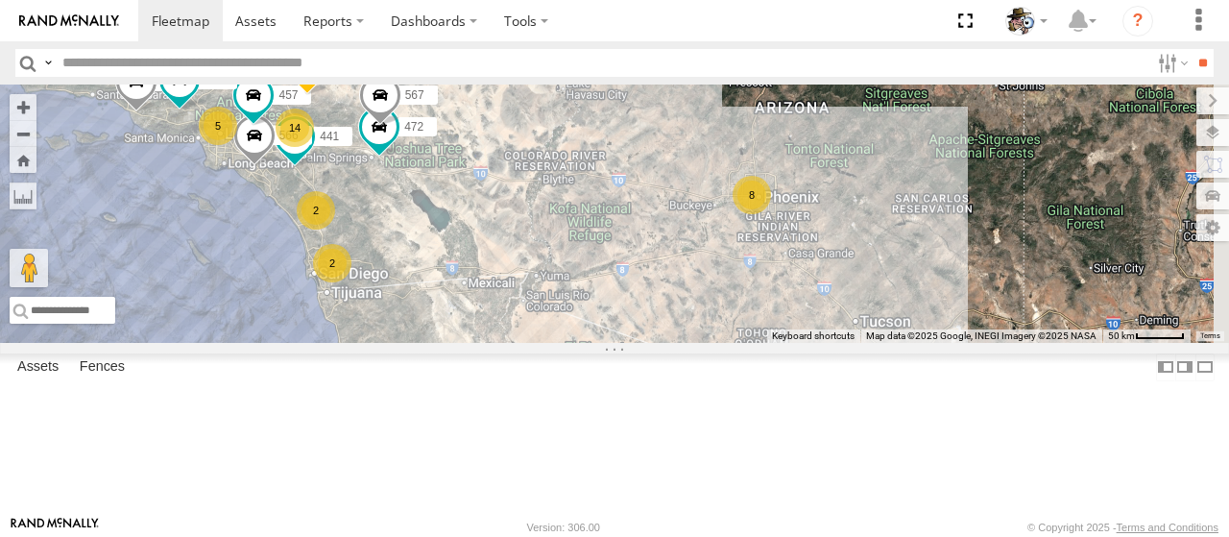
drag, startPoint x: 784, startPoint y: 235, endPoint x: 703, endPoint y: 135, distance: 128.4
click at [703, 135] on div "484 508 600 472 441 566 457 482 567 568 443 14 8 5 2 2 596 599" at bounding box center [614, 214] width 1229 height 258
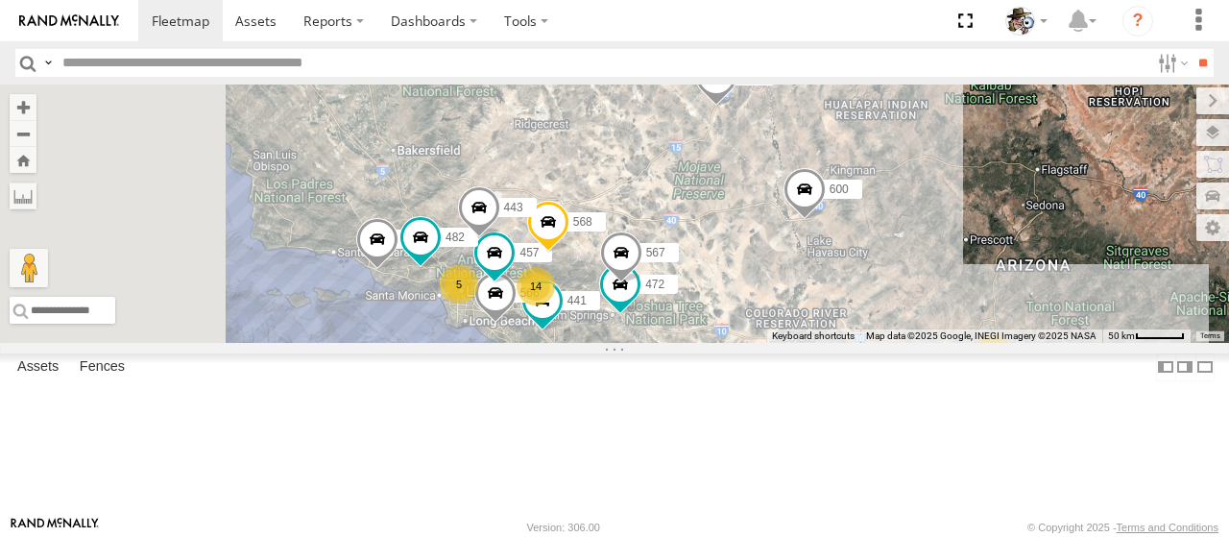
drag, startPoint x: 807, startPoint y: 287, endPoint x: 943, endPoint y: 352, distance: 150.8
click at [1041, 343] on div "484 508 600 472 441 566 457 482 567 568 443 14 8 5 2 2 596 599" at bounding box center [614, 214] width 1229 height 258
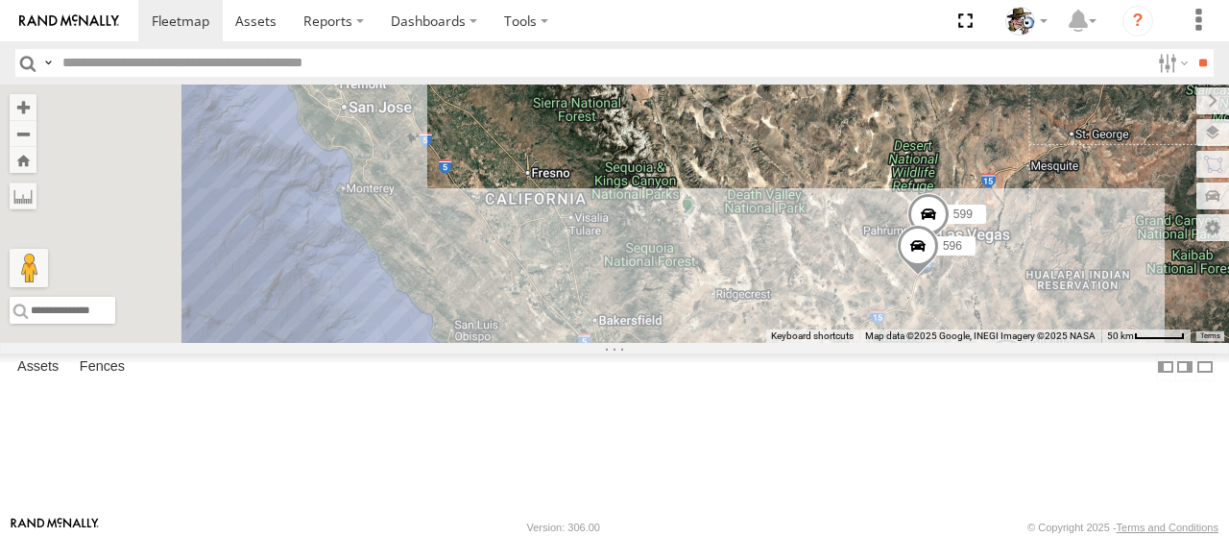
drag, startPoint x: 719, startPoint y: 183, endPoint x: 824, endPoint y: 306, distance: 161.5
click at [901, 341] on div "484 508 600 472 441 566 457 482 567 568 443 14 8 5 2 2 596 599" at bounding box center [614, 214] width 1229 height 258
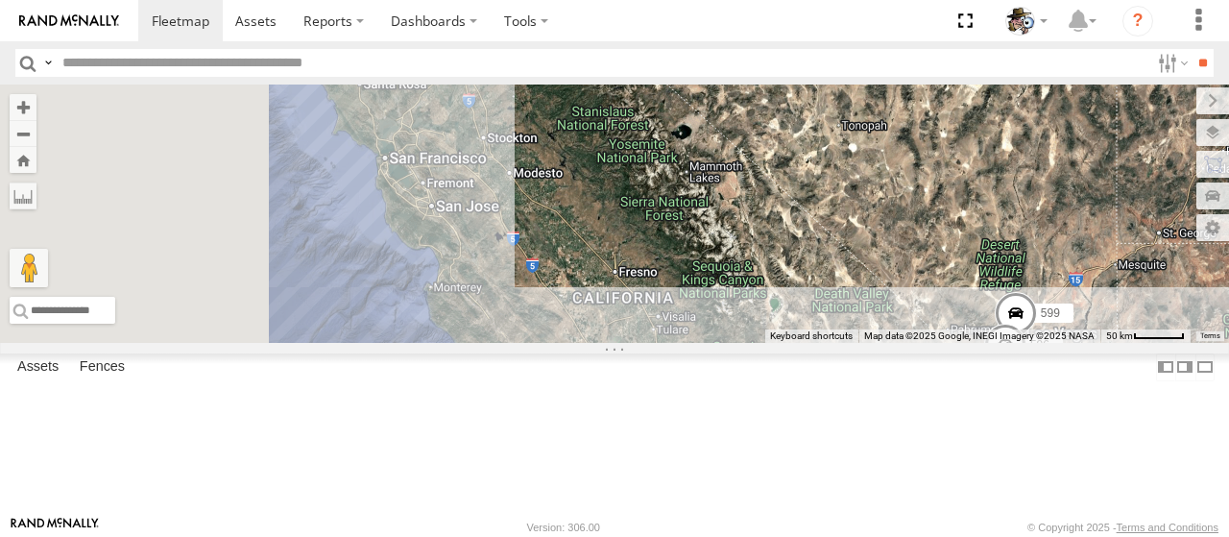
drag, startPoint x: 747, startPoint y: 243, endPoint x: 828, endPoint y: 348, distance: 132.2
click at [828, 343] on div "484 508 600 472 441 566 457 482 567 568 443 14 8 5 2 2 596 599" at bounding box center [614, 214] width 1229 height 258
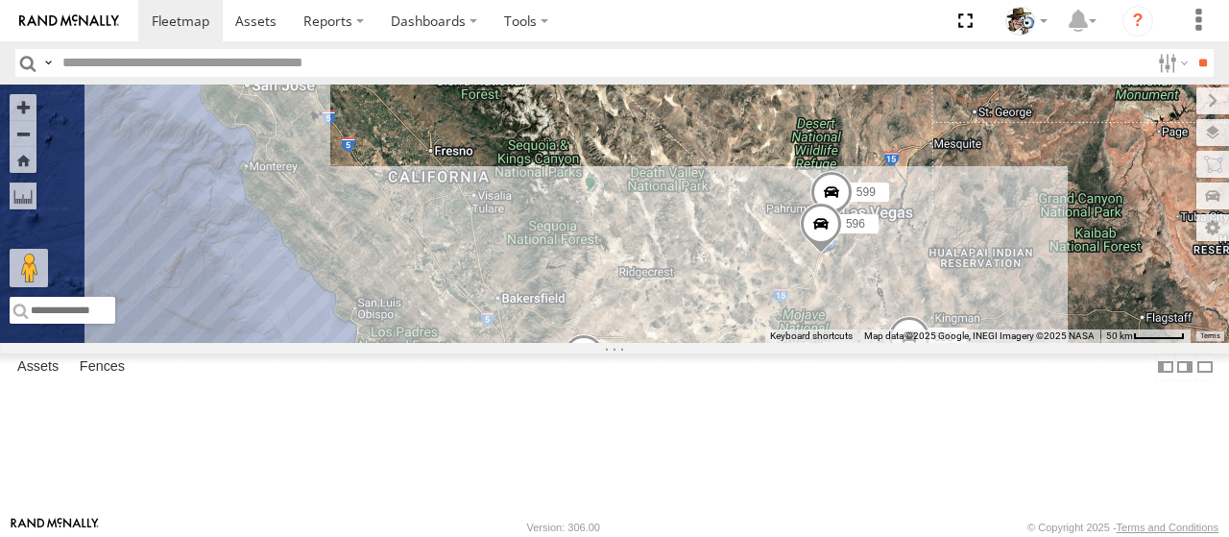
click at [725, 178] on div "484 508 600 472 441 566 457 482 567 568 443 14 8 5 2 2 596 599" at bounding box center [614, 214] width 1229 height 258
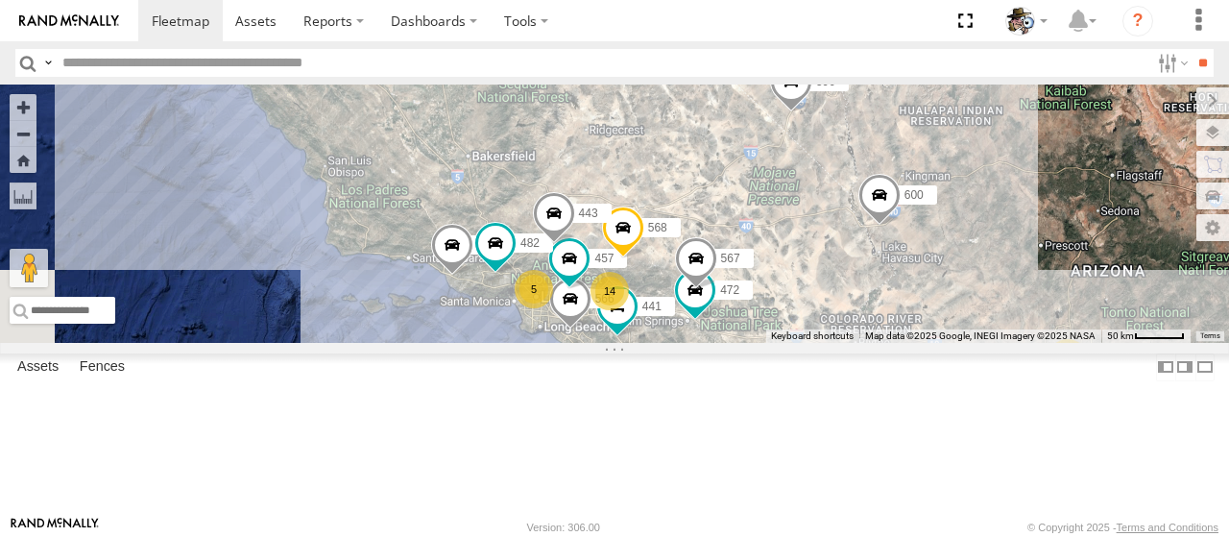
drag, startPoint x: 878, startPoint y: 234, endPoint x: 852, endPoint y: 209, distance: 36.0
click at [861, 183] on div "484 508 600 472 441 566 457 482 567 568 443 14 8 5 2 2 596 599" at bounding box center [614, 214] width 1229 height 258
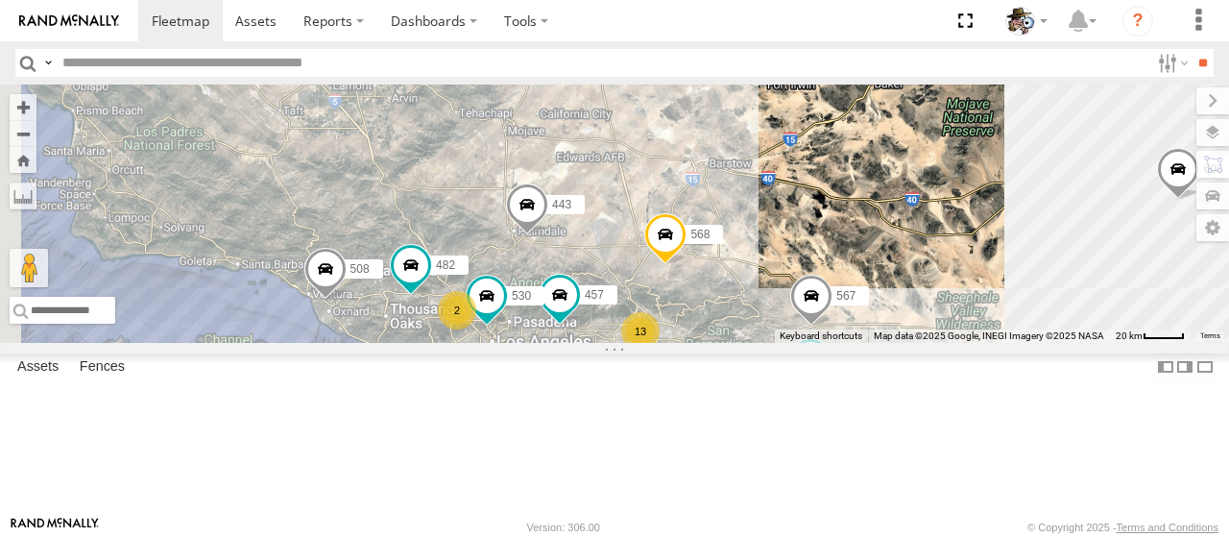
drag, startPoint x: 959, startPoint y: 230, endPoint x: 966, endPoint y: 176, distance: 54.3
click at [966, 176] on div "484 508 600 472 441 566 457 482 567 568 443 596 599 13 530 2" at bounding box center [614, 214] width 1229 height 258
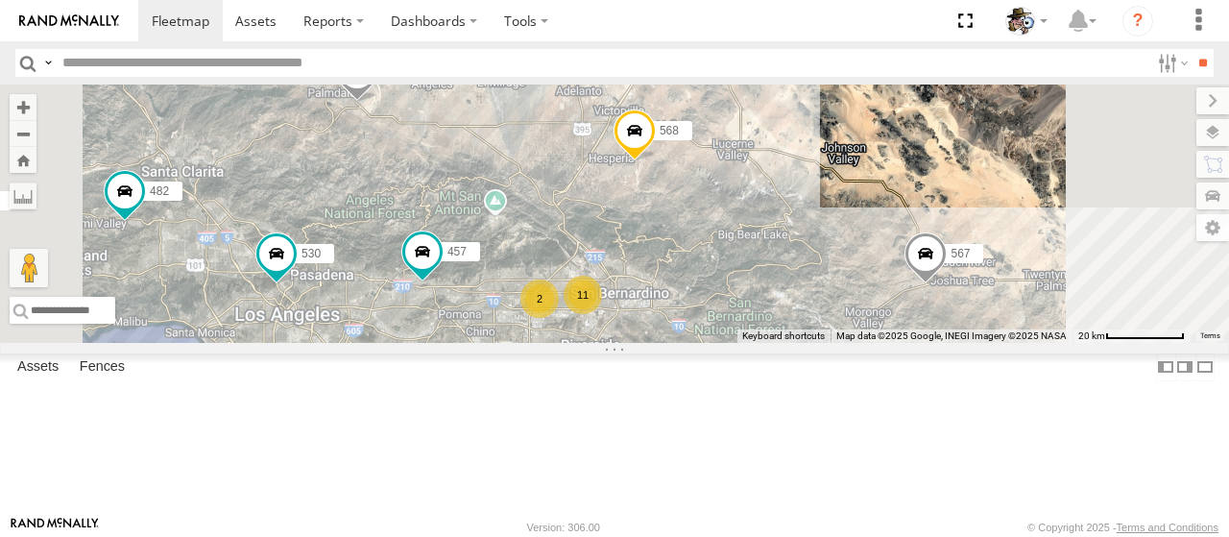
drag, startPoint x: 911, startPoint y: 298, endPoint x: 960, endPoint y: 183, distance: 124.4
click at [959, 183] on div "484 508 600 472 441 566 457 482 567 568 443 596 599 530 576 11 2" at bounding box center [614, 214] width 1229 height 258
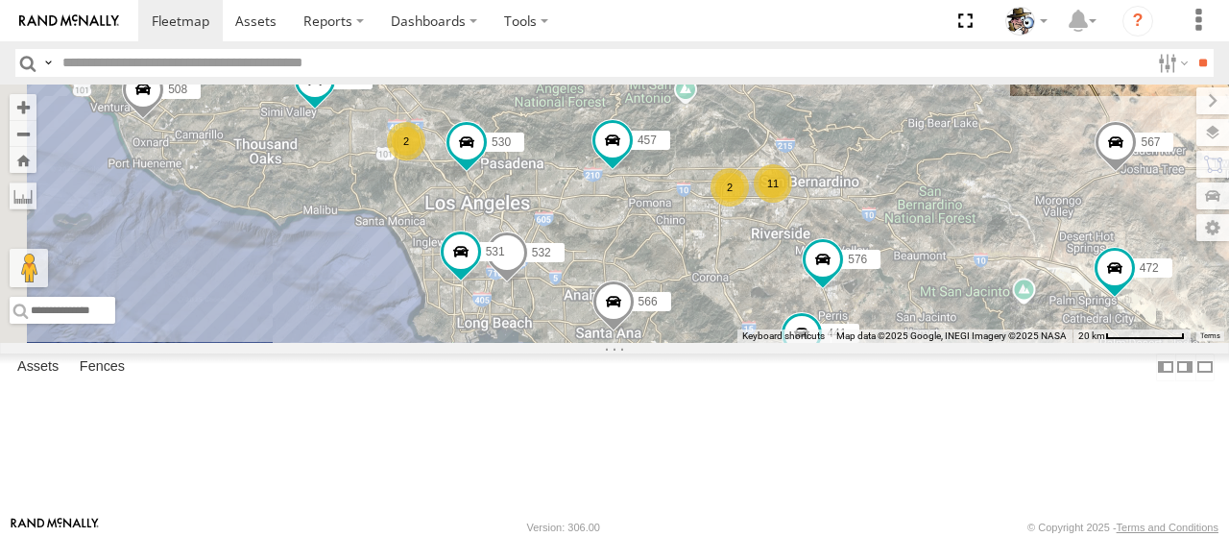
drag, startPoint x: 907, startPoint y: 328, endPoint x: 1098, endPoint y: 219, distance: 219.8
click at [1098, 219] on div "484 508 600 472 441 566 457 482 567 568 443 596 599 530 576 11 2 532 531 2" at bounding box center [614, 214] width 1229 height 258
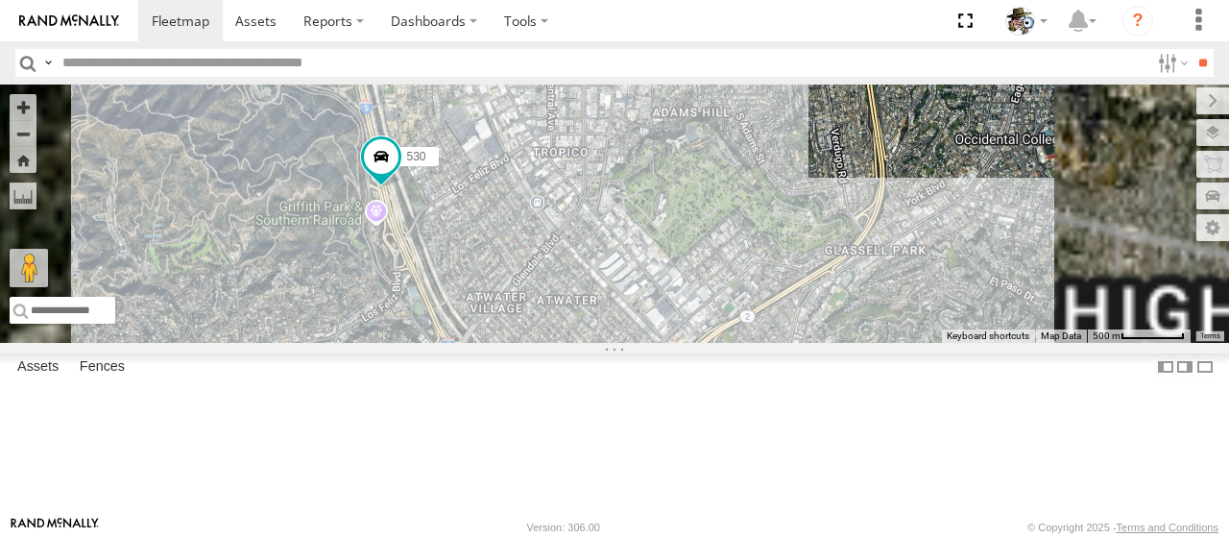
drag, startPoint x: 743, startPoint y: 291, endPoint x: 779, endPoint y: 272, distance: 40.4
click at [779, 272] on div "484 508 600 472 441 566 457 482 567 568 443 596 599 530 576 532 531" at bounding box center [614, 214] width 1229 height 258
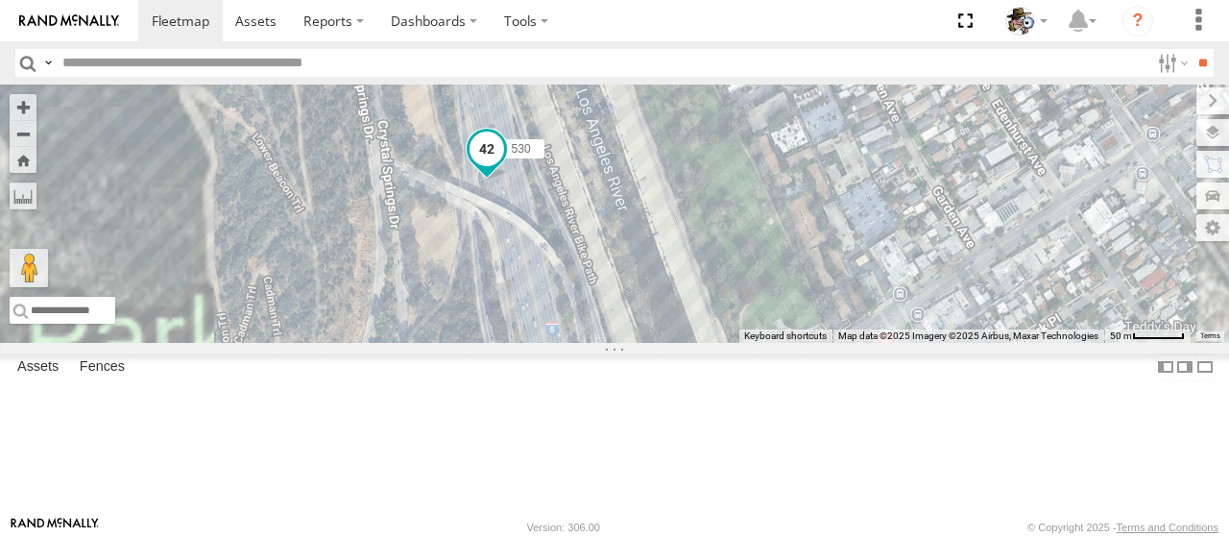
click at [504, 166] on span at bounding box center [487, 149] width 35 height 35
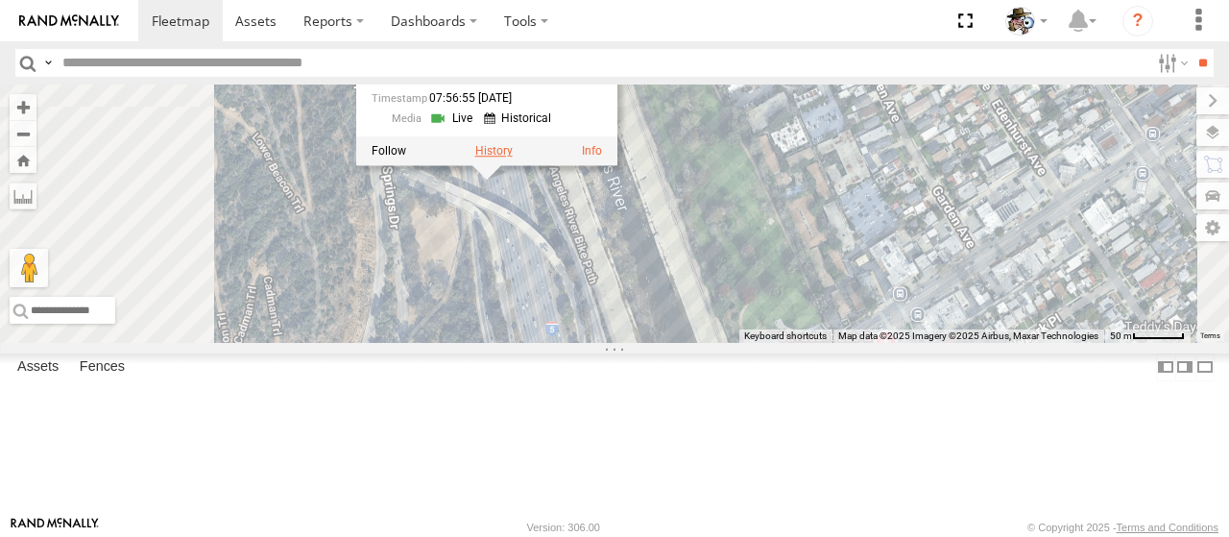
click at [513, 158] on label at bounding box center [493, 150] width 37 height 13
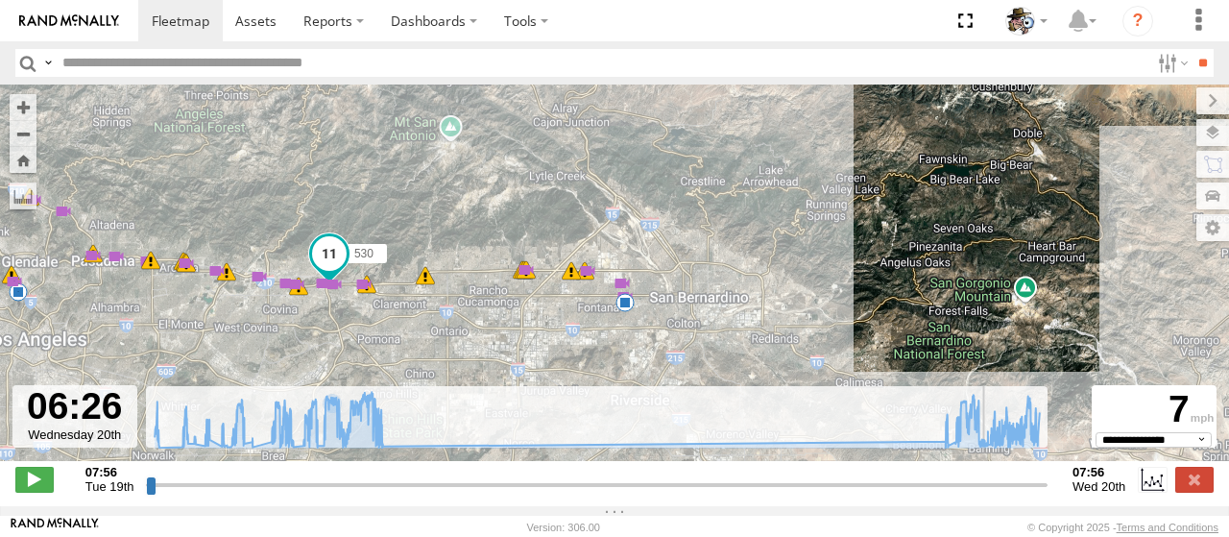
drag, startPoint x: 147, startPoint y: 495, endPoint x: 986, endPoint y: 388, distance: 846.2
click at [986, 475] on input "range" at bounding box center [597, 484] width 902 height 18
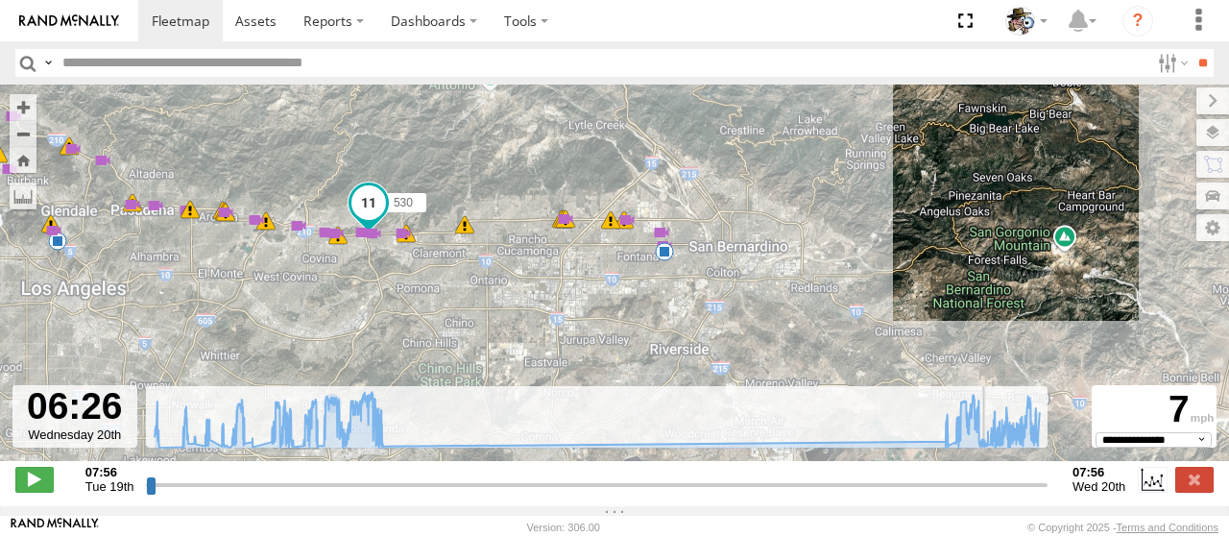
drag, startPoint x: 426, startPoint y: 316, endPoint x: 343, endPoint y: 261, distance: 99.9
click at [475, 254] on div "530 10:13 Tue 10:20 Tue 10:22 Tue 11:07 Tue 11:16 Tue 11:18 Tue 11:42 Tue 11:58…" at bounding box center [614, 283] width 1229 height 397
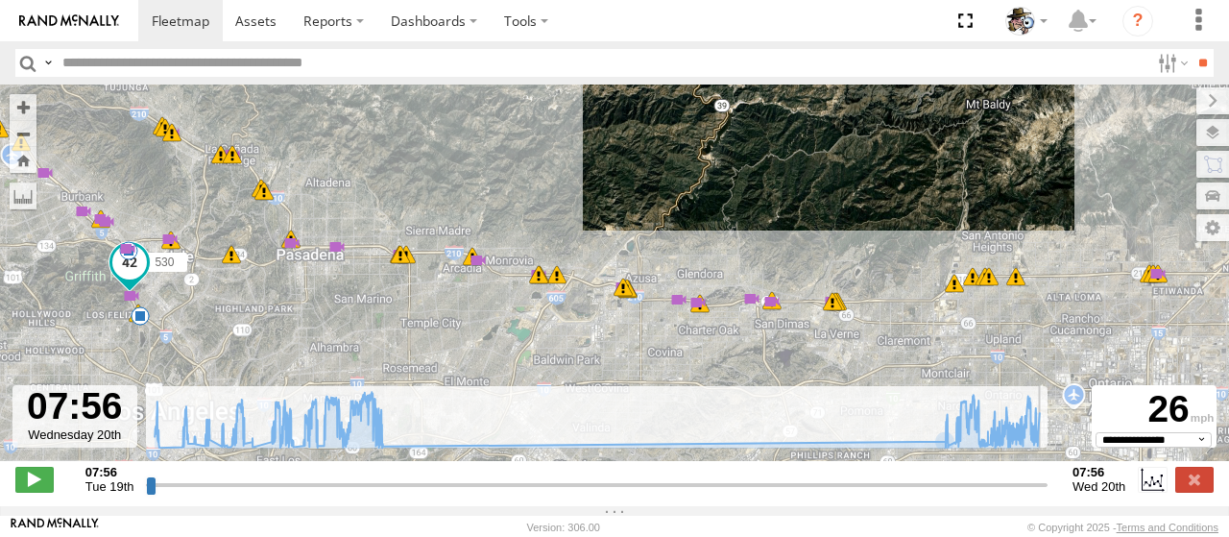
drag, startPoint x: 985, startPoint y: 497, endPoint x: 1046, endPoint y: 486, distance: 61.4
type input "**********"
click at [1046, 486] on input "range" at bounding box center [597, 484] width 902 height 18
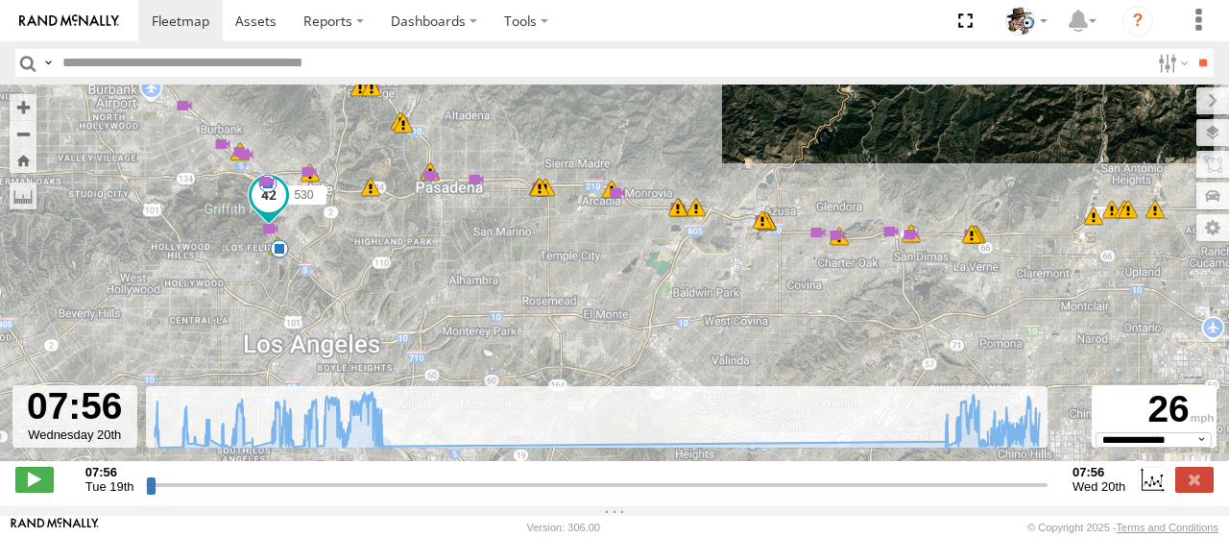
drag, startPoint x: 371, startPoint y: 220, endPoint x: 515, endPoint y: 151, distance: 159.8
click at [515, 151] on div "530 10:13 Tue 10:20 Tue 10:22 Tue 11:07 Tue 11:16 Tue 11:18 Tue 11:42 Tue 11:58…" at bounding box center [614, 283] width 1229 height 397
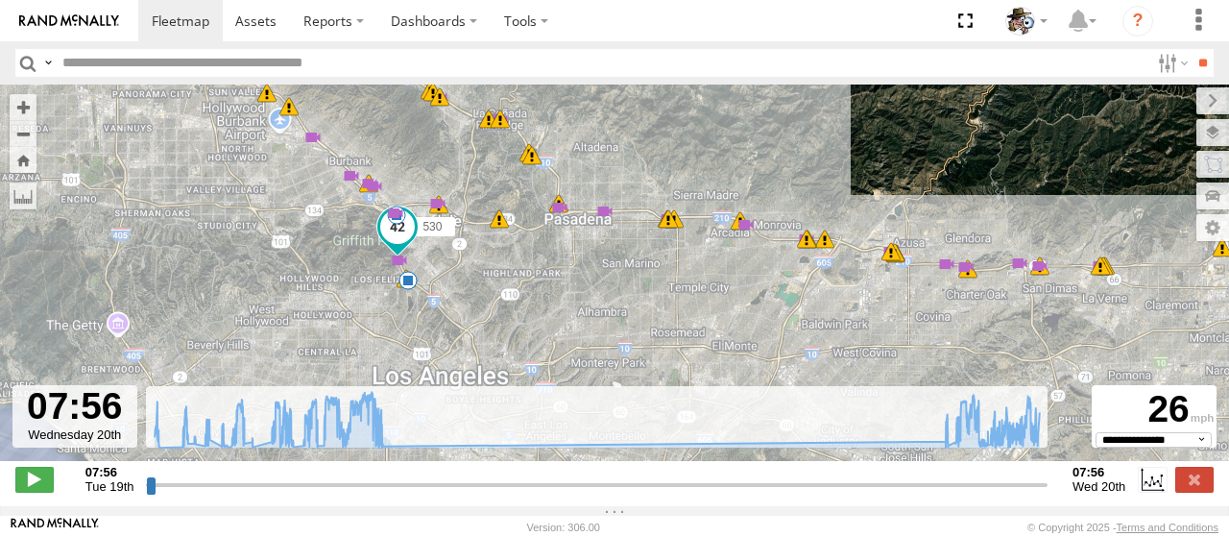
drag, startPoint x: 351, startPoint y: 231, endPoint x: 476, endPoint y: 267, distance: 130.7
click at [476, 267] on div "530 10:13 Tue 10:20 Tue 10:22 Tue 11:07 Tue 11:16 Tue 11:18 Tue 11:42 Tue 11:58…" at bounding box center [614, 283] width 1229 height 397
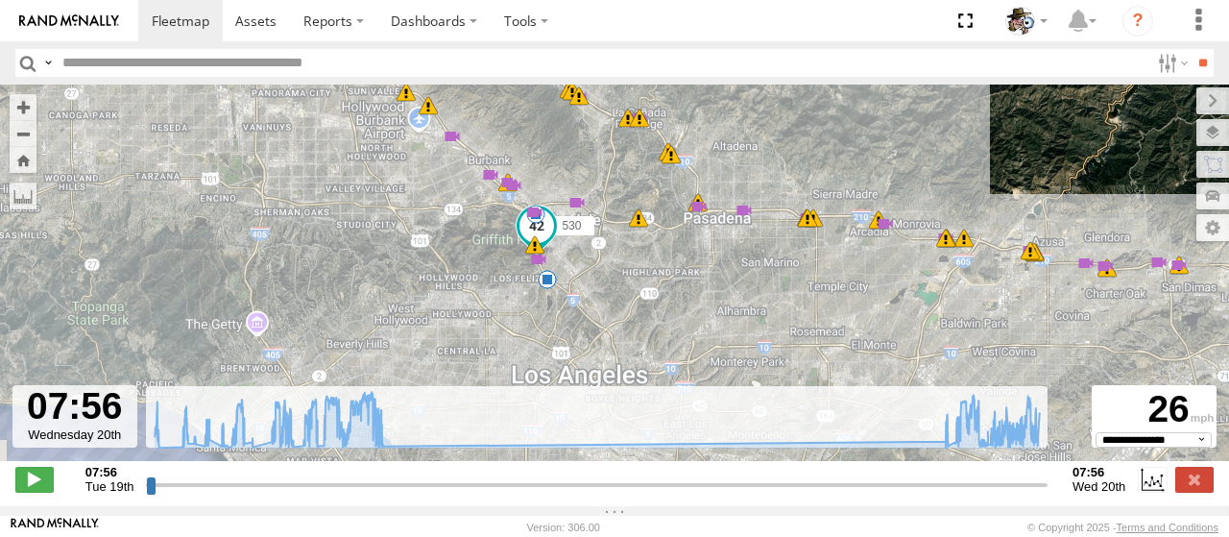
drag, startPoint x: 601, startPoint y: 291, endPoint x: 705, endPoint y: 298, distance: 103.9
click at [705, 298] on div "530 10:13 Tue 10:20 Tue 10:22 Tue 11:07 Tue 11:16 Tue 11:18 Tue 11:42 Tue 11:58…" at bounding box center [614, 283] width 1229 height 397
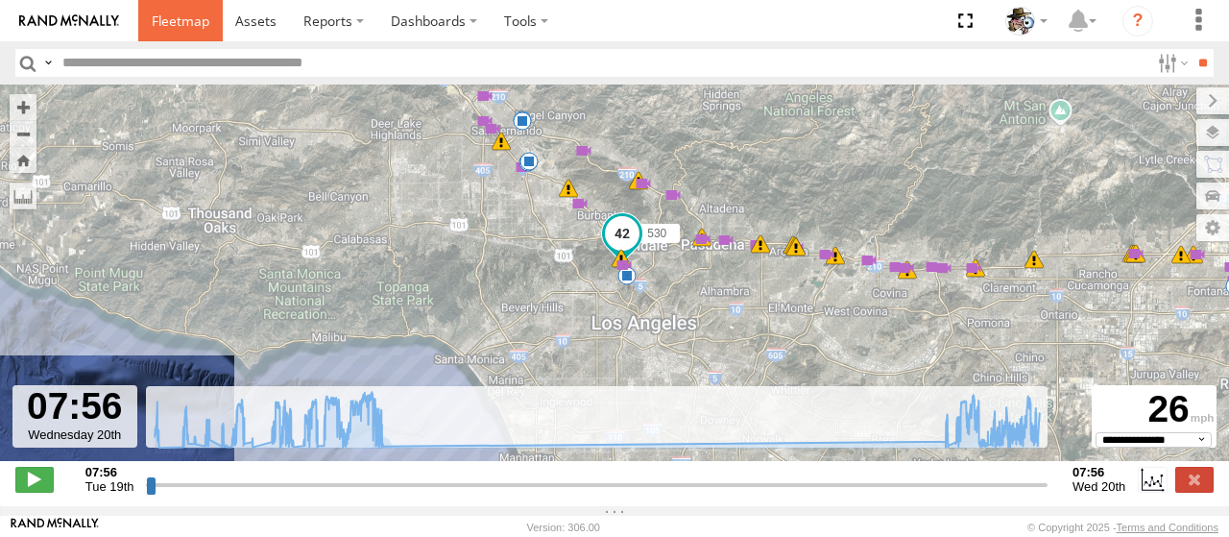
click at [166, 21] on span at bounding box center [181, 21] width 58 height 18
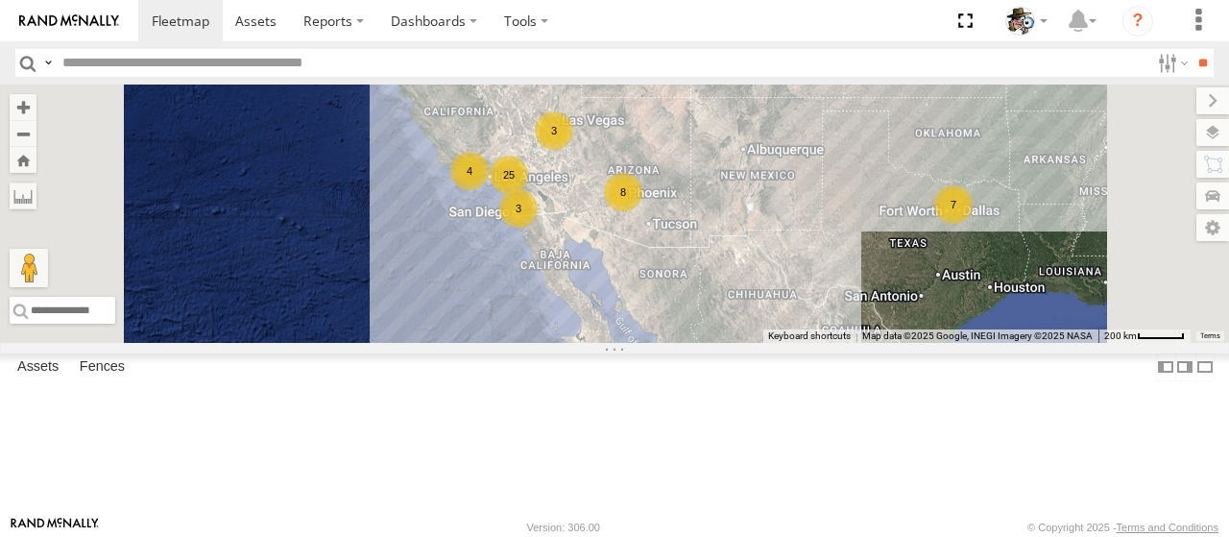
drag, startPoint x: 862, startPoint y: 272, endPoint x: 754, endPoint y: 254, distance: 109.1
click at [924, 216] on div "484 25 8 7 4 3 3" at bounding box center [614, 214] width 1229 height 258
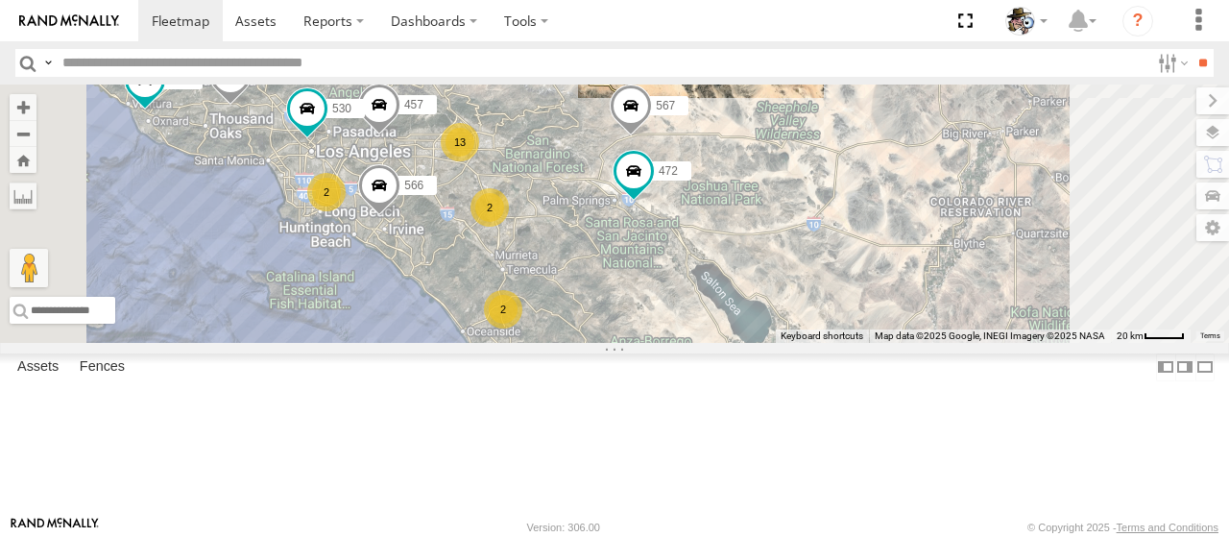
drag, startPoint x: 779, startPoint y: 377, endPoint x: 851, endPoint y: 358, distance: 74.3
click at [851, 343] on div "484 508 457 568 566 472 482 596 443 600 567 13 530 2 2 2 2" at bounding box center [614, 214] width 1229 height 258
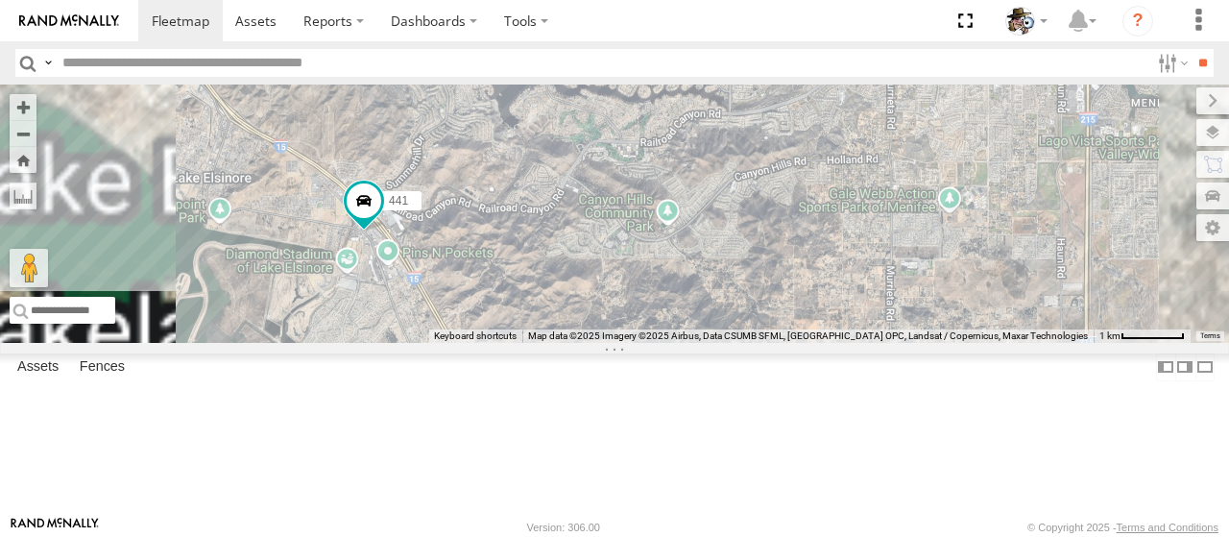
drag, startPoint x: 655, startPoint y: 329, endPoint x: 707, endPoint y: 326, distance: 52.0
click at [707, 326] on div "484 508 457 568 566 472 482 596 443 600 567 530 475 HINO 564 576 441" at bounding box center [614, 214] width 1229 height 258
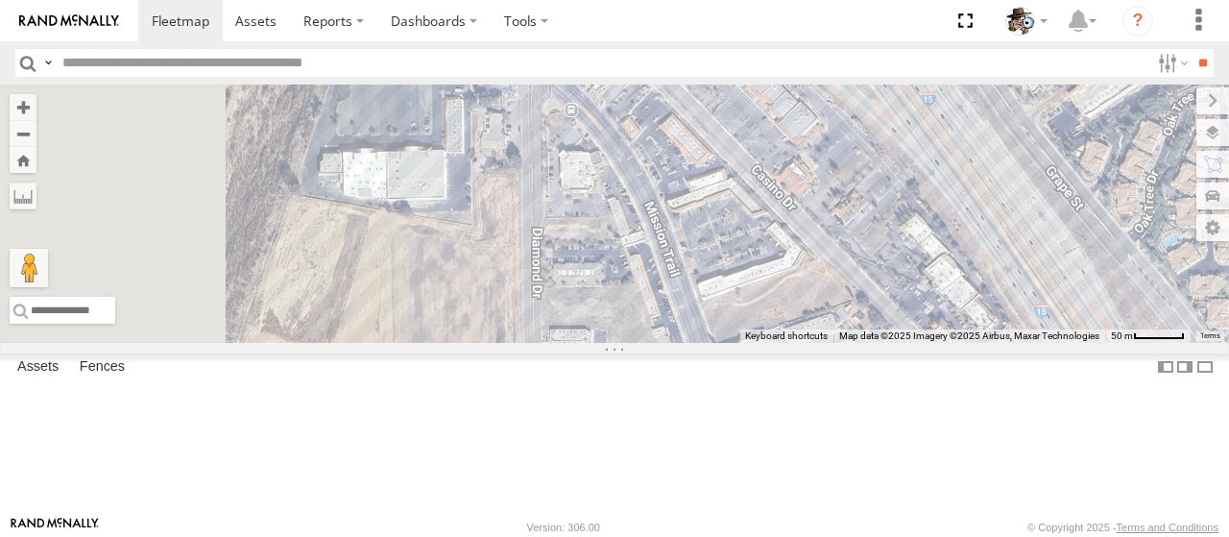
drag, startPoint x: 592, startPoint y: 276, endPoint x: 823, endPoint y: 147, distance: 264.9
click at [823, 147] on div "484 508 457 568 566 472 482 596 443 600 567 530 475 HINO 564 576 441" at bounding box center [614, 214] width 1229 height 258
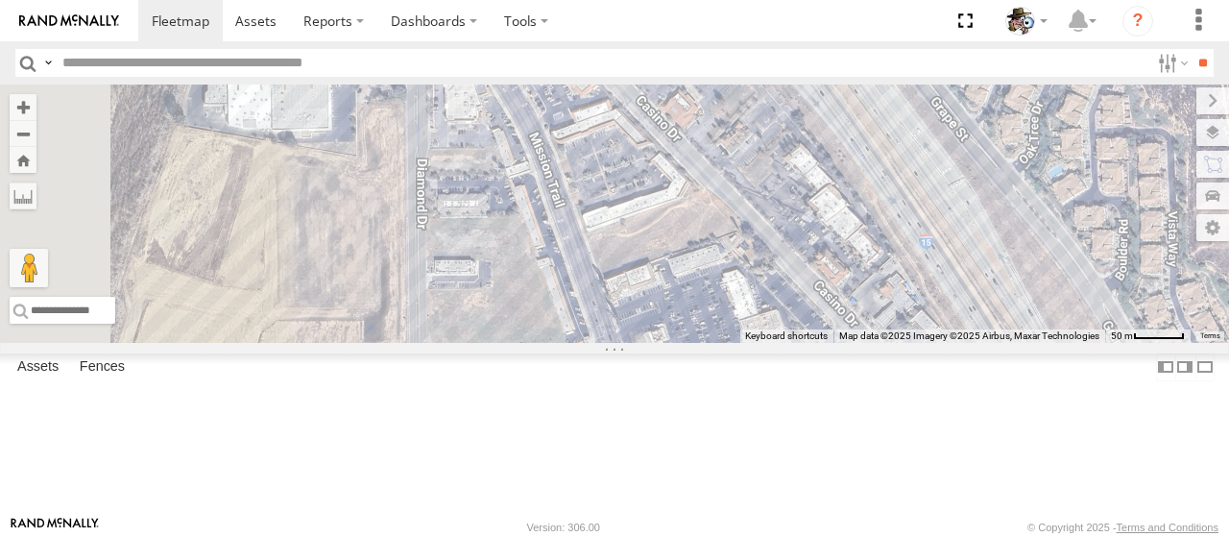
drag, startPoint x: 838, startPoint y: 203, endPoint x: 711, endPoint y: 139, distance: 141.7
click at [711, 139] on div "484 508 457 568 566 472 482 596 443 600 567 530 475 HINO 564 576 441" at bounding box center [614, 214] width 1229 height 258
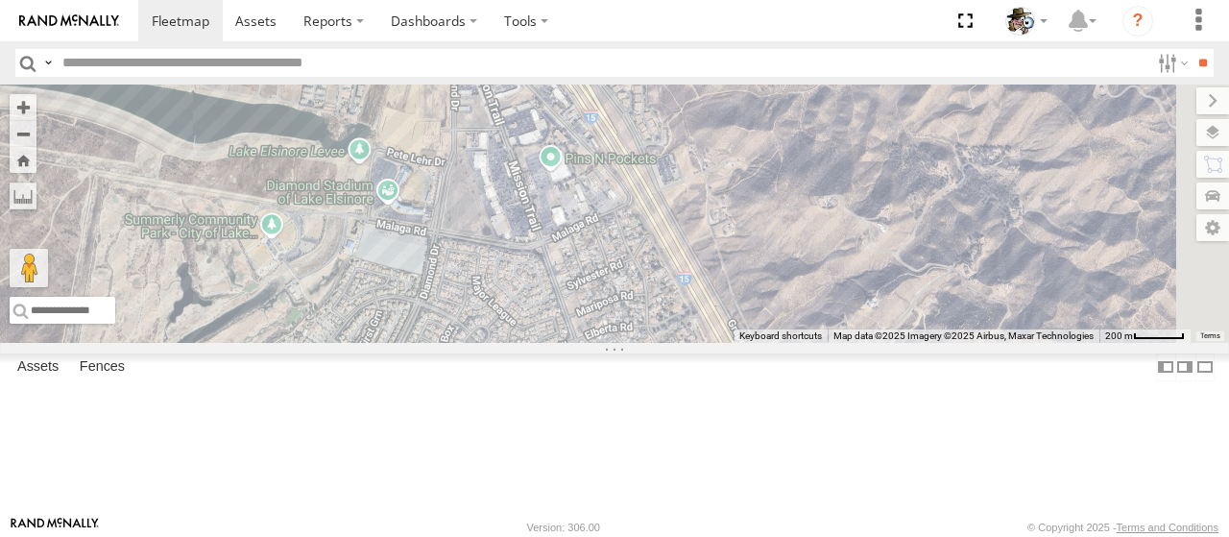
drag, startPoint x: 864, startPoint y: 296, endPoint x: 773, endPoint y: 218, distance: 119.9
click at [773, 218] on div "484 508 457 568 566 472 482 596 443 600 567 530 475 HINO 564 576 441" at bounding box center [614, 214] width 1229 height 258
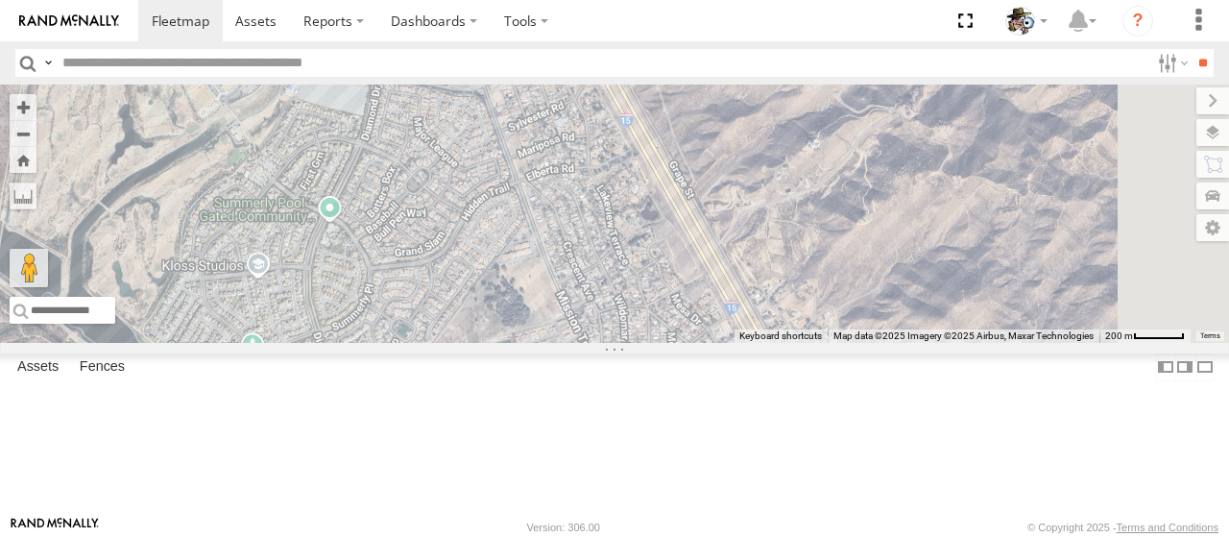
drag, startPoint x: 814, startPoint y: 357, endPoint x: 772, endPoint y: 247, distance: 118.3
click at [772, 247] on div "484 508 457 568 566 472 482 596 443 600 567 530 475 HINO 564 576 441" at bounding box center [614, 214] width 1229 height 258
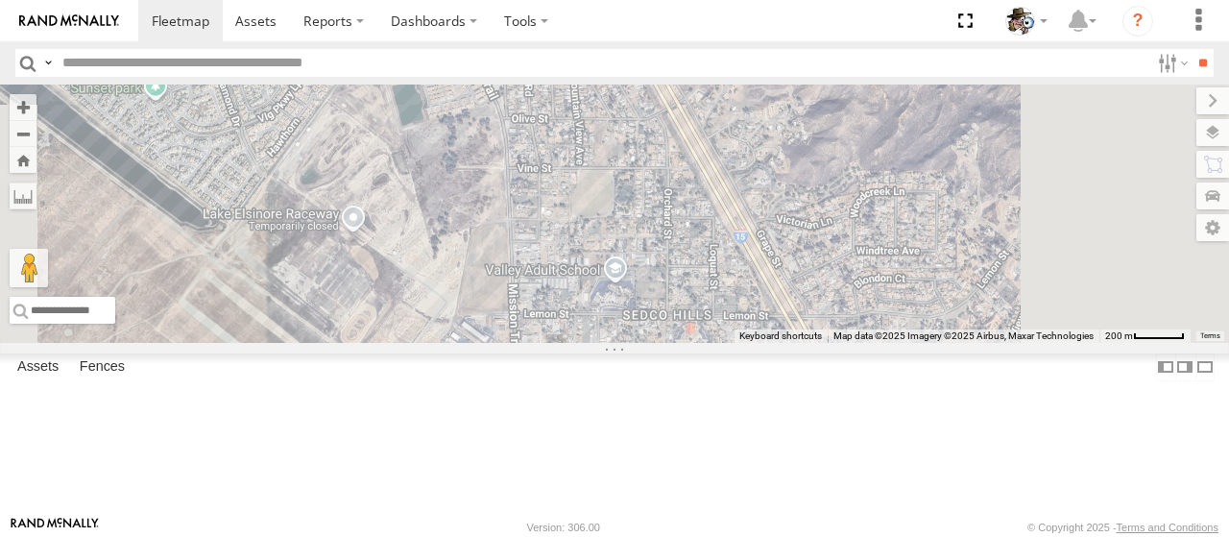
drag, startPoint x: 836, startPoint y: 333, endPoint x: 741, endPoint y: 80, distance: 270.8
click at [741, 80] on body at bounding box center [614, 268] width 1229 height 537
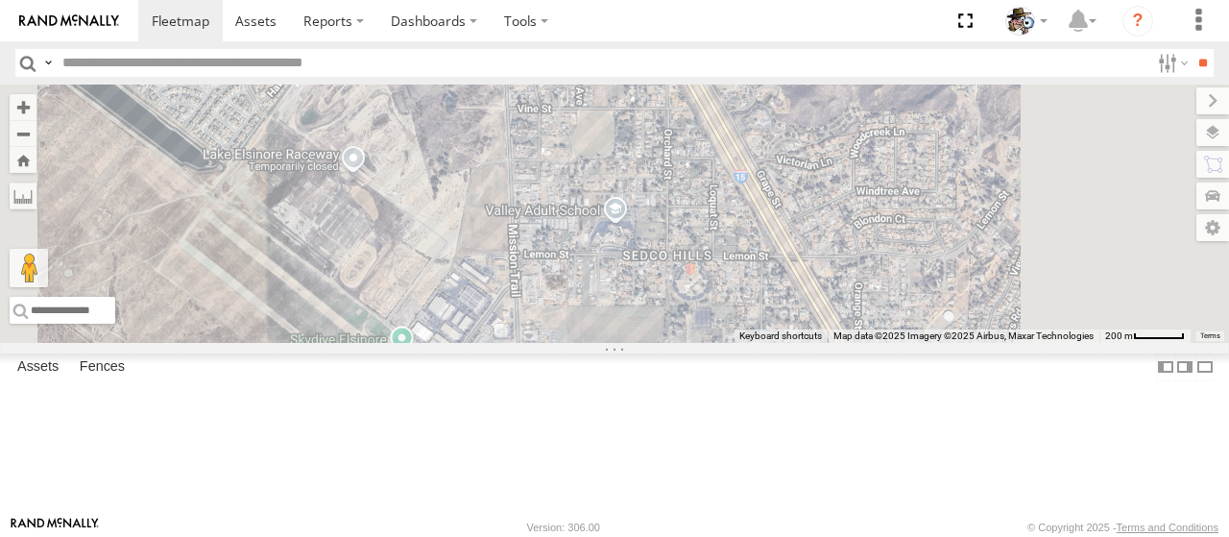
drag, startPoint x: 811, startPoint y: 287, endPoint x: 797, endPoint y: 237, distance: 51.7
click at [797, 237] on div "484 508 457 568 566 472 482 596 443 600 567 530 475 HINO 564 576 441" at bounding box center [614, 214] width 1229 height 258
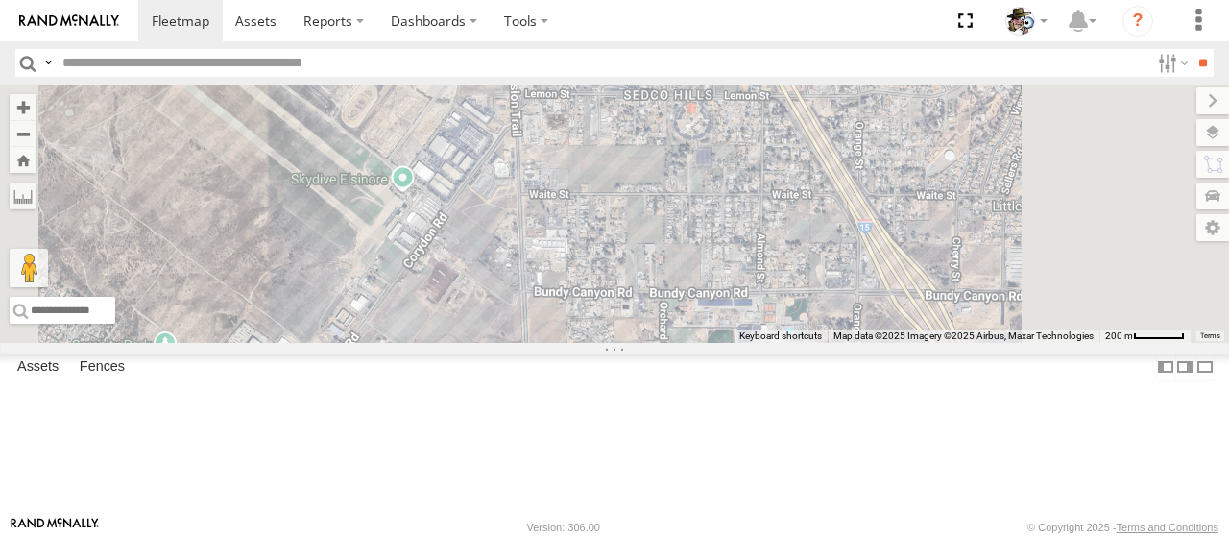
drag, startPoint x: 722, startPoint y: 372, endPoint x: 725, endPoint y: 326, distance: 46.2
click at [725, 326] on div "484 508 457 568 566 472 482 596 443 600 567 530 475 HINO 564 576 441" at bounding box center [614, 214] width 1229 height 258
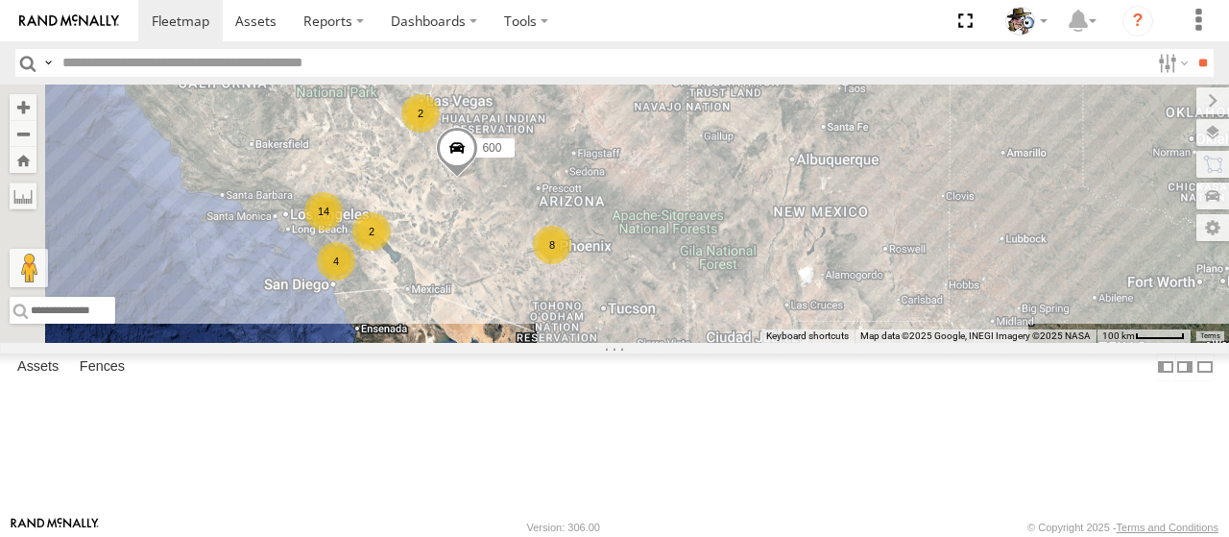
drag, startPoint x: 792, startPoint y: 278, endPoint x: 895, endPoint y: 203, distance: 127.2
click at [895, 203] on div "484 600 14 8 4 2 2" at bounding box center [614, 214] width 1229 height 258
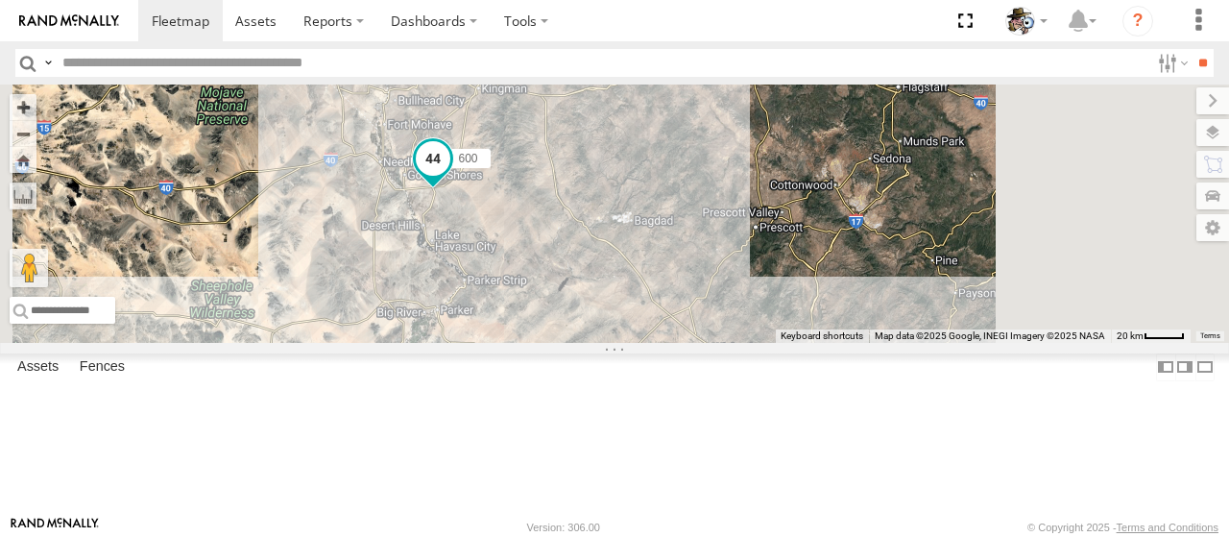
click at [450, 176] on span at bounding box center [433, 158] width 35 height 35
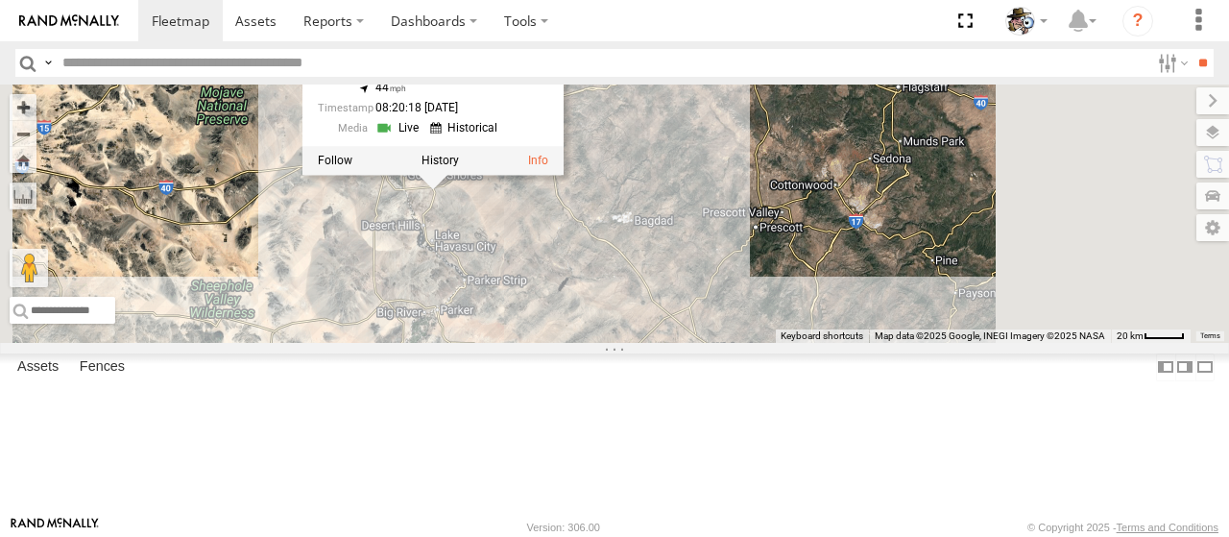
click at [425, 137] on link at bounding box center [400, 128] width 49 height 18
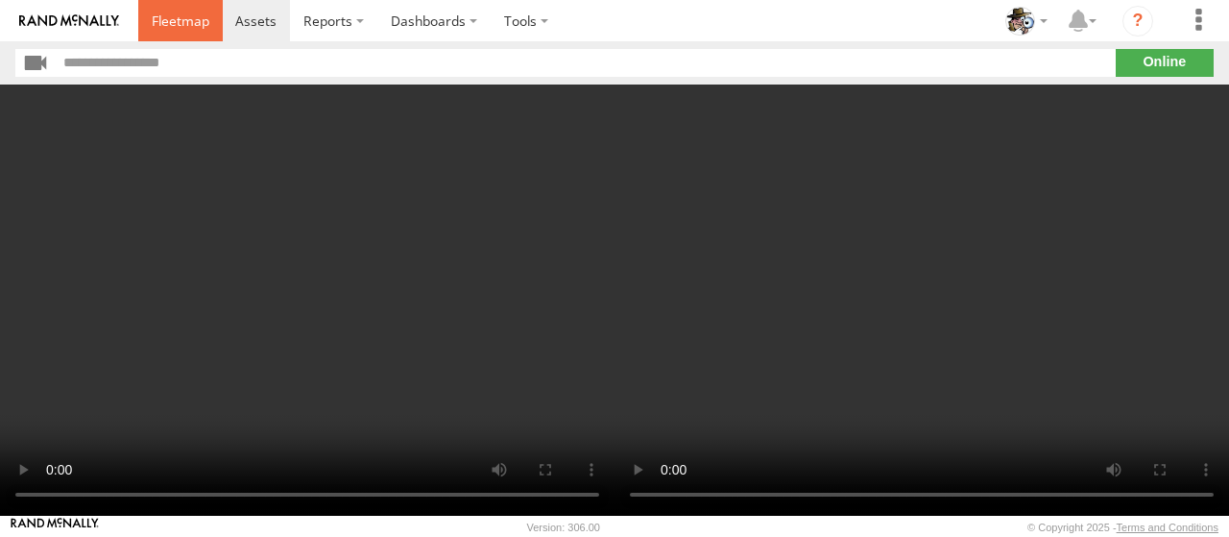
click at [159, 12] on link at bounding box center [180, 20] width 85 height 41
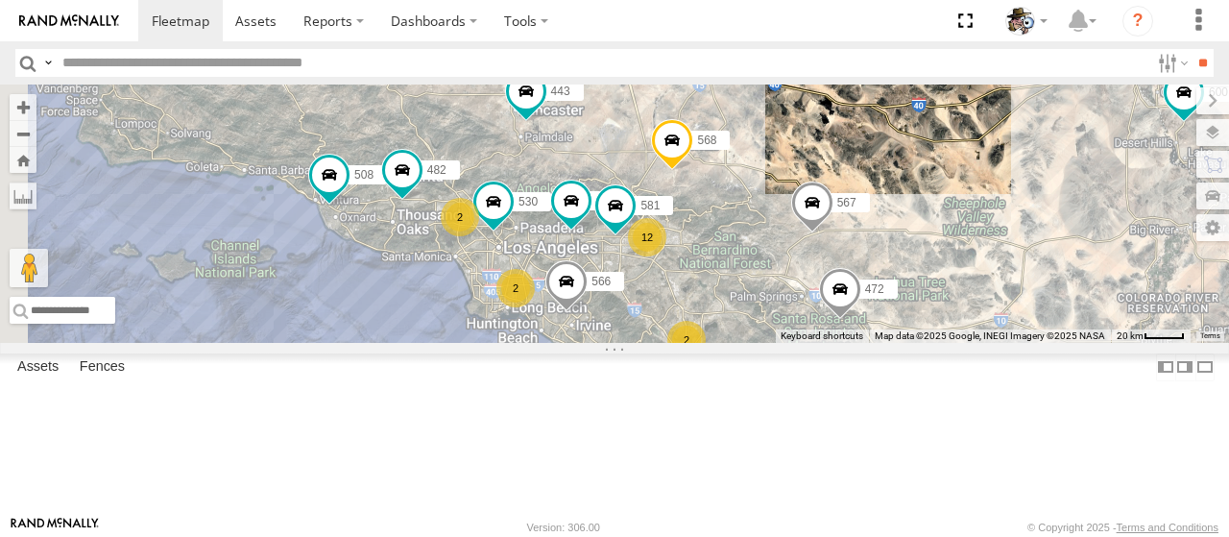
drag, startPoint x: 636, startPoint y: 220, endPoint x: 697, endPoint y: 191, distance: 67.9
click at [697, 191] on div "484 600 508 457 568 566 472 482 443 567 12 530 2 581 564 2 2" at bounding box center [614, 214] width 1229 height 258
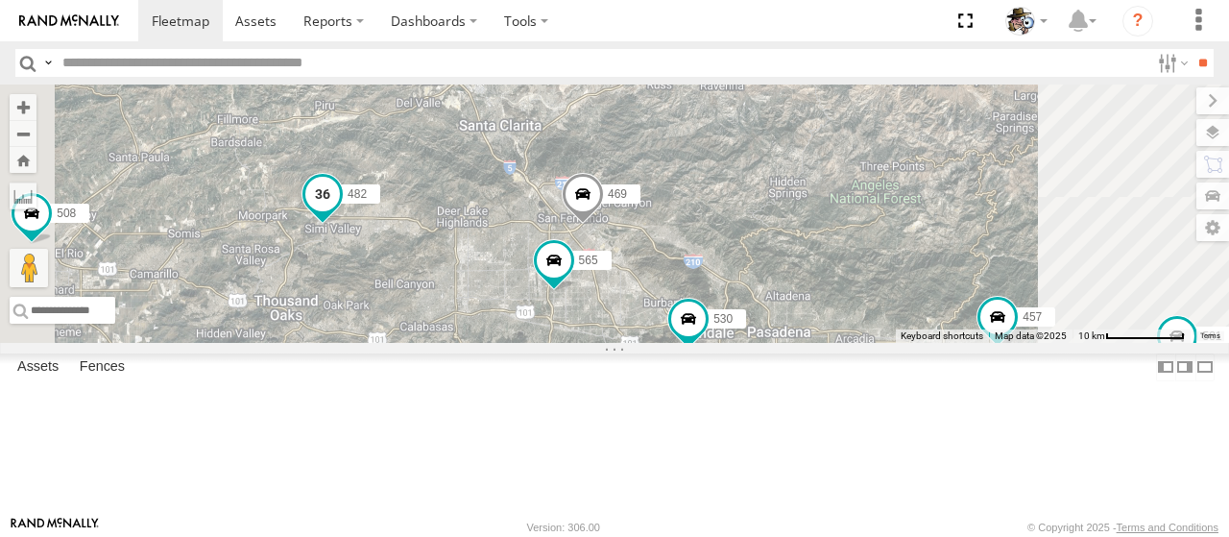
click at [340, 211] on span at bounding box center [322, 194] width 35 height 35
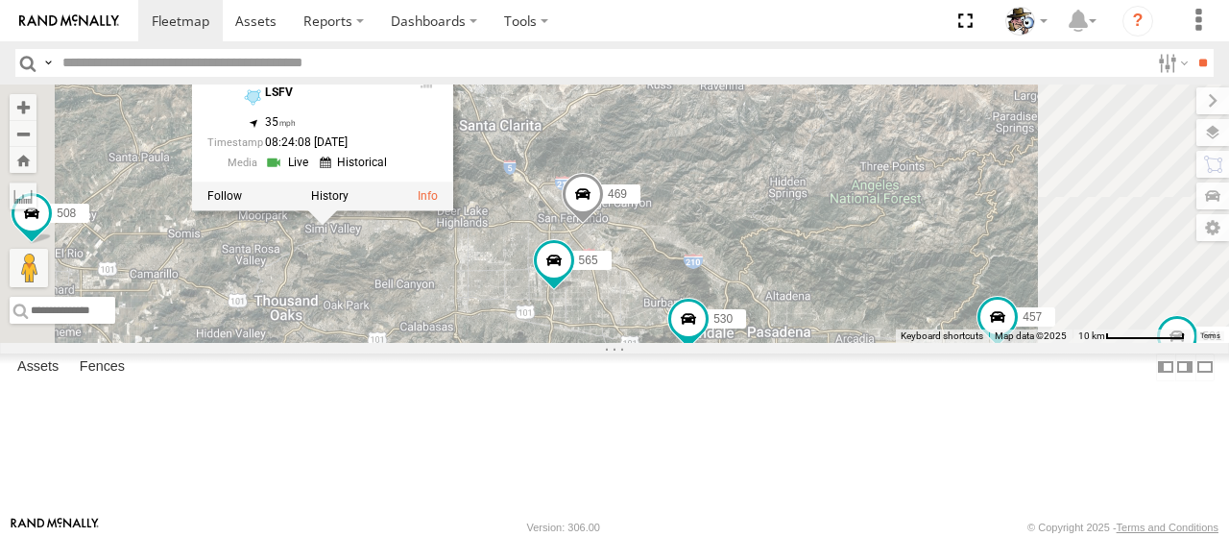
click at [314, 172] on link at bounding box center [289, 163] width 49 height 18
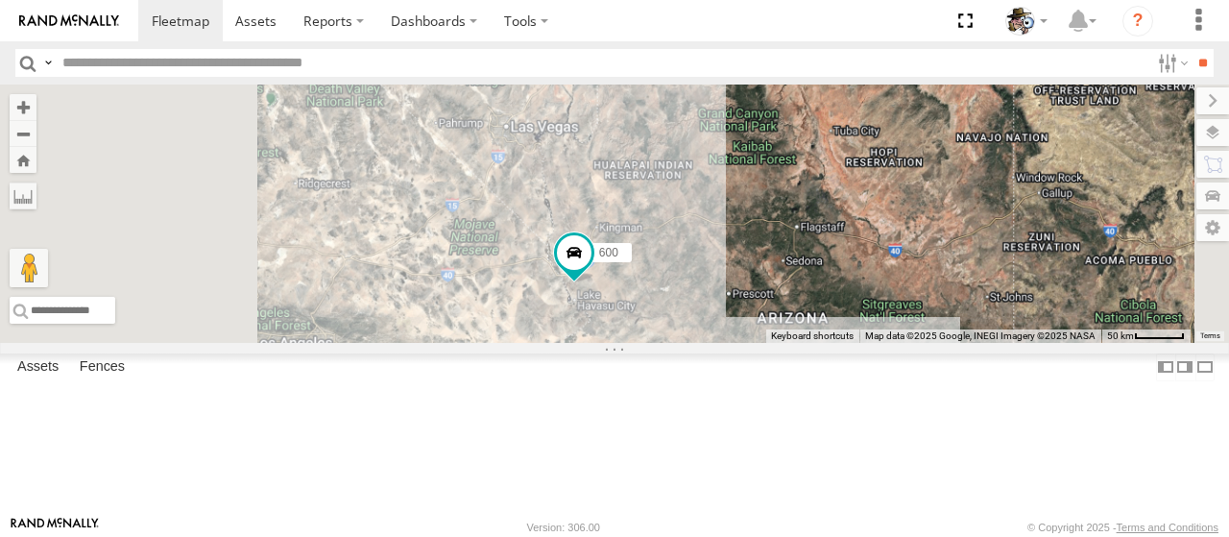
drag, startPoint x: 789, startPoint y: 325, endPoint x: 972, endPoint y: 123, distance: 272.6
click at [972, 123] on div "484 600" at bounding box center [614, 214] width 1229 height 258
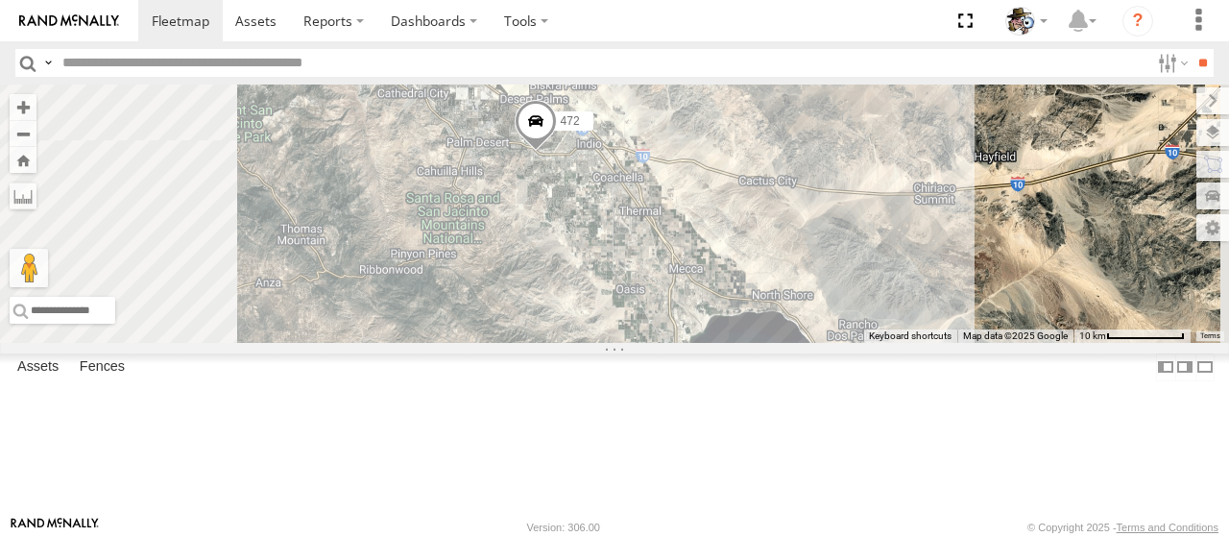
click at [557, 152] on span at bounding box center [536, 126] width 42 height 52
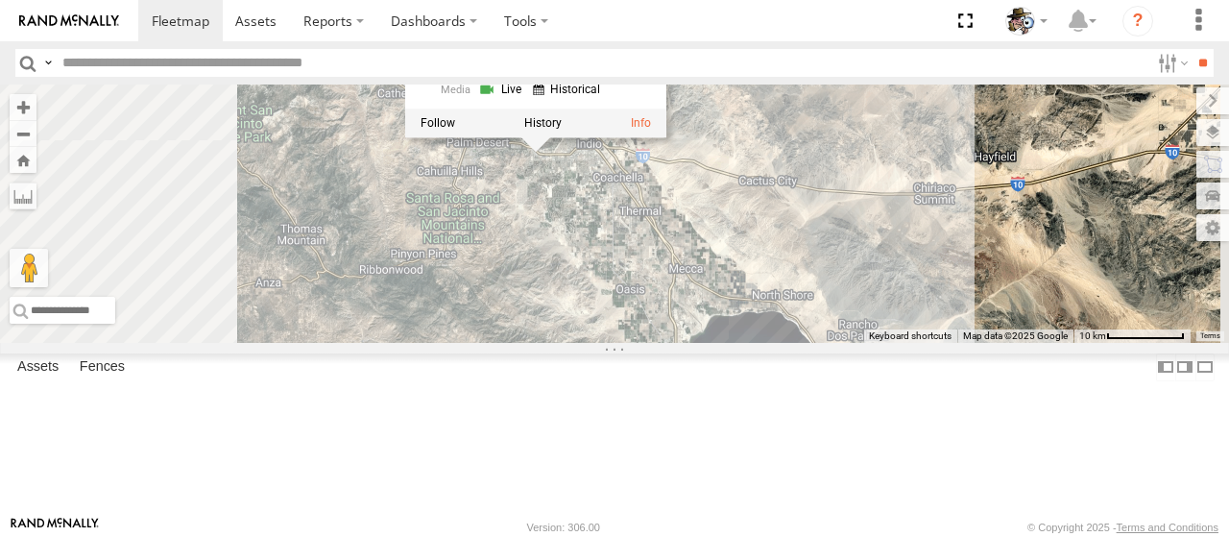
click at [527, 99] on link at bounding box center [502, 90] width 49 height 18
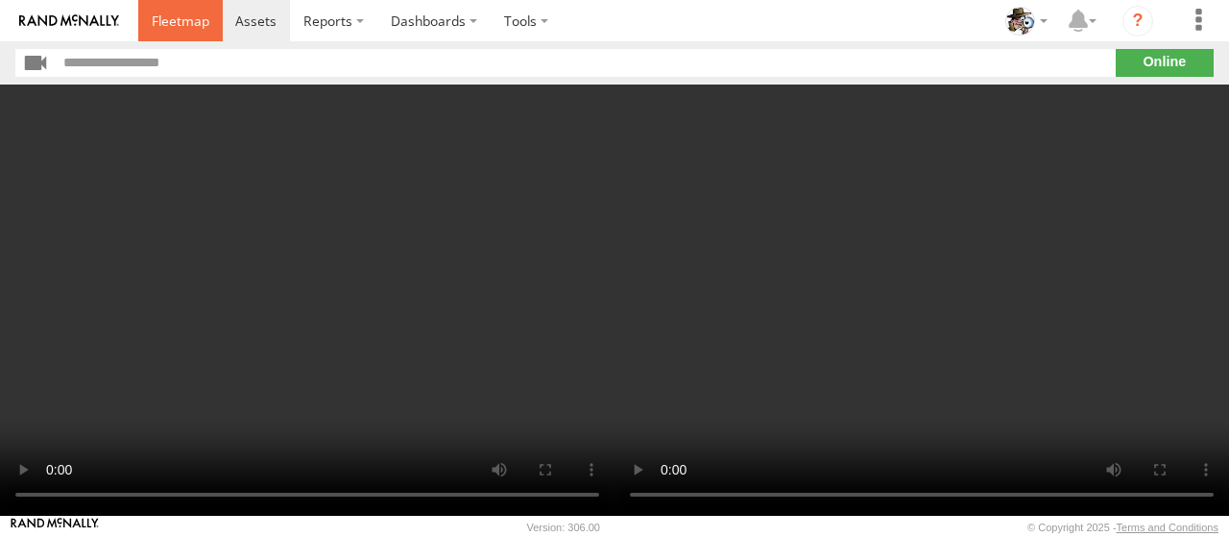
click at [179, 20] on span at bounding box center [181, 21] width 58 height 18
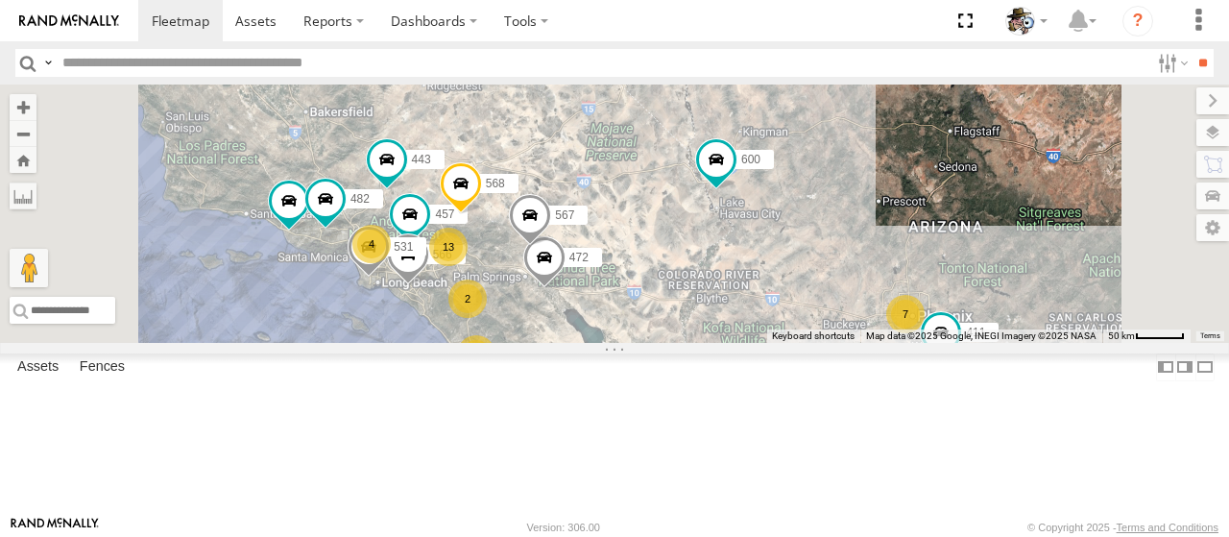
drag, startPoint x: 665, startPoint y: 247, endPoint x: 699, endPoint y: 230, distance: 38.7
click at [699, 230] on div "484 600 13 7 4 508 4 457 568 411 566 472 482 2 531 2 443 567" at bounding box center [614, 214] width 1229 height 258
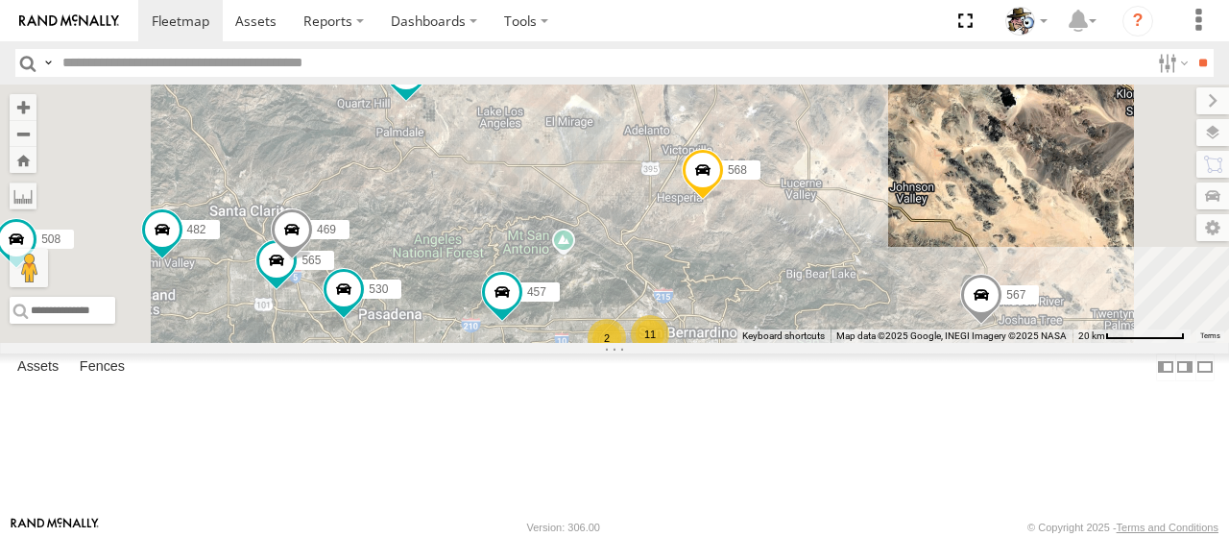
drag, startPoint x: 675, startPoint y: 394, endPoint x: 649, endPoint y: 301, distance: 96.7
click at [649, 301] on div "484 600 508 457 568 411 566 472 482 531 443 567 11 530 2 565 469" at bounding box center [614, 214] width 1229 height 258
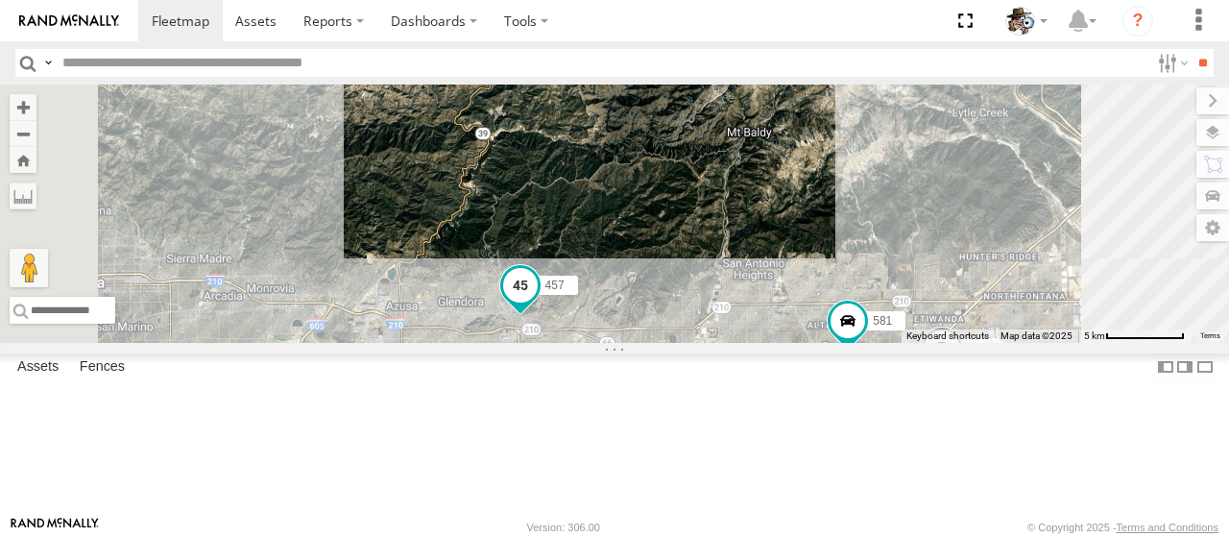
click at [538, 303] on span at bounding box center [520, 285] width 35 height 35
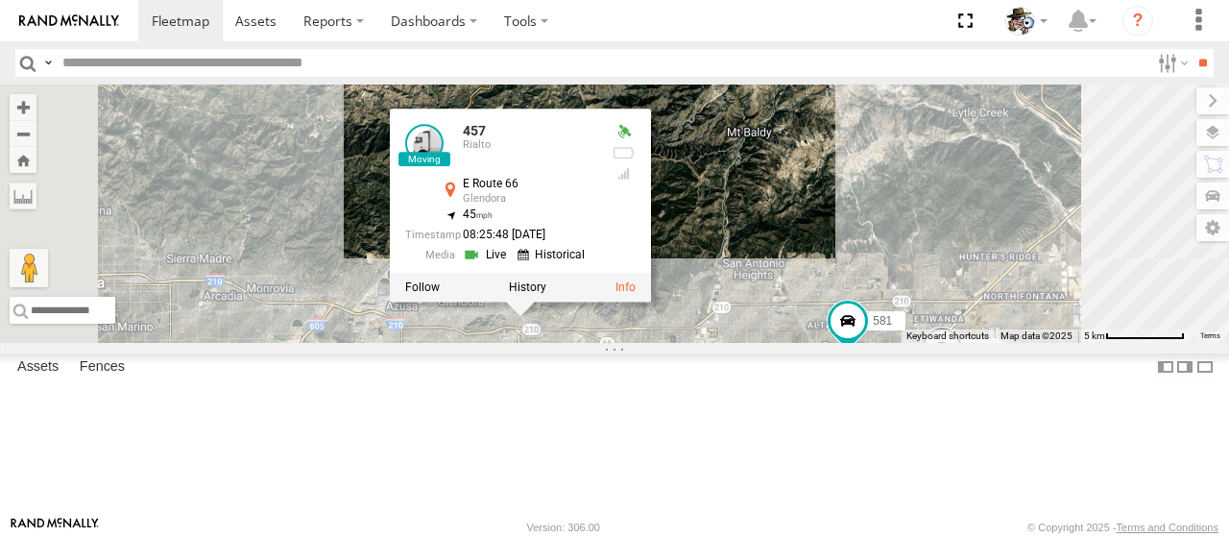
click at [512, 264] on link at bounding box center [487, 255] width 49 height 18
click at [674, 145] on div "484 600 508 457 568 411 566 472 482 531 443 567 530 565 469 532 588 581 457 Ria…" at bounding box center [614, 214] width 1229 height 258
